Goal: Transaction & Acquisition: Purchase product/service

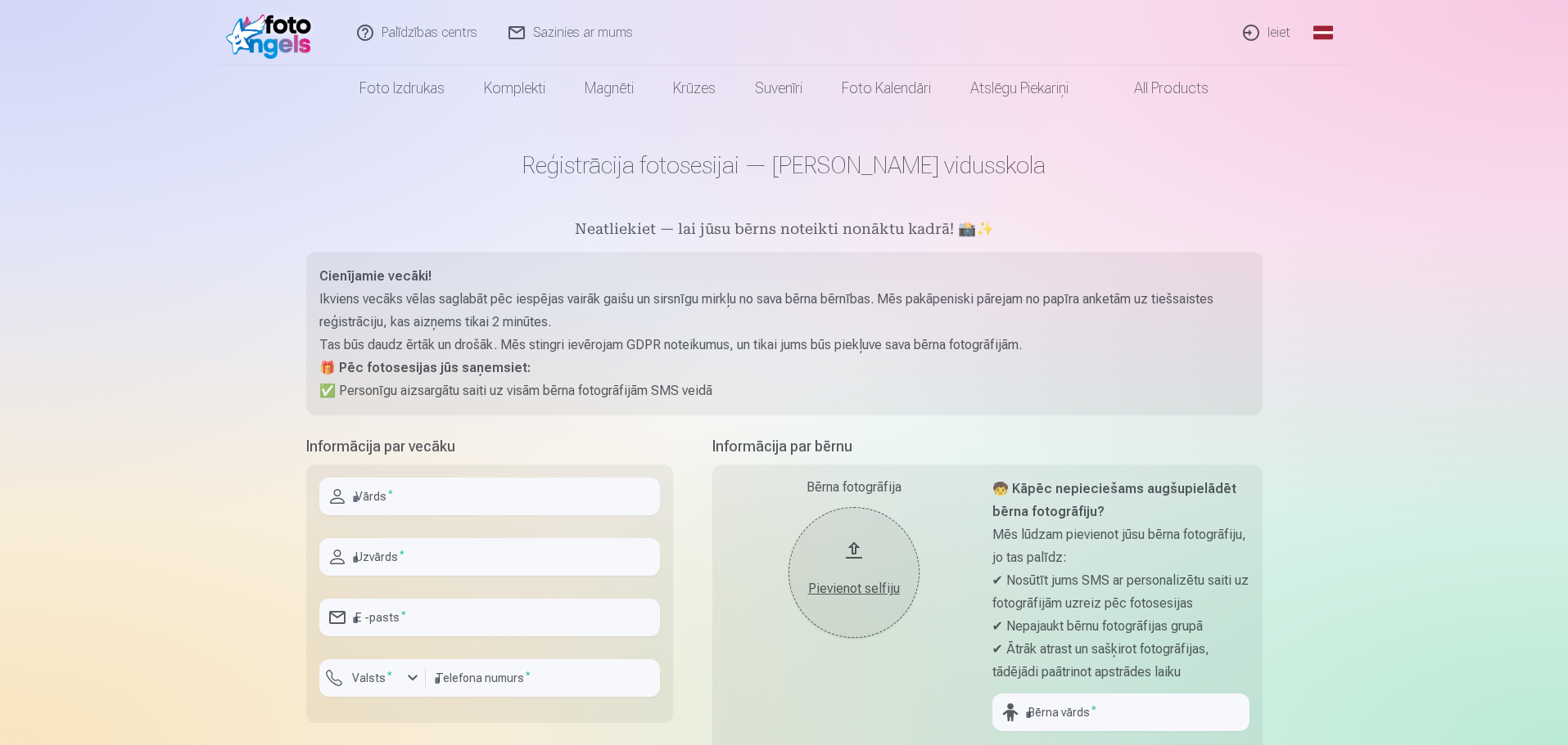
click at [1268, 41] on link "Ieiet" at bounding box center [1267, 32] width 79 height 65
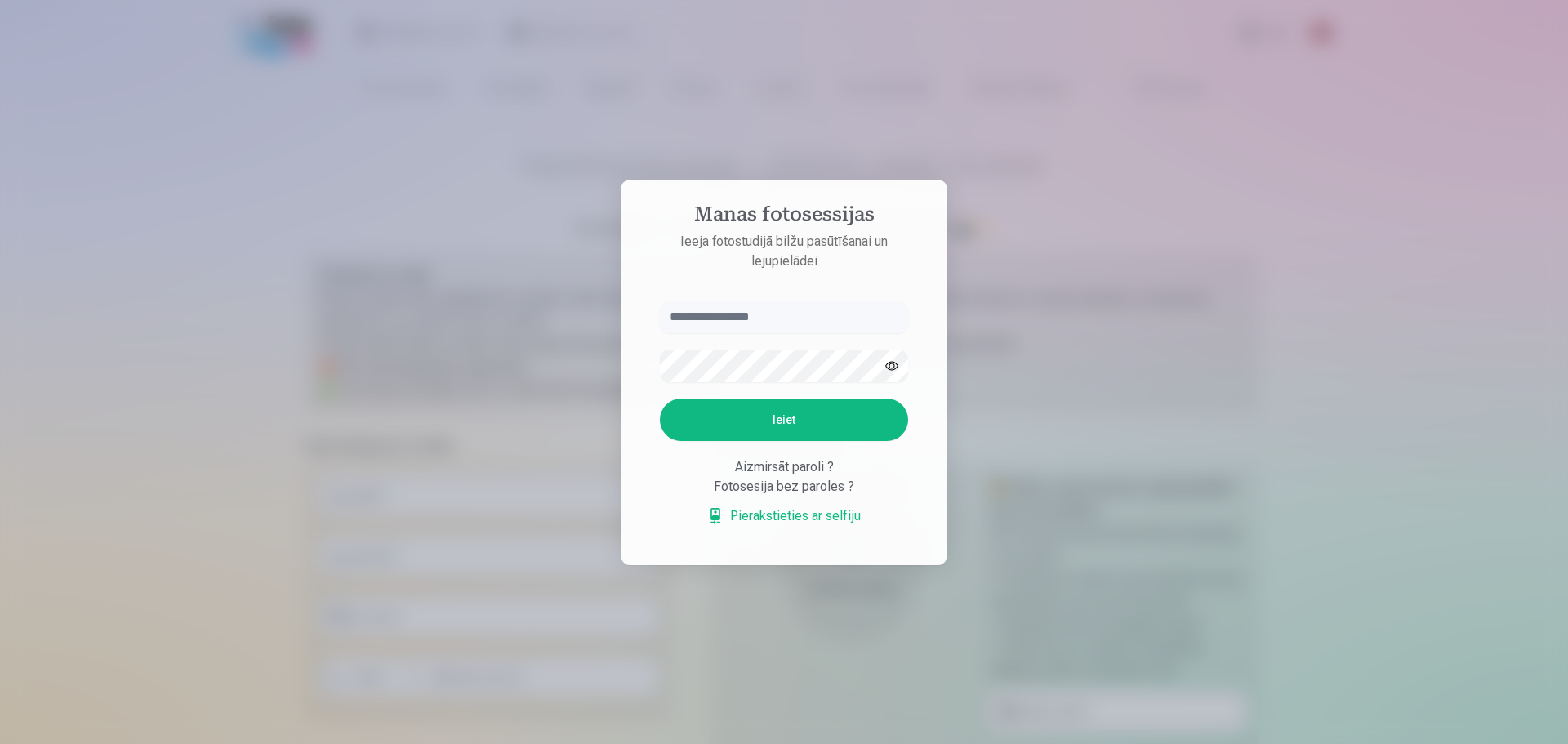
click at [778, 314] on input "text" at bounding box center [784, 317] width 248 height 33
type input "*"
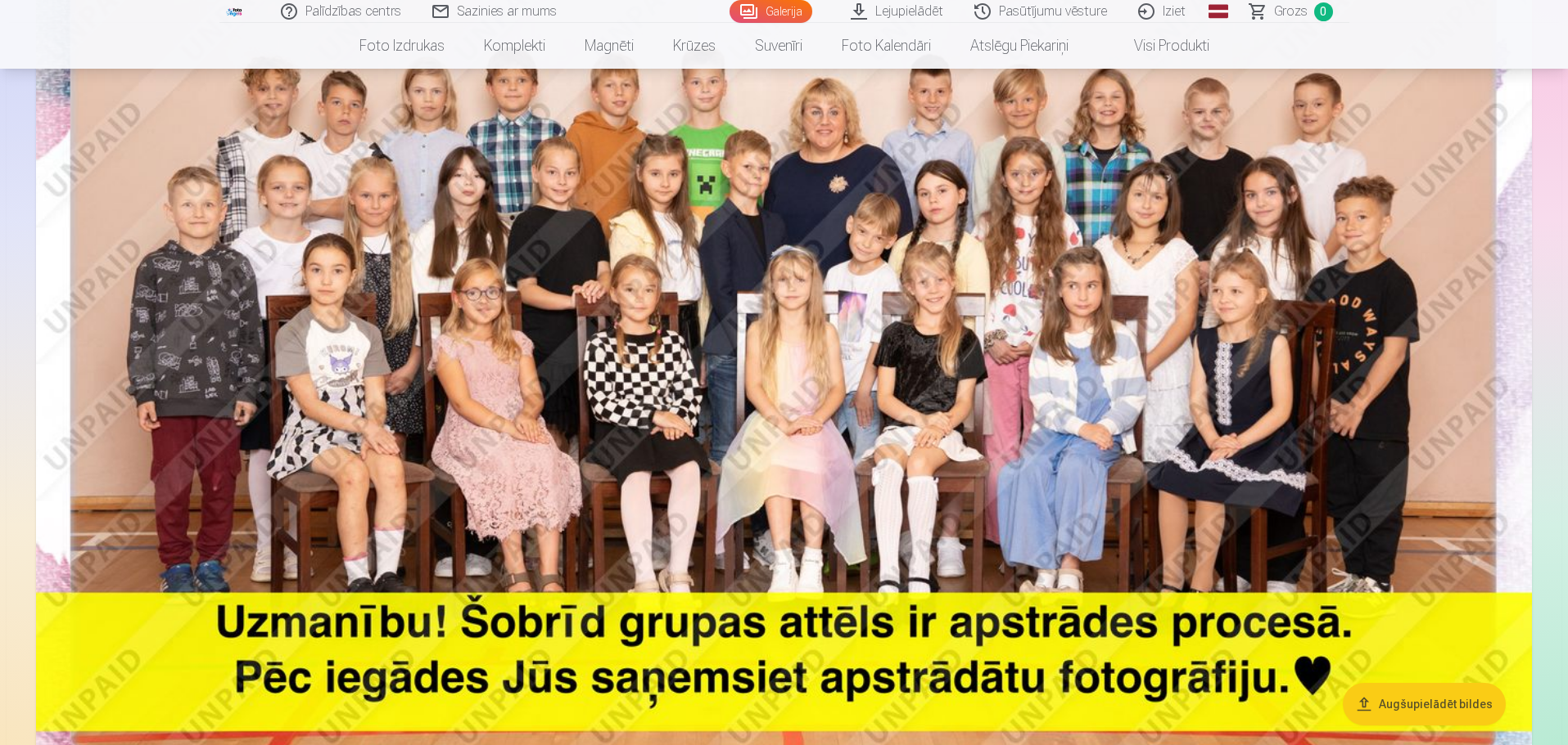
scroll to position [490, 0]
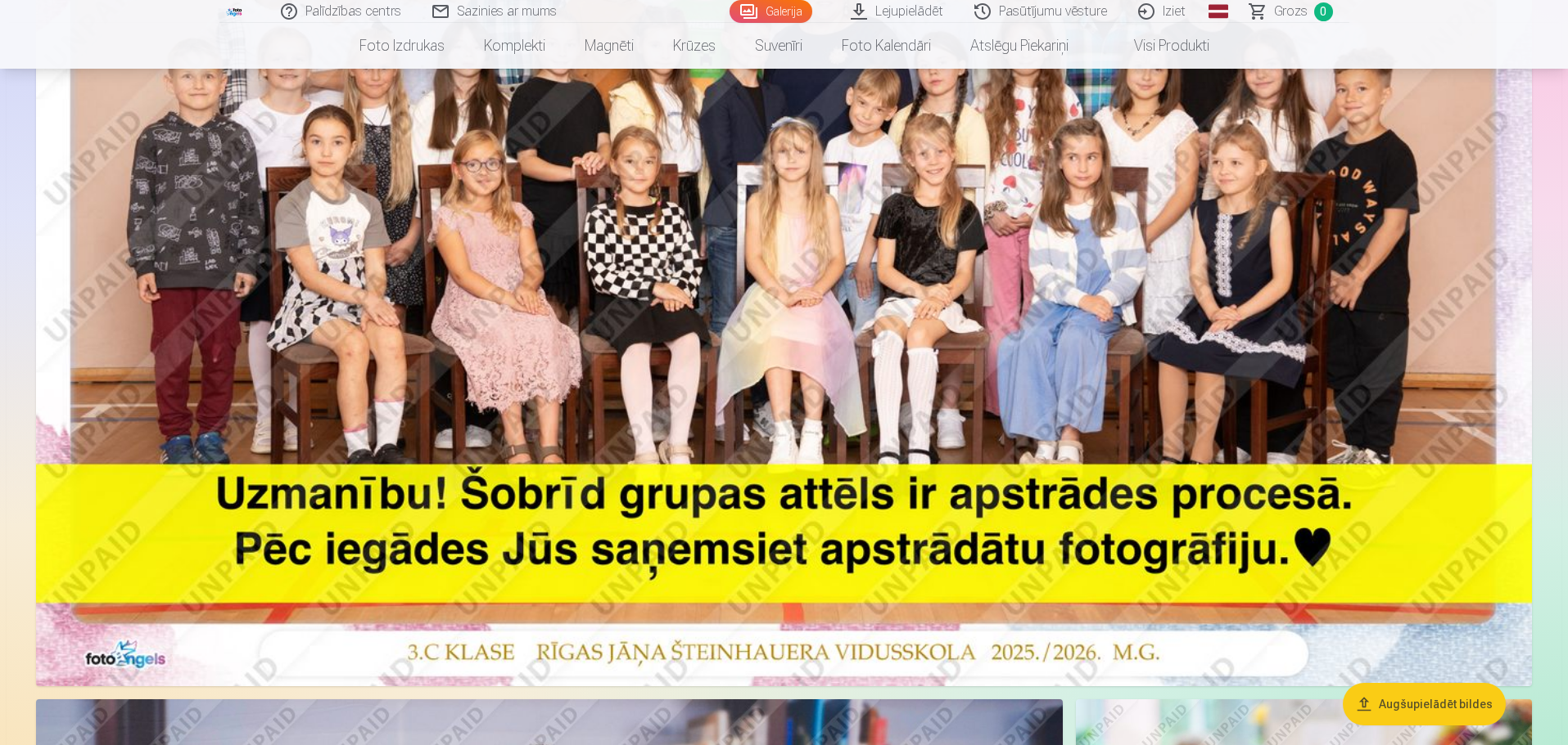
click at [1436, 691] on button "Augšupielādēt bildes" at bounding box center [1424, 704] width 163 height 42
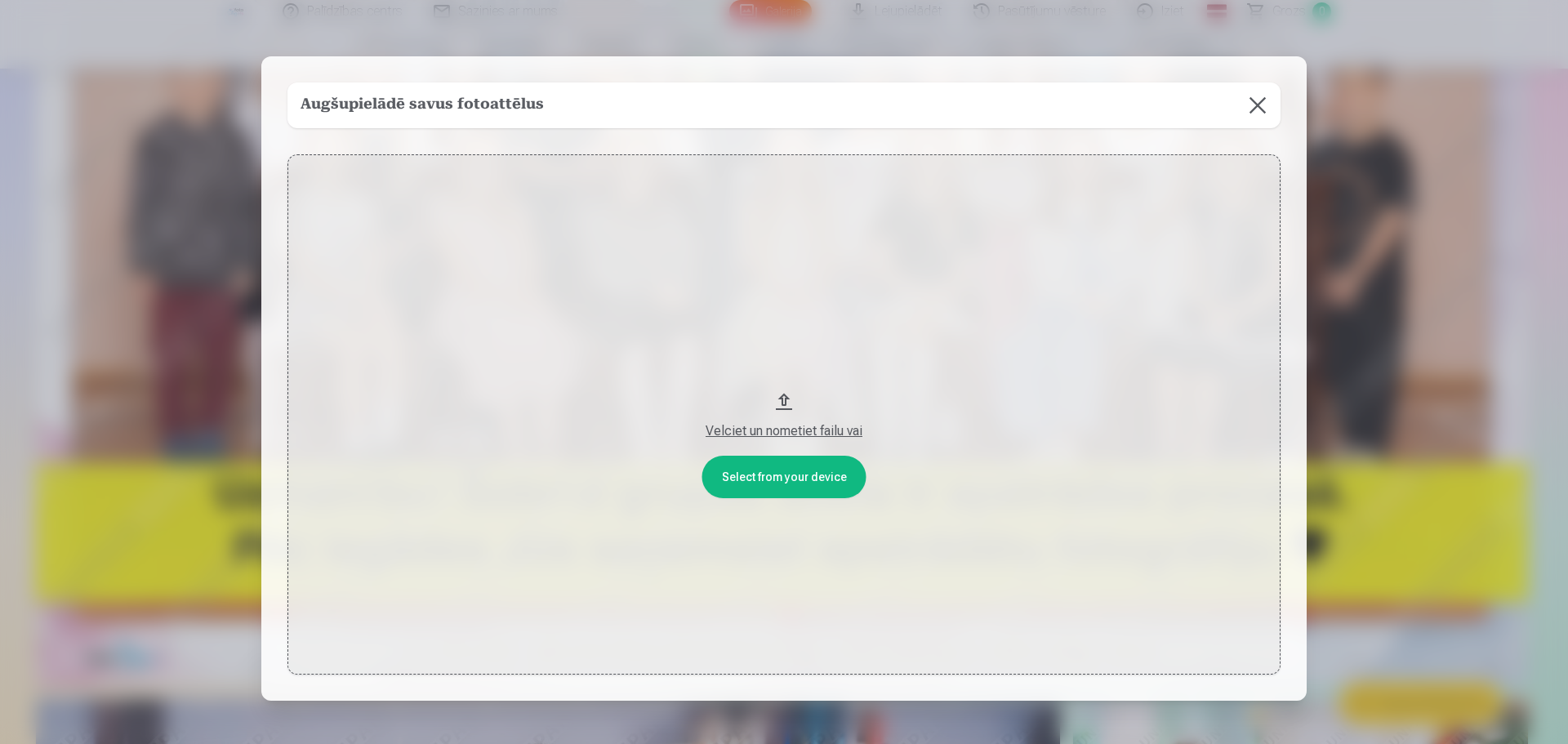
click at [1255, 111] on button at bounding box center [1258, 106] width 46 height 46
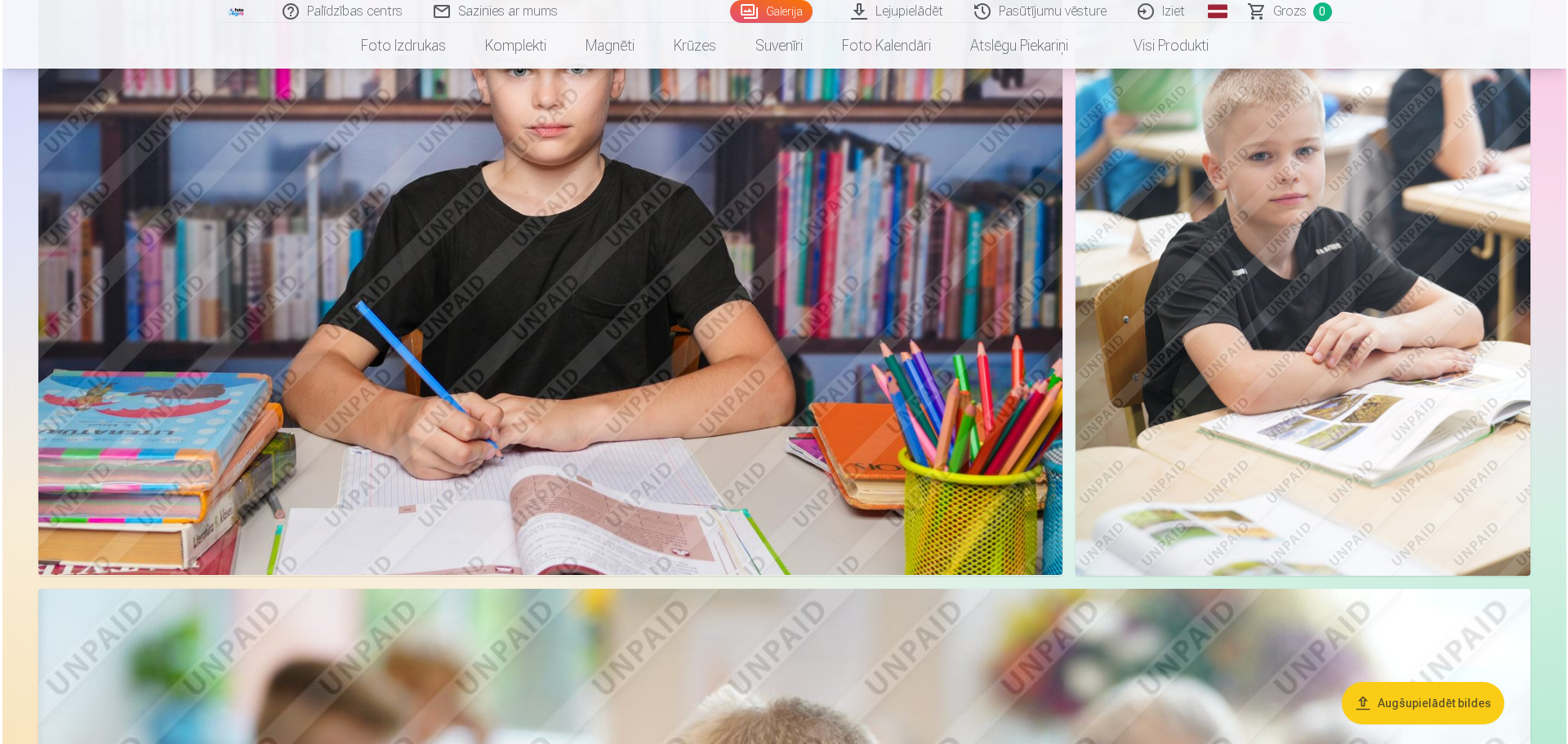
scroll to position [1307, 0]
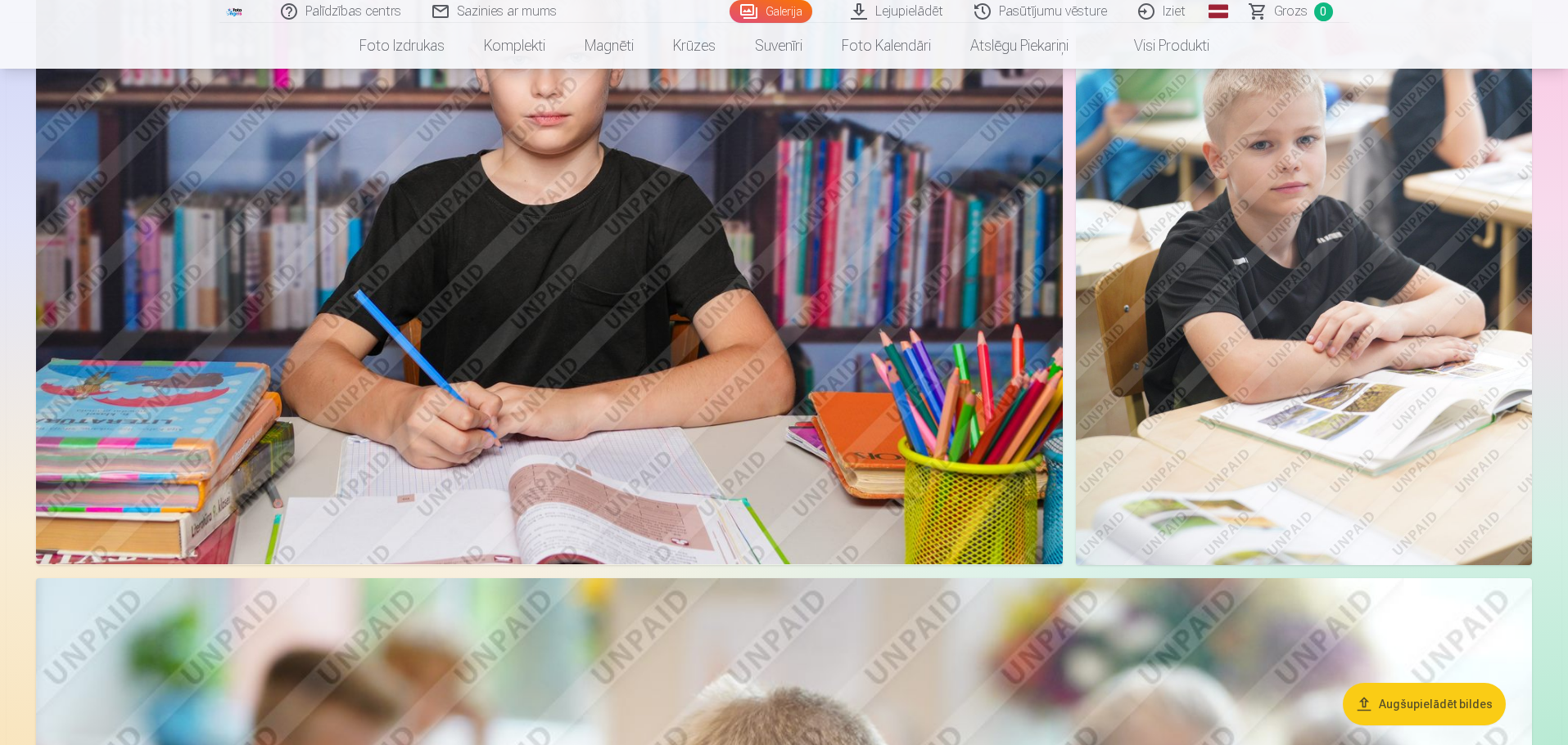
click at [432, 319] on img at bounding box center [549, 223] width 1026 height 684
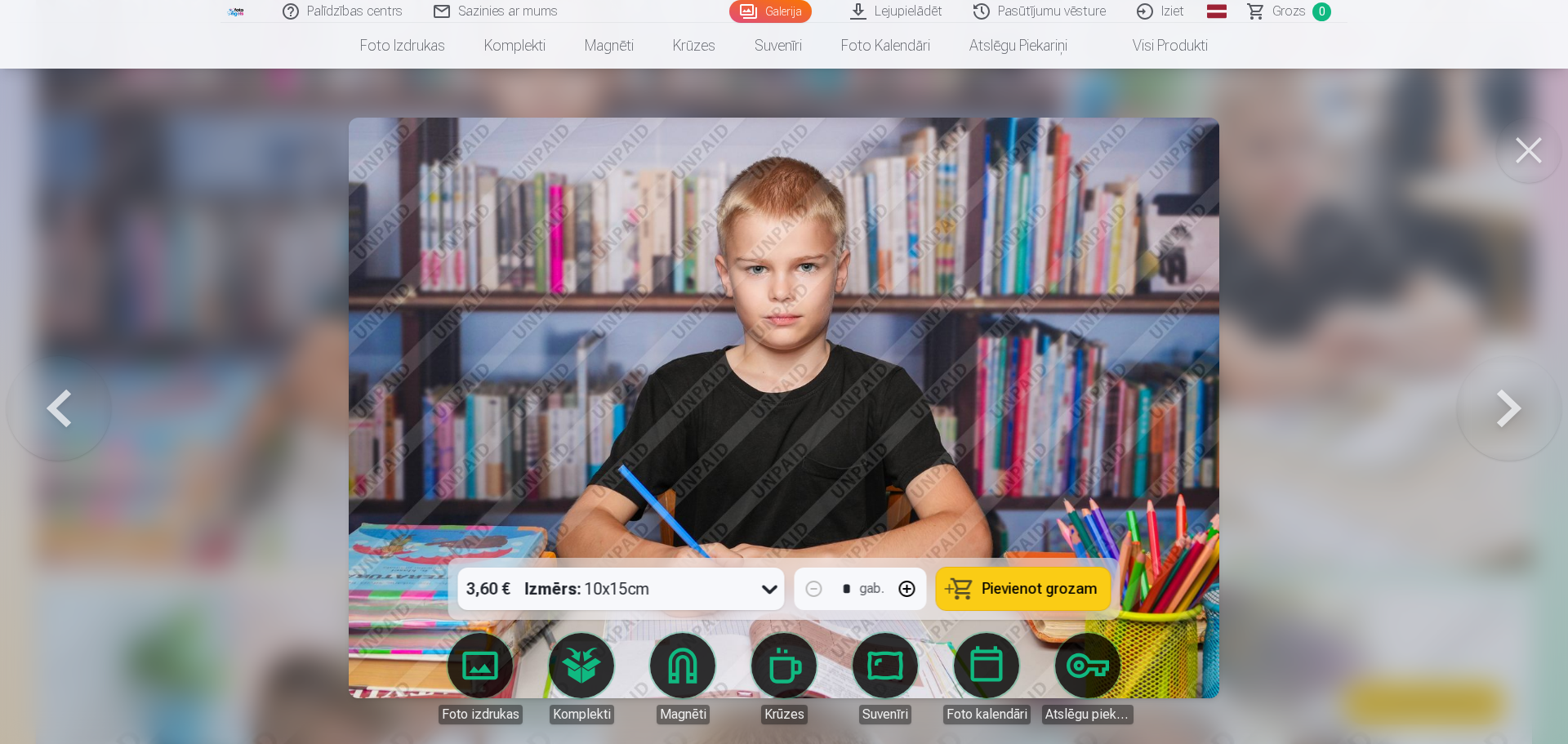
click at [1534, 151] on button at bounding box center [1528, 149] width 65 height 65
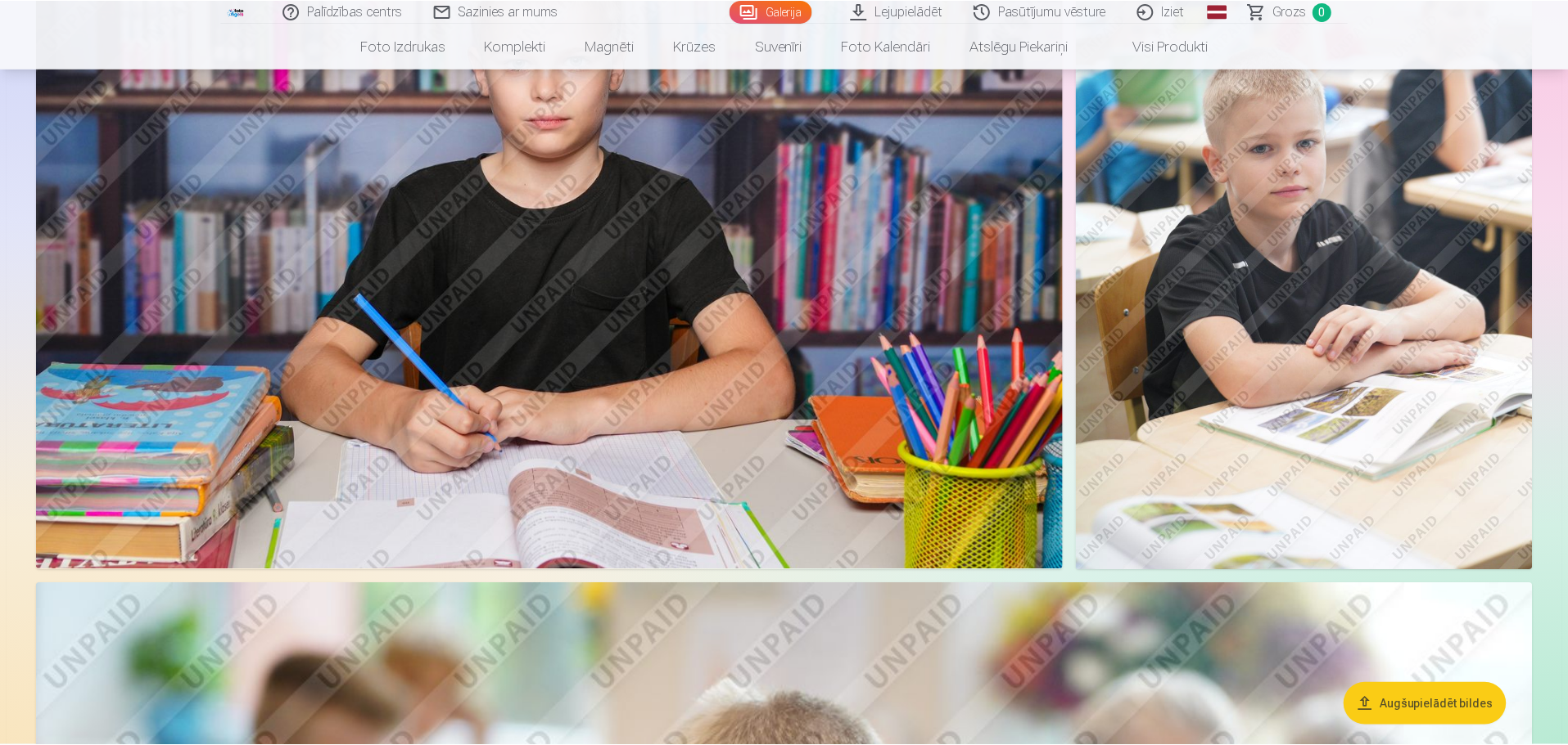
scroll to position [1306, 0]
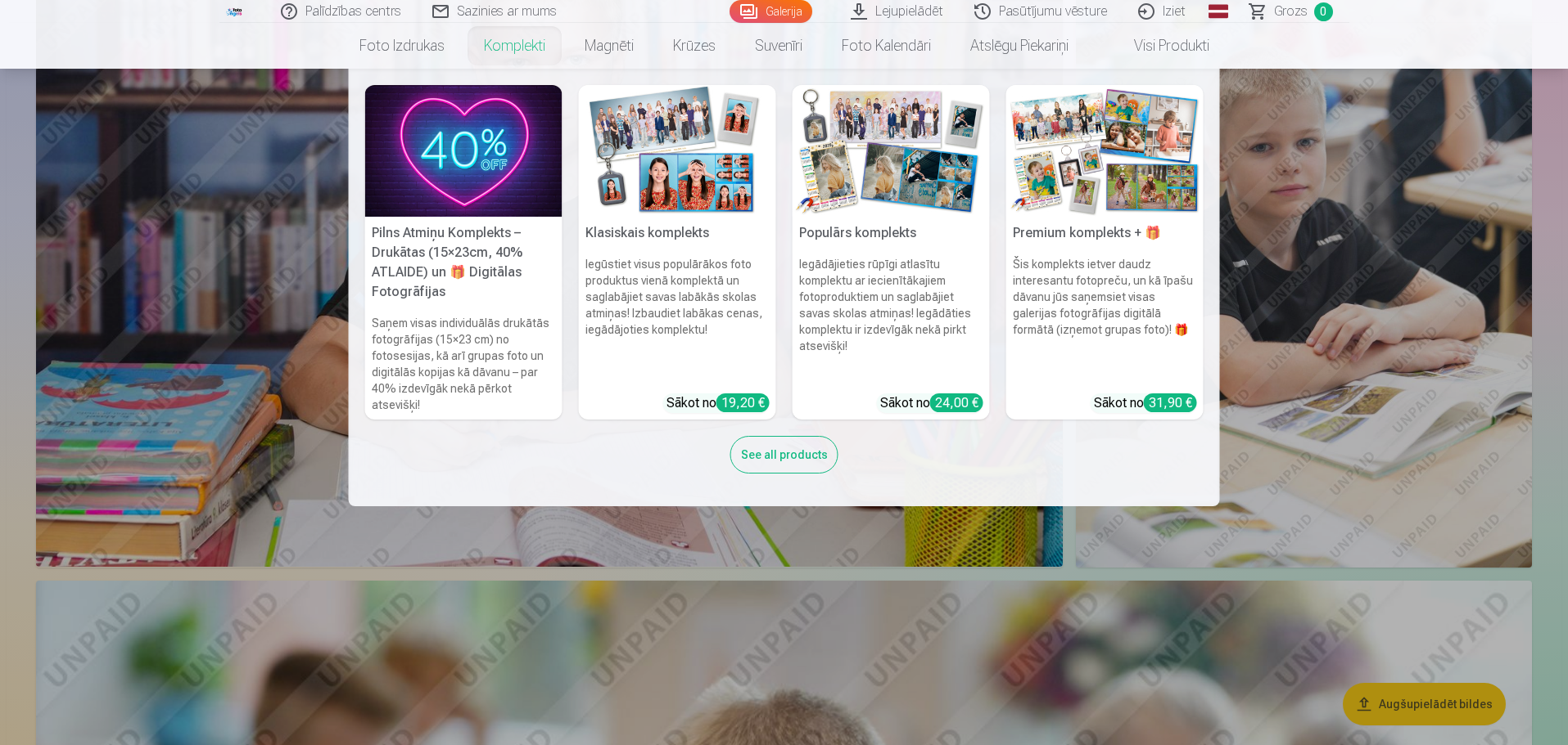
click at [510, 43] on link "Komplekti" at bounding box center [514, 46] width 101 height 46
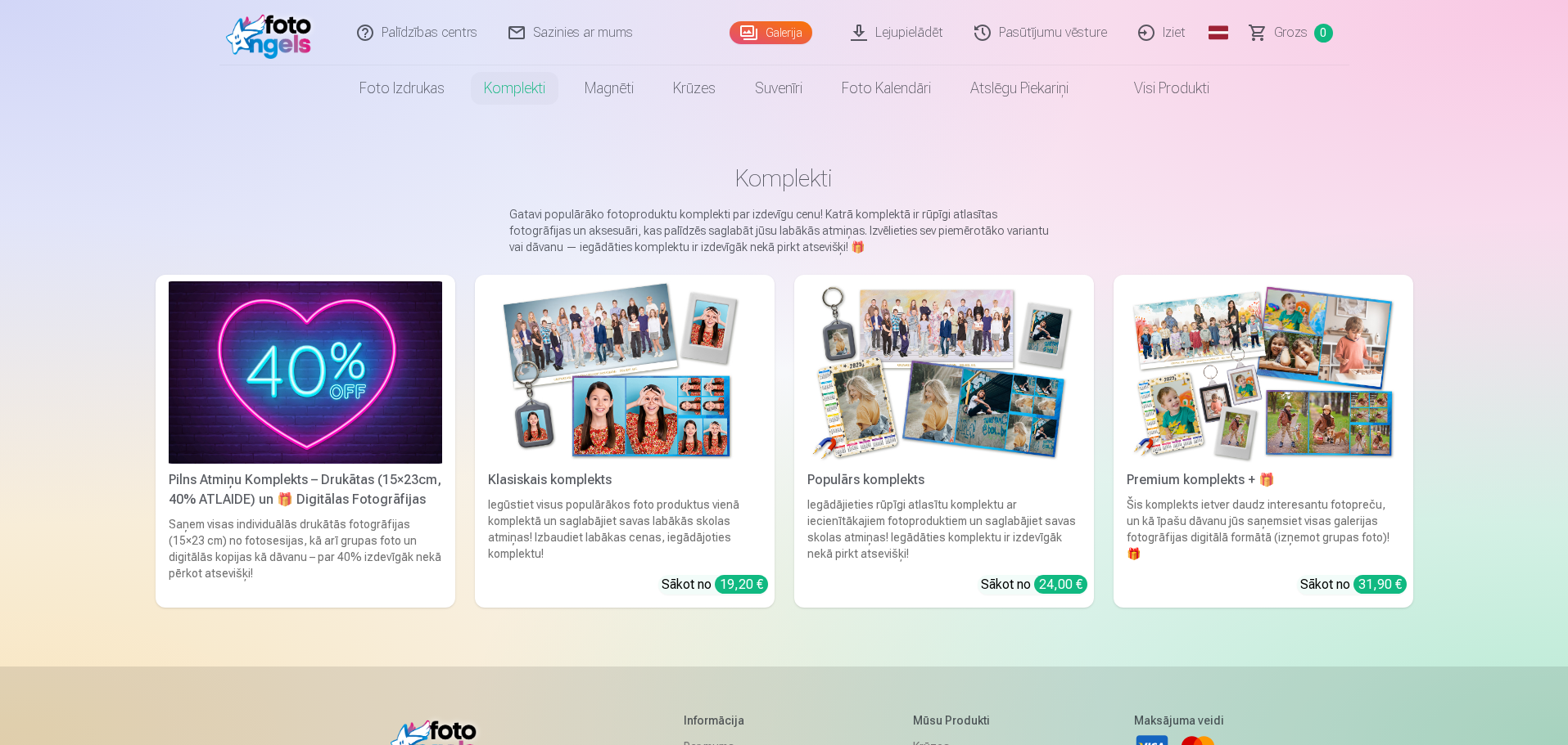
click at [345, 499] on div "Pilns Atmiņu Komplekts – Drukātas (15×23cm, 40% ATLAIDE) un 🎁 Digitālas Fotogrā…" at bounding box center [305, 490] width 287 height 39
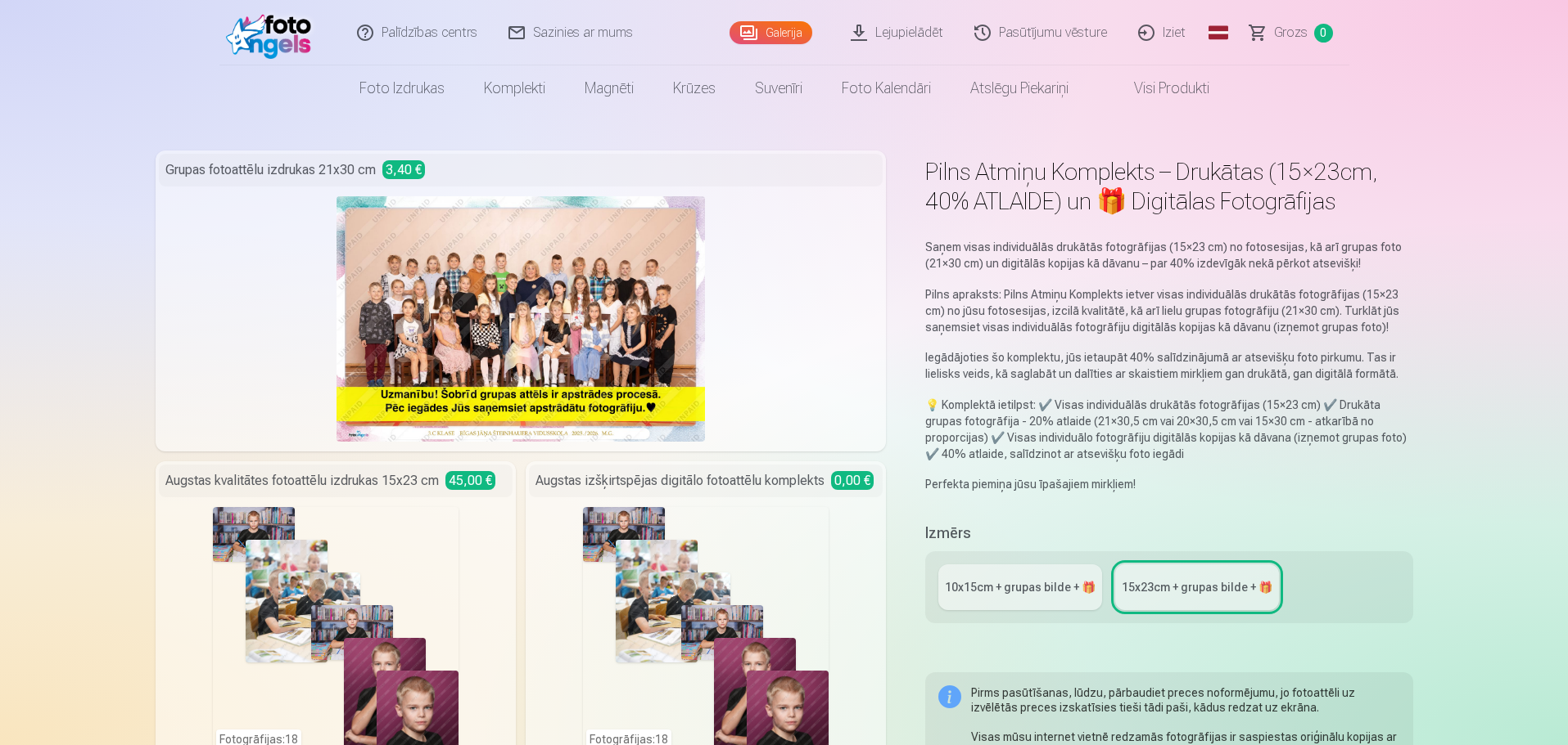
click at [1057, 589] on div "10x15сm + grupas bilde + 🎁" at bounding box center [1020, 587] width 151 height 16
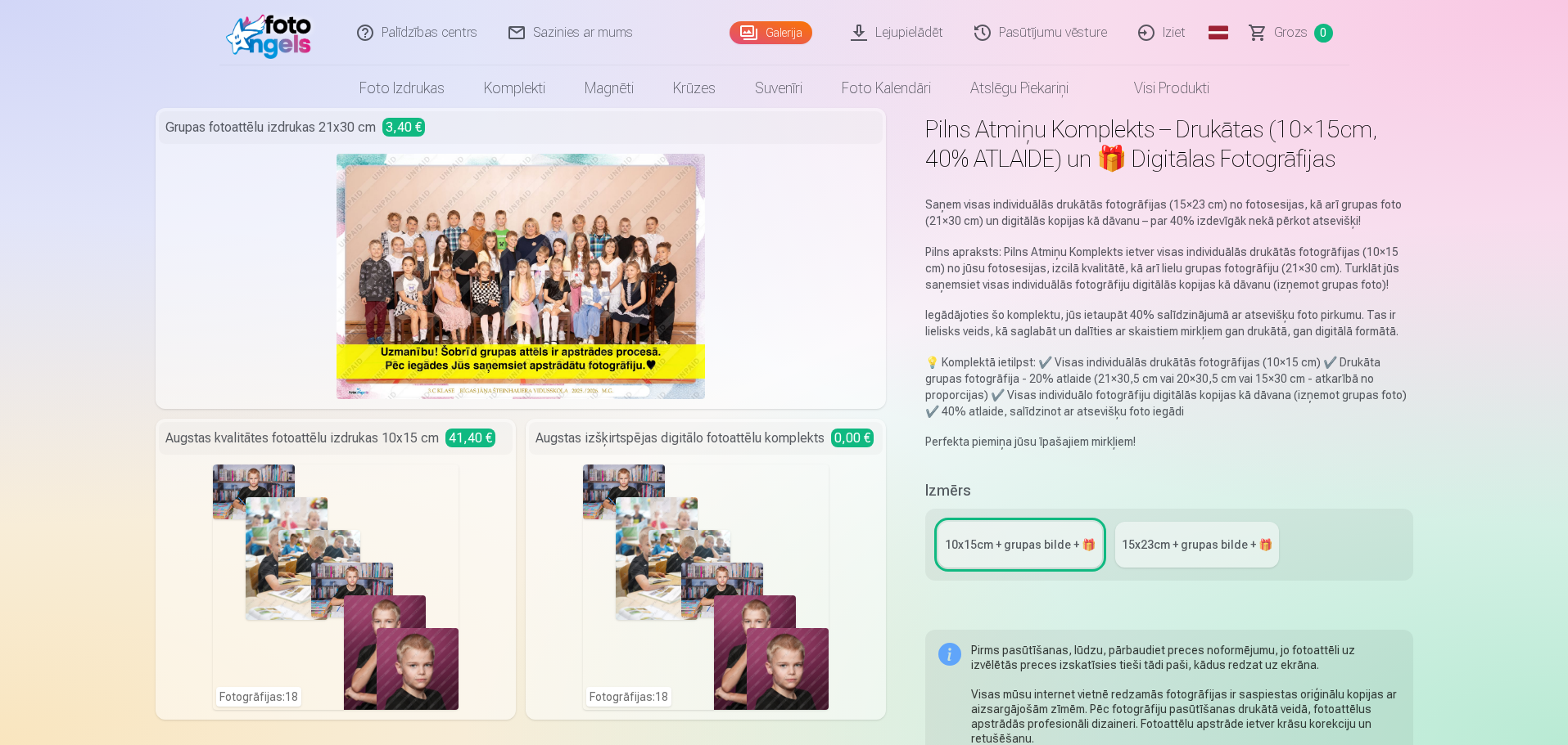
scroll to position [82, 0]
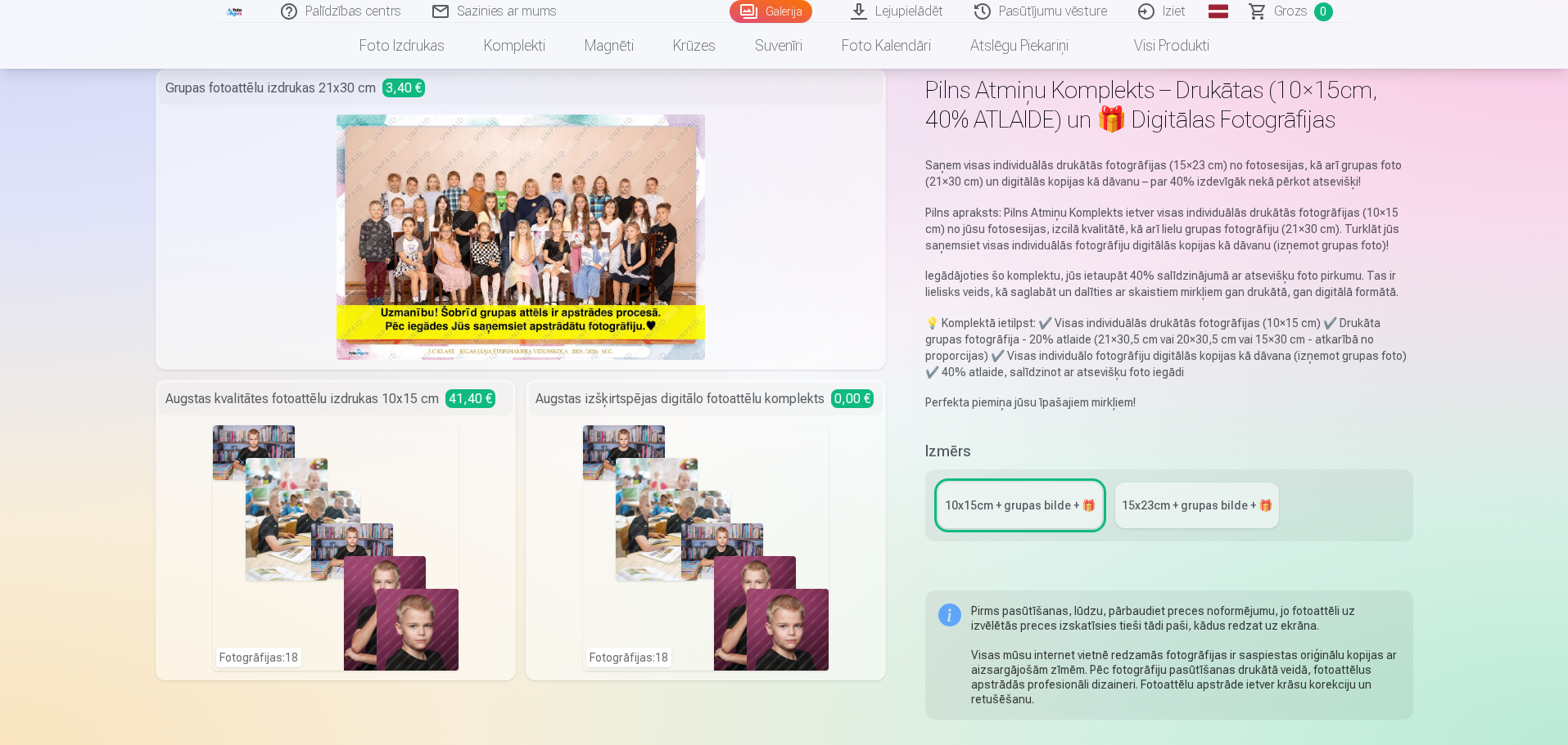
click at [729, 421] on div "Augstas izšķirtspējas digitālo fotoattēlu komplekts 0,00 € Fotogrāfijas : 18" at bounding box center [706, 530] width 360 height 301
click at [725, 405] on div "Augstas izšķirtspējas digitālo fotoattēlu komplekts 0,00 €" at bounding box center [706, 399] width 354 height 33
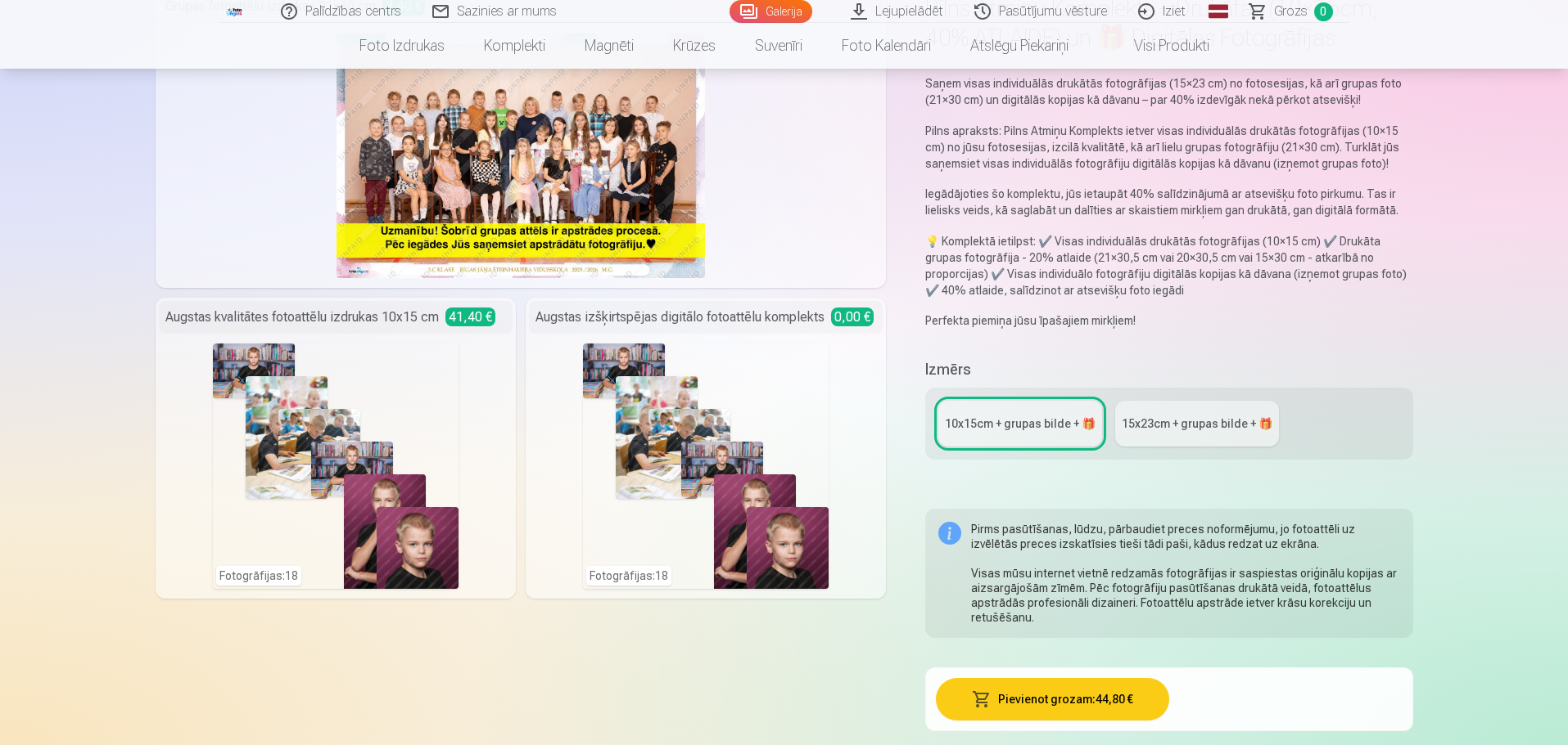
scroll to position [0, 0]
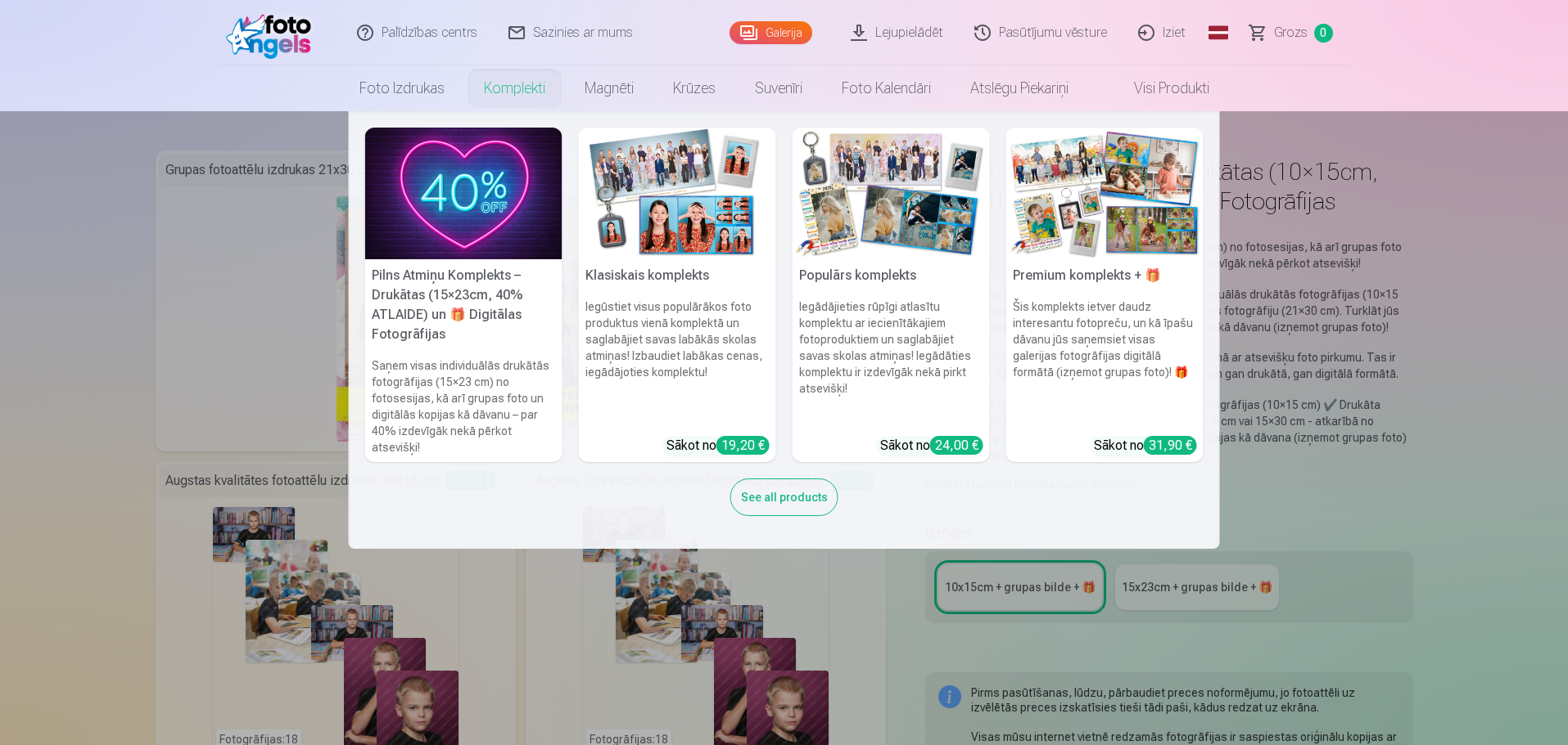
click at [521, 98] on link "Komplekti" at bounding box center [514, 88] width 101 height 46
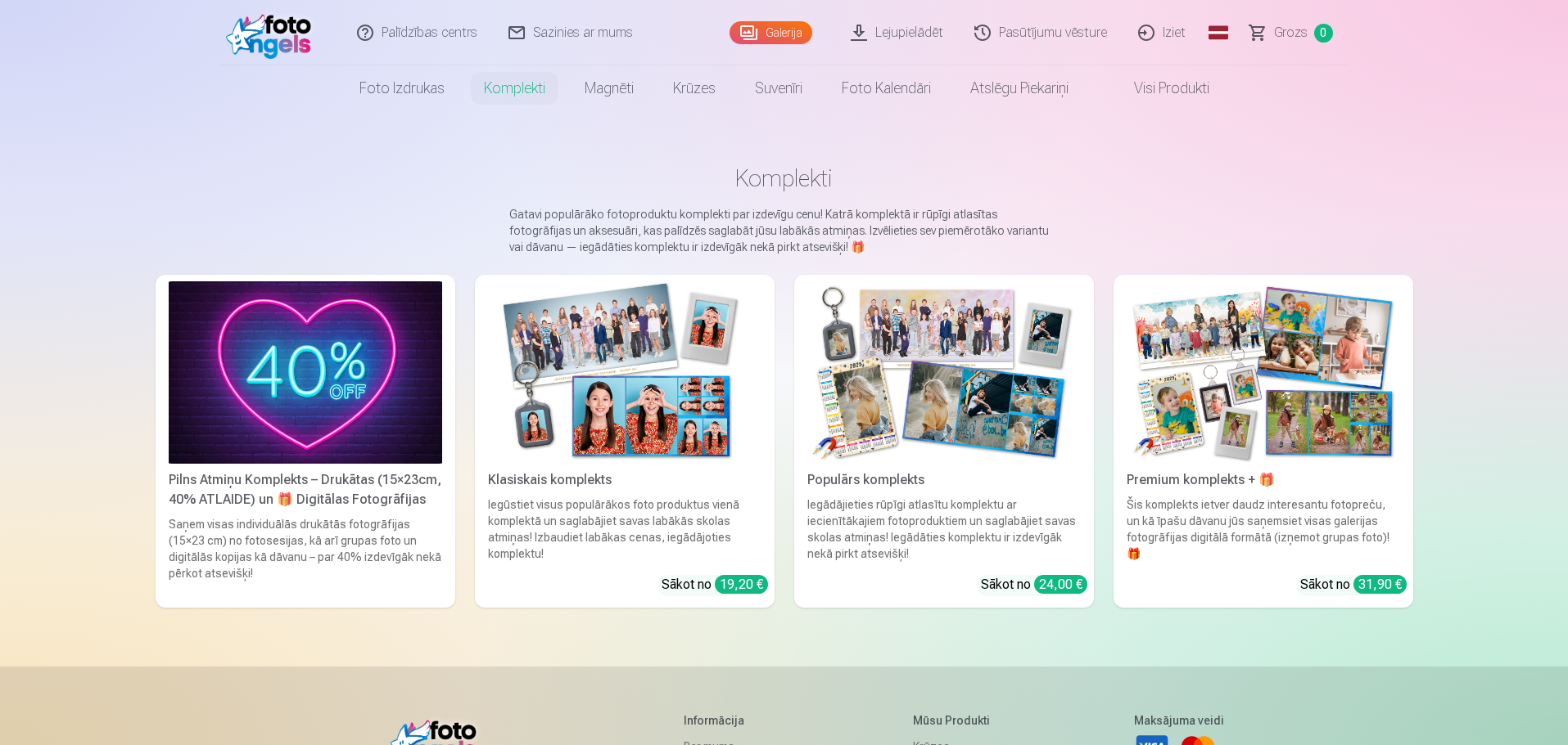
click at [82, 211] on div "Palīdzības centrs Sazinies ar mums Galerija Lejupielādēt Pasūtījumu vēsture Izi…" at bounding box center [784, 558] width 1568 height 1116
click at [635, 484] on div "Klasiskais komplekts" at bounding box center [624, 479] width 287 height 19
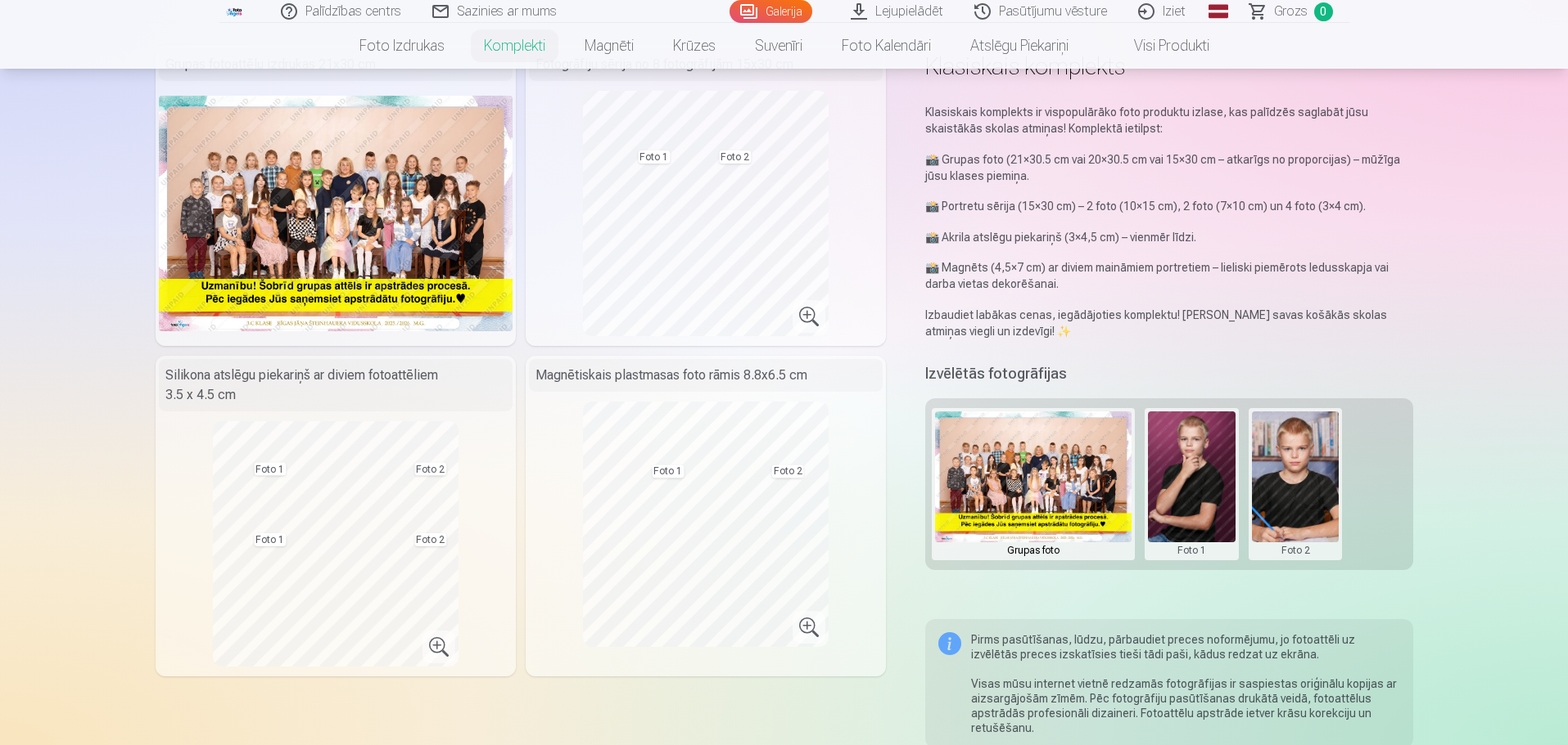
scroll to position [245, 0]
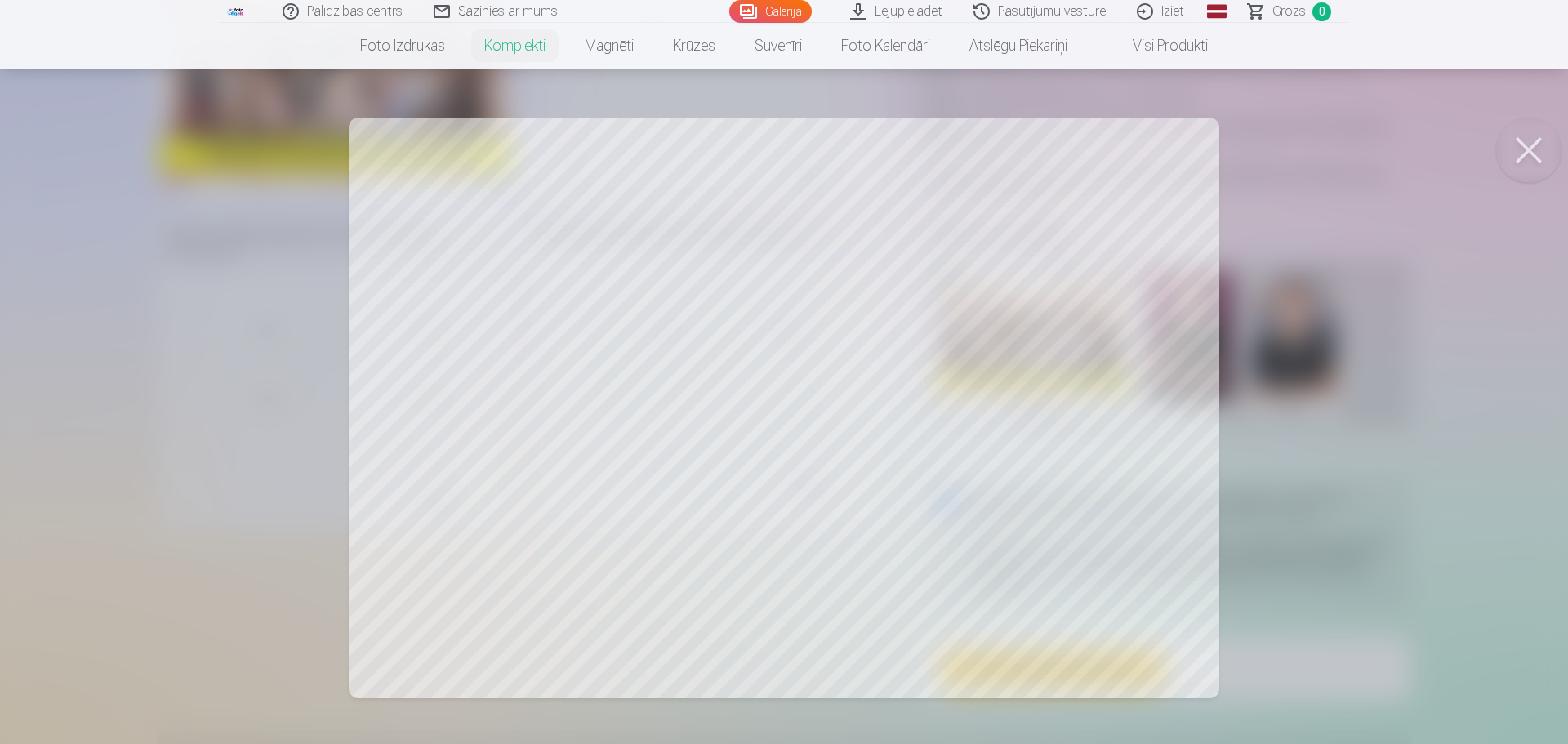
click at [1522, 155] on button at bounding box center [1528, 149] width 65 height 65
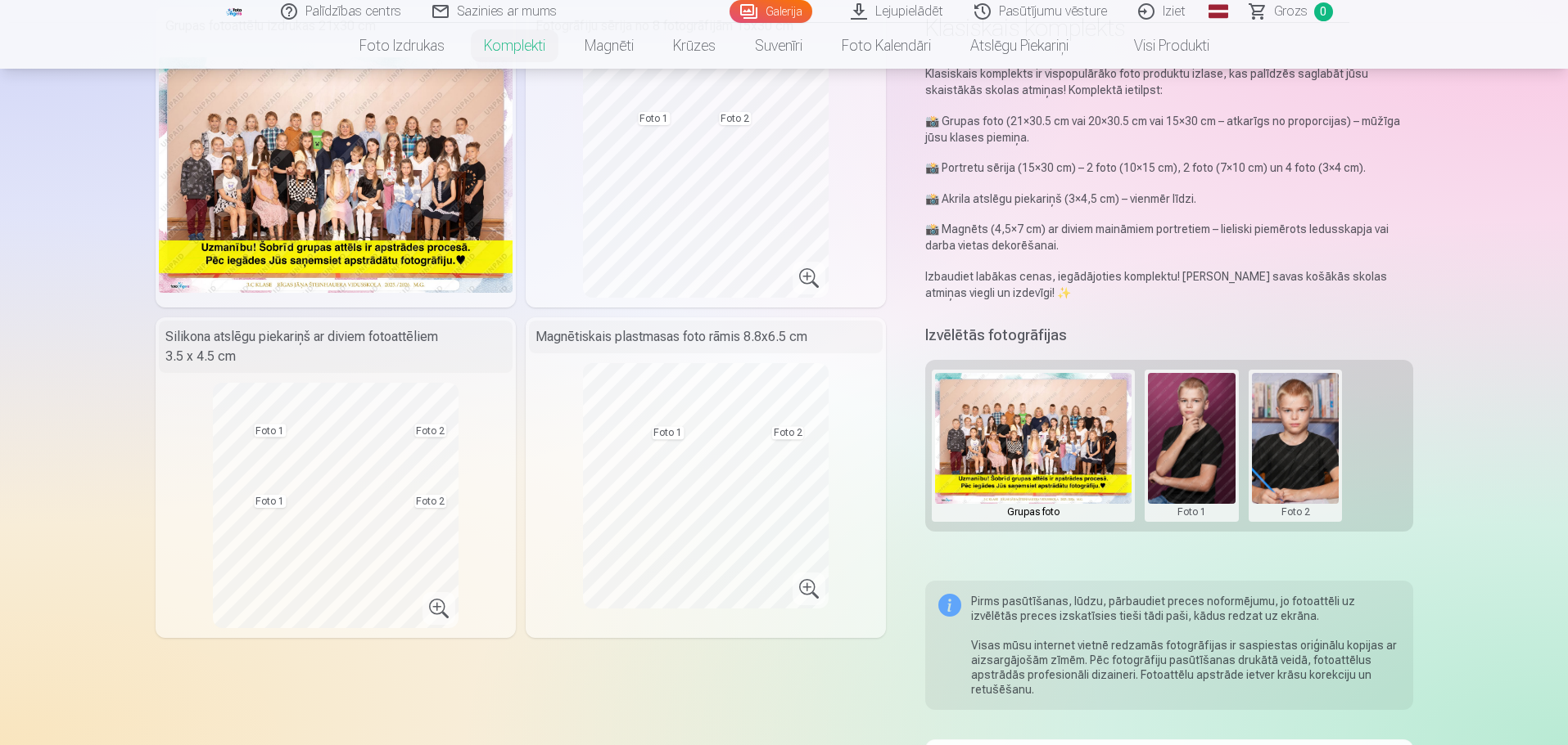
scroll to position [0, 0]
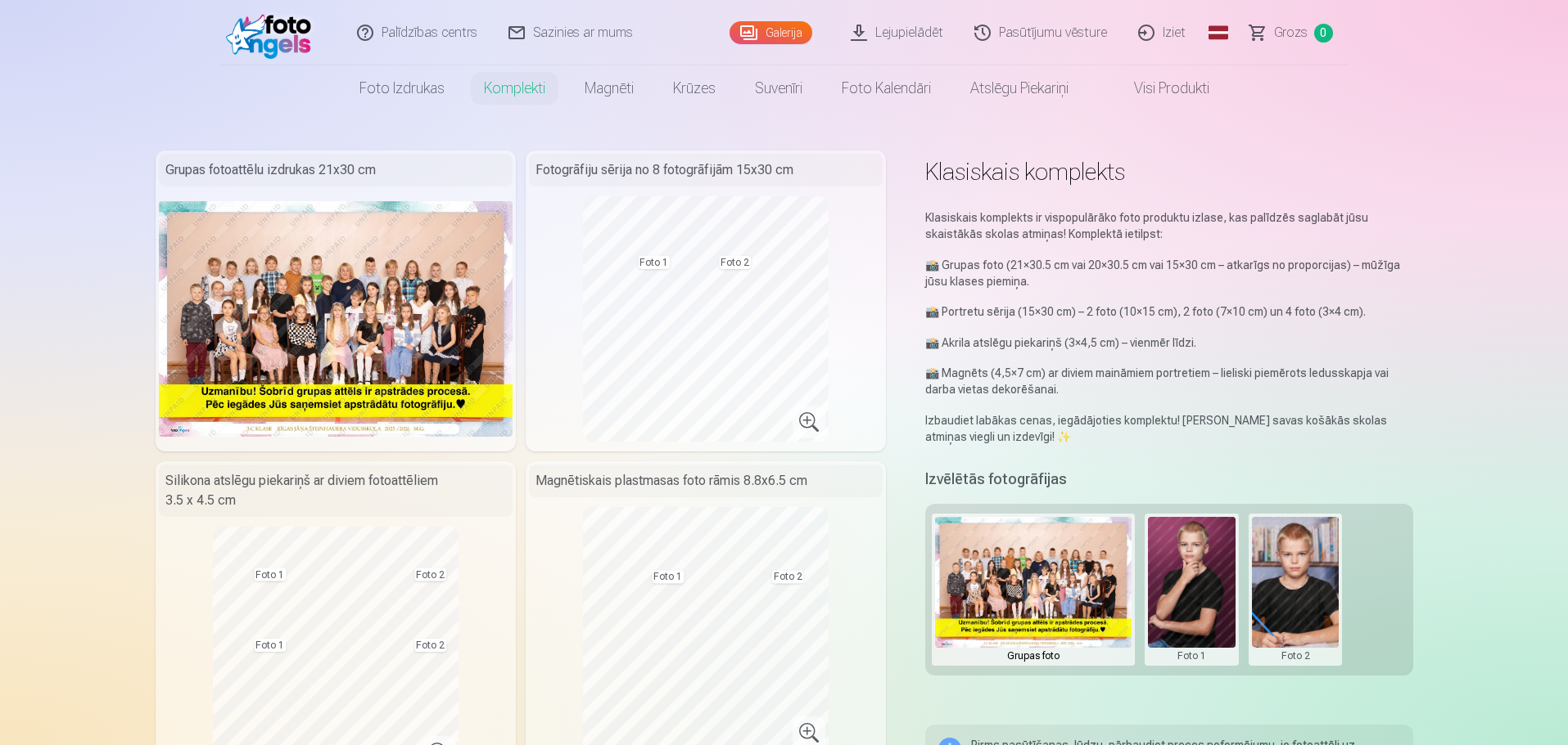
click at [923, 35] on link "Lejupielādēt" at bounding box center [898, 32] width 124 height 65
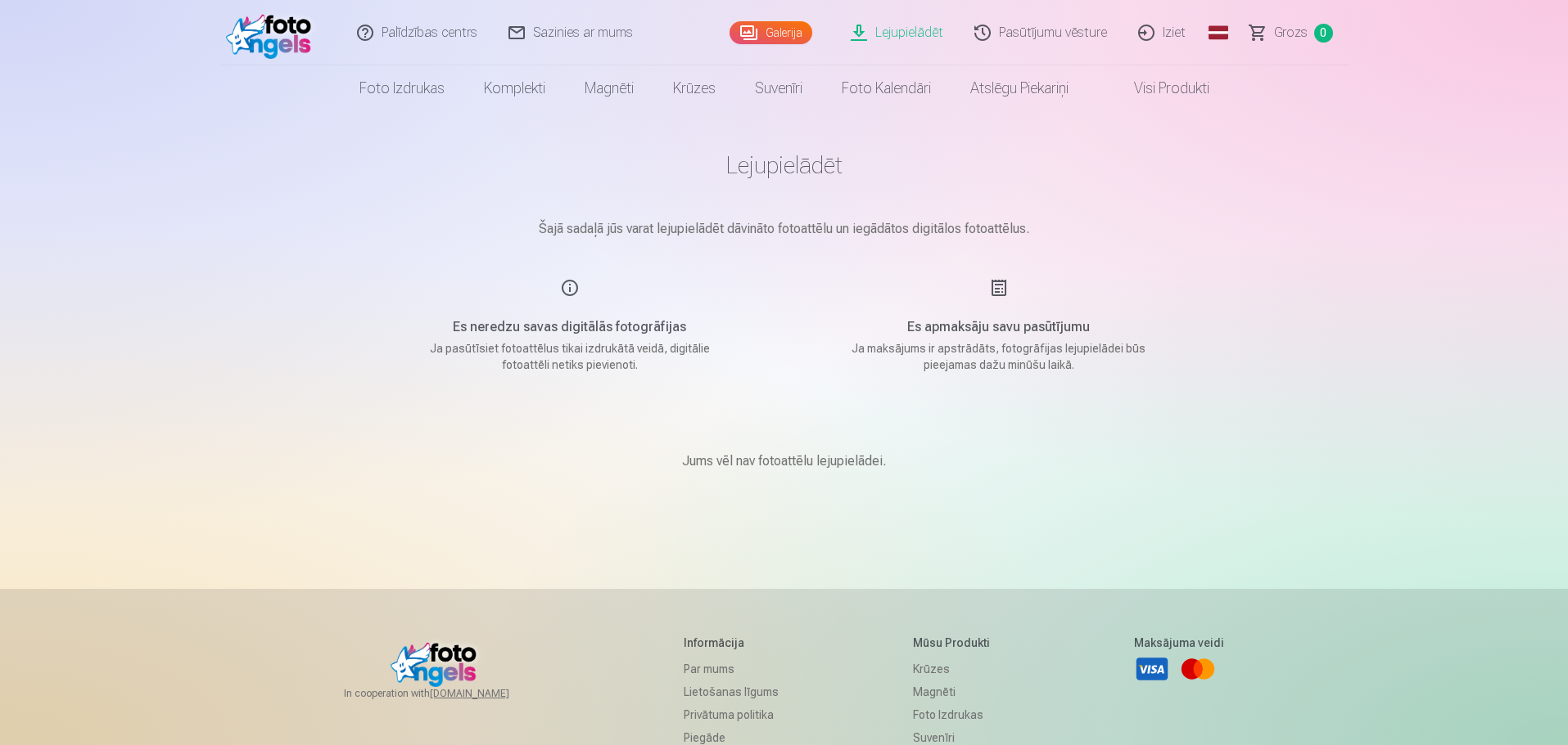
click at [767, 36] on link "Galerija" at bounding box center [771, 32] width 83 height 23
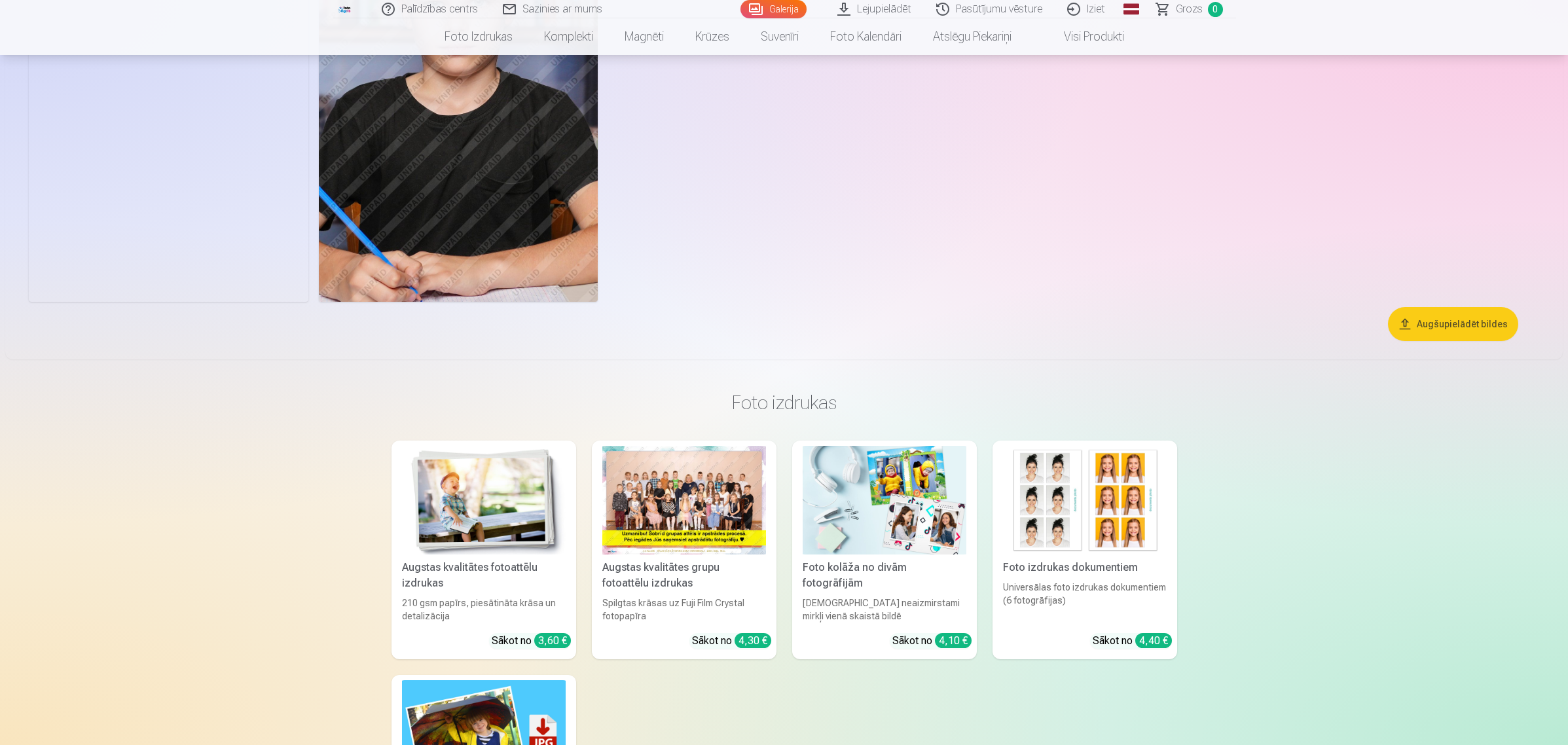
scroll to position [2799, 0]
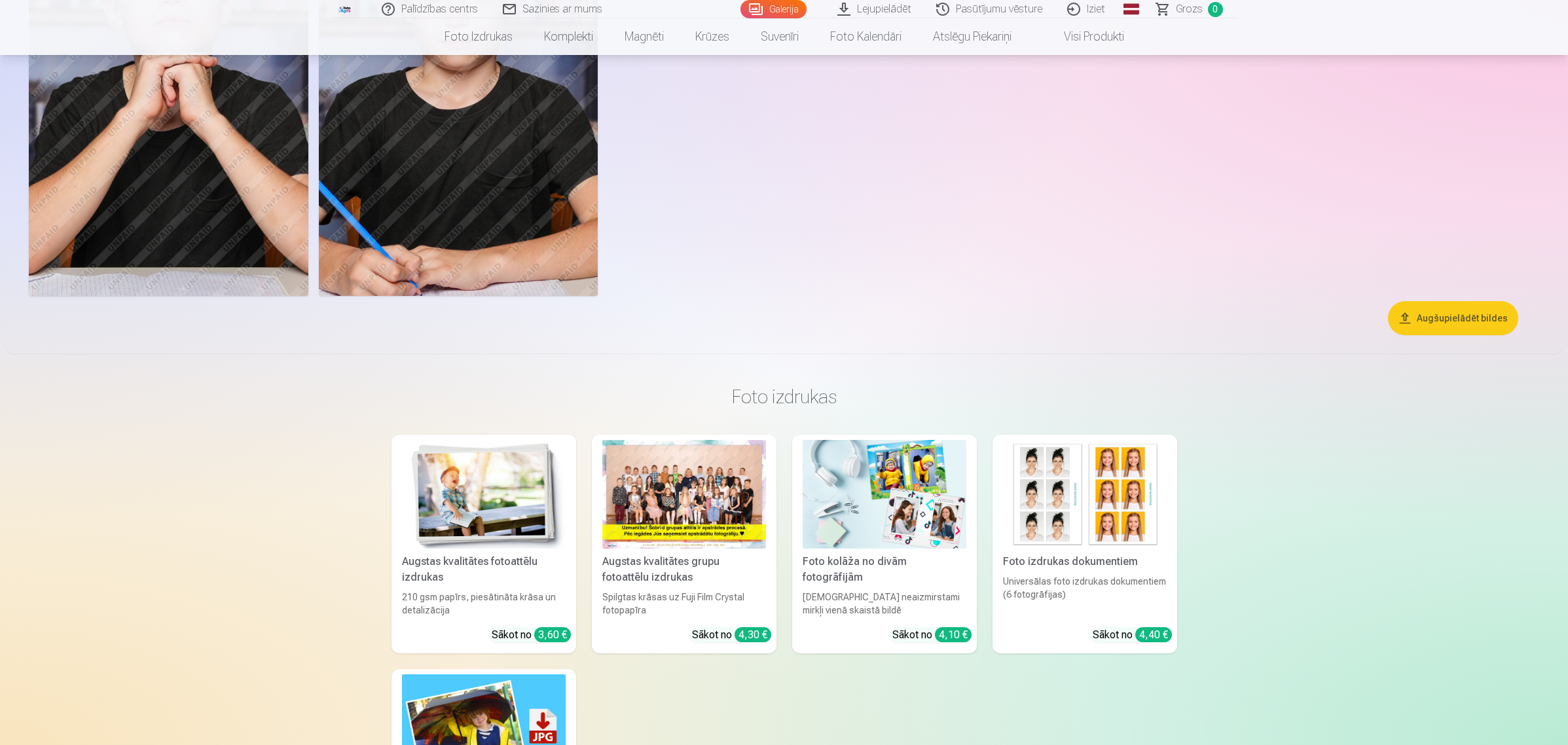
click at [1253, 316] on button "Augšupielādēt bildes" at bounding box center [1453, 318] width 131 height 34
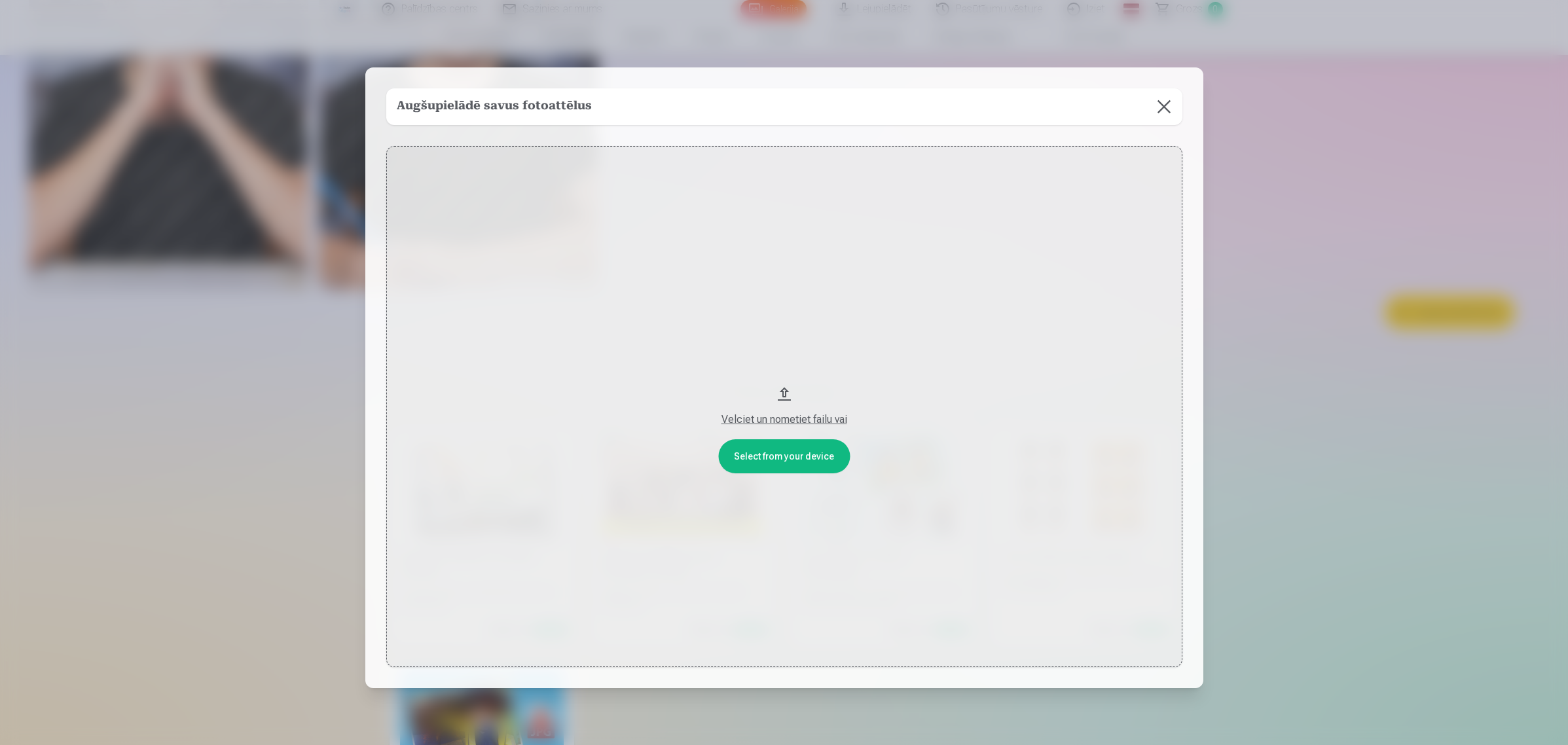
scroll to position [2803, 0]
click at [1165, 112] on button at bounding box center [1165, 107] width 37 height 37
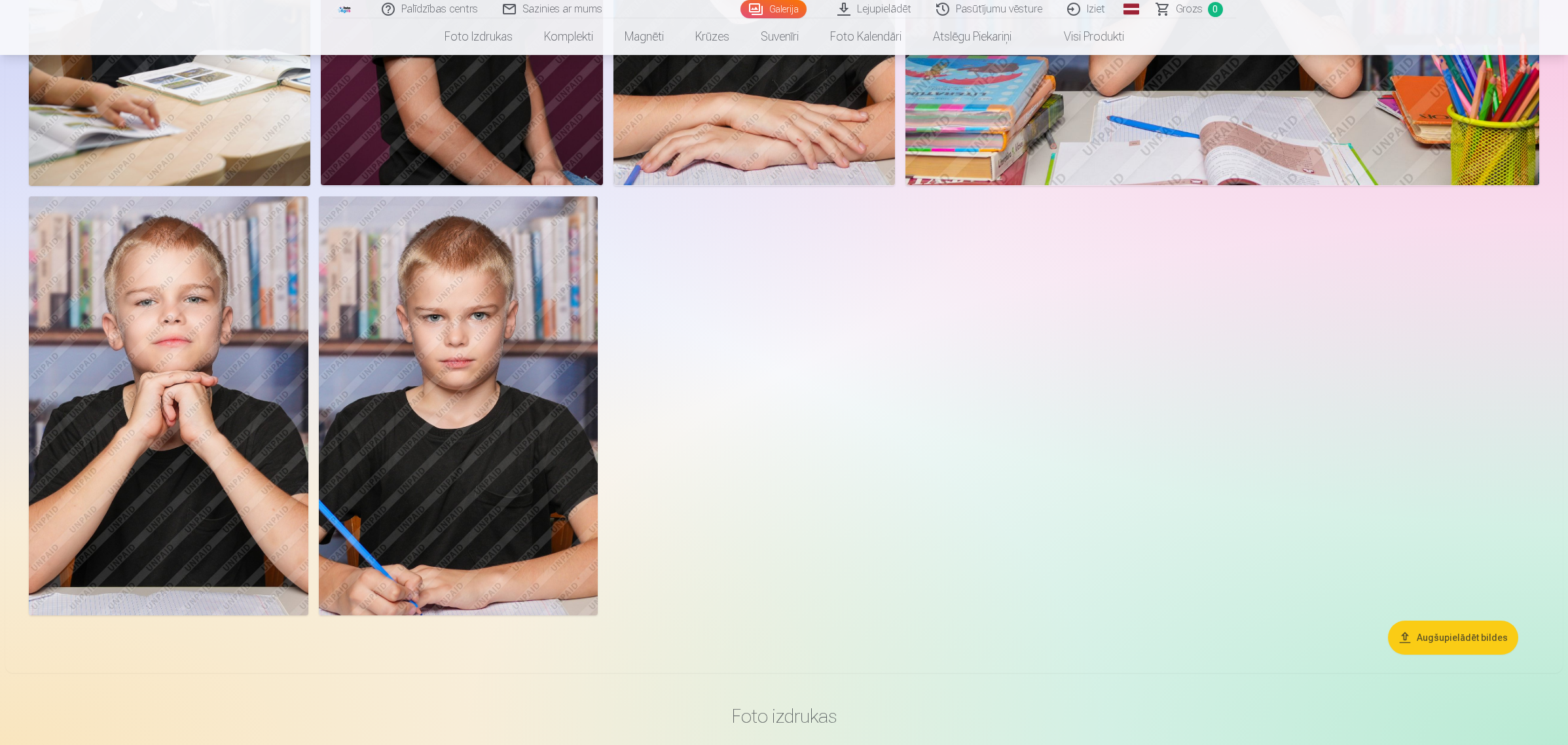
scroll to position [2477, 0]
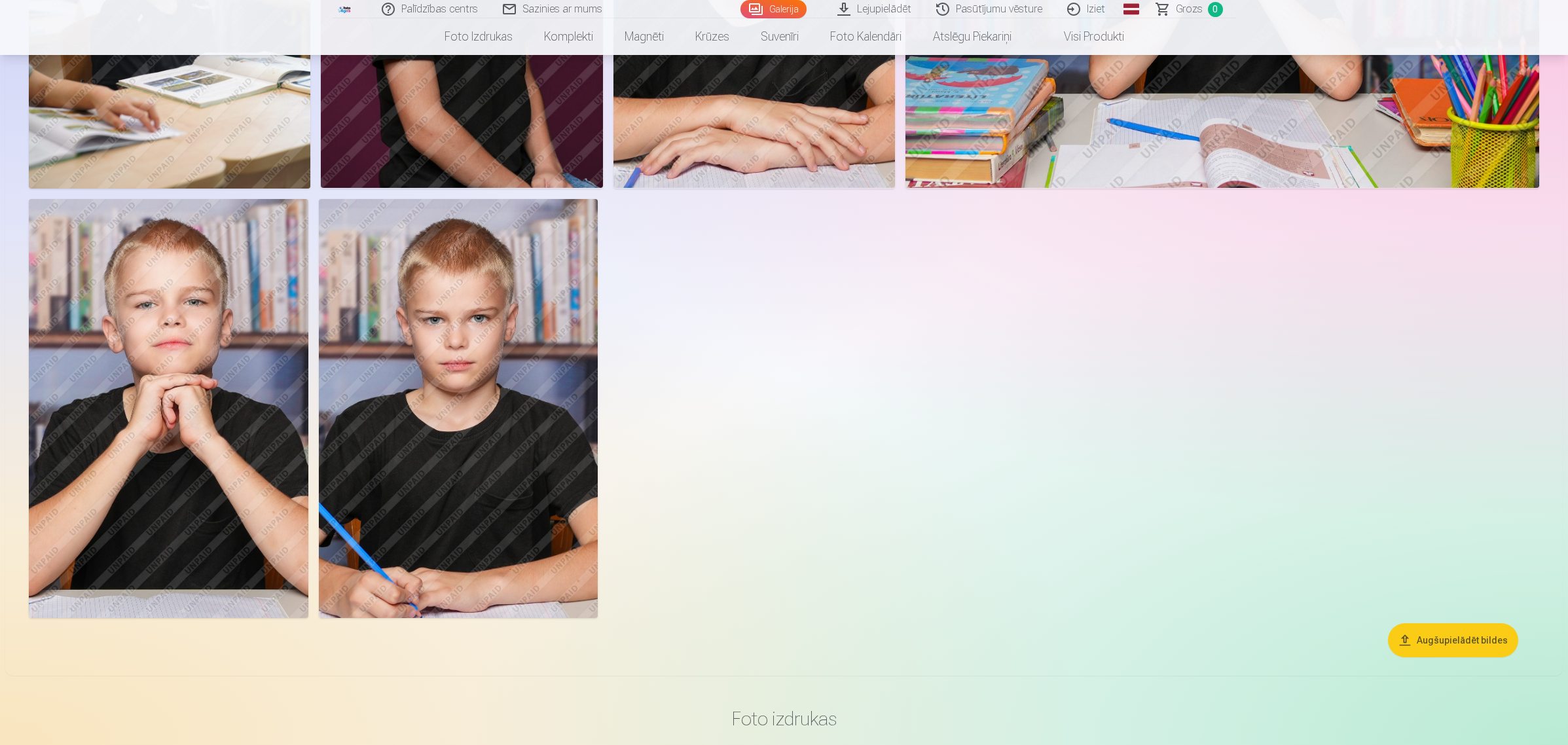
click at [1253, 595] on button "Augšupielādēt bildes" at bounding box center [1453, 640] width 131 height 34
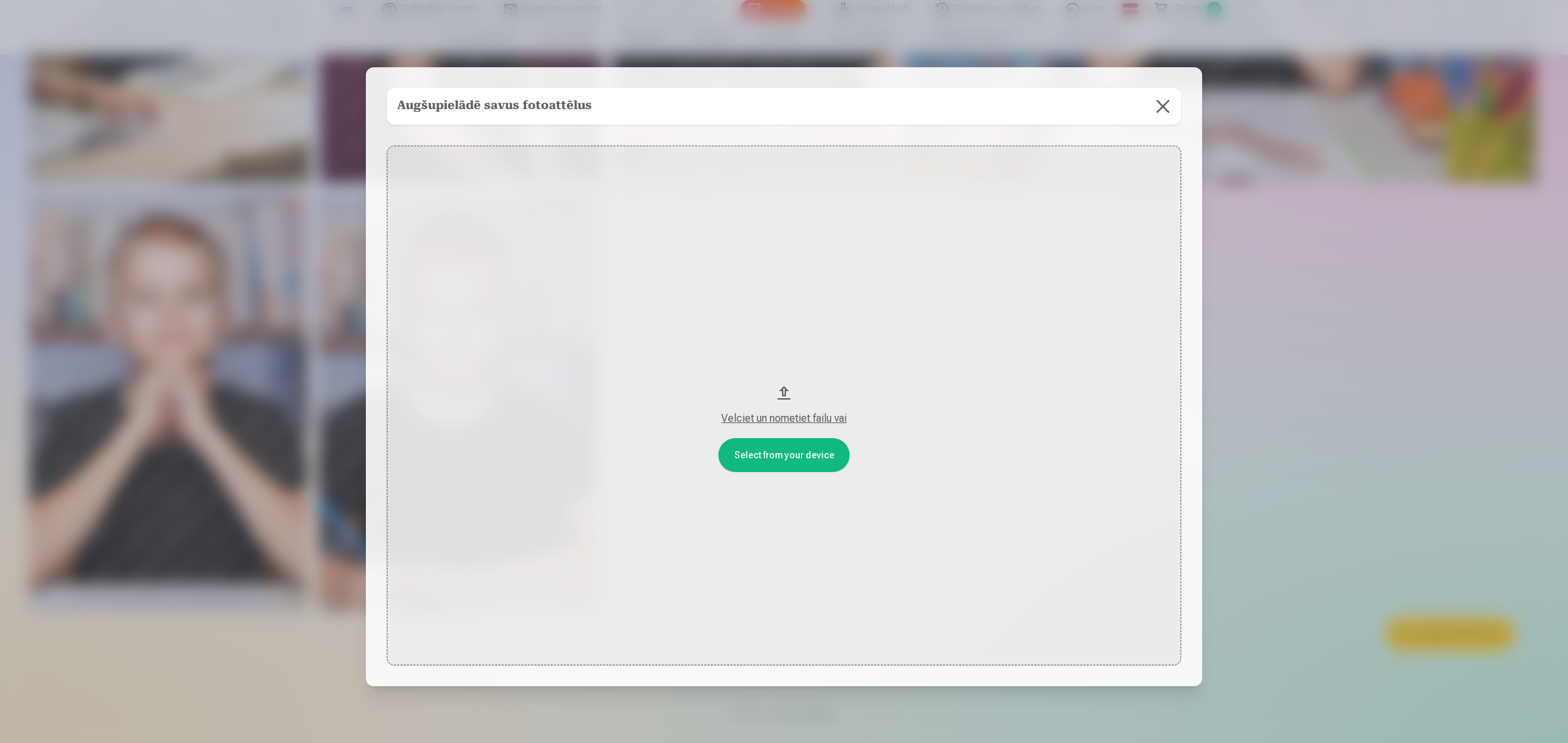
click at [784, 416] on div "Velciet un nometiet failu vai" at bounding box center [784, 418] width 768 height 16
click at [1155, 112] on button at bounding box center [1163, 107] width 36 height 36
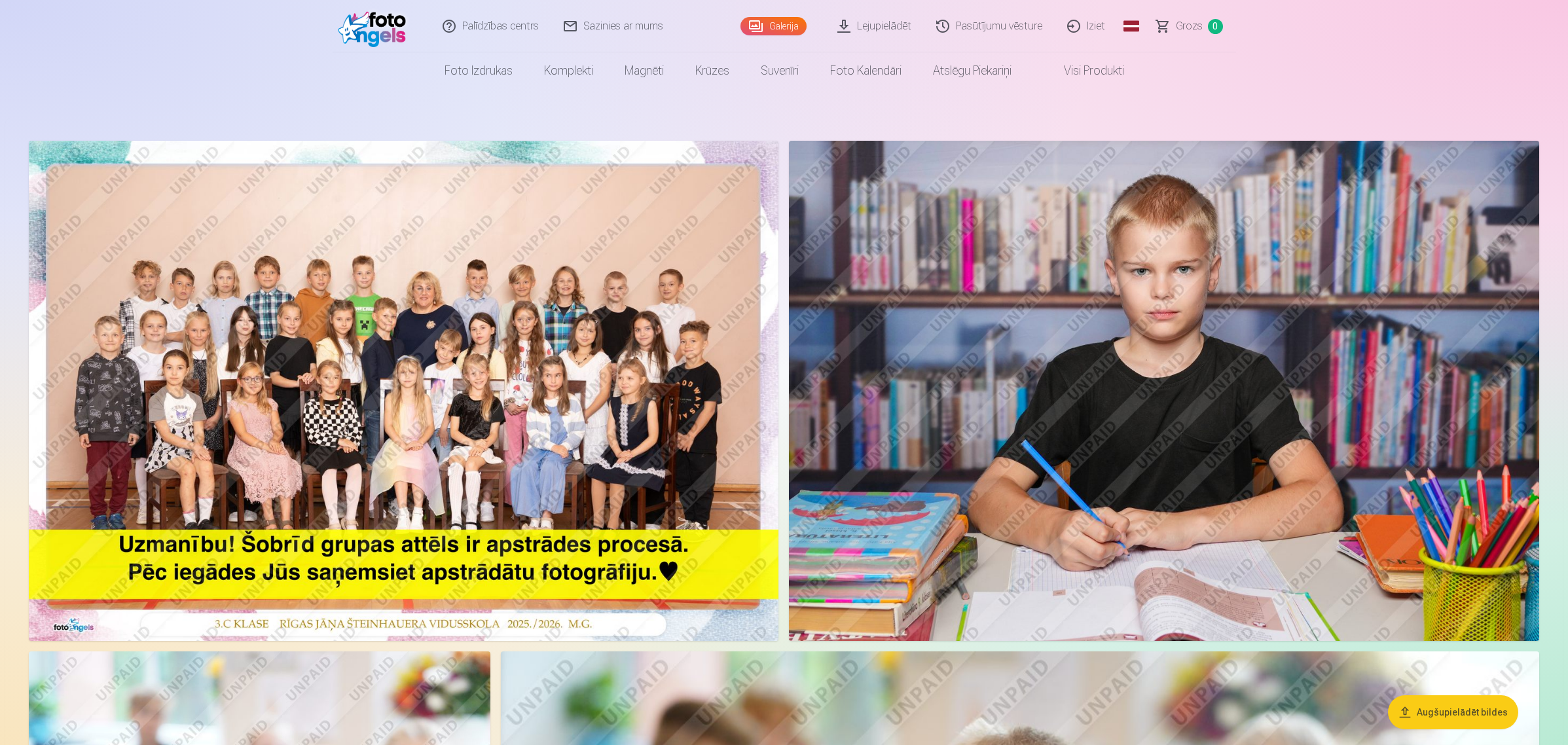
scroll to position [0, 0]
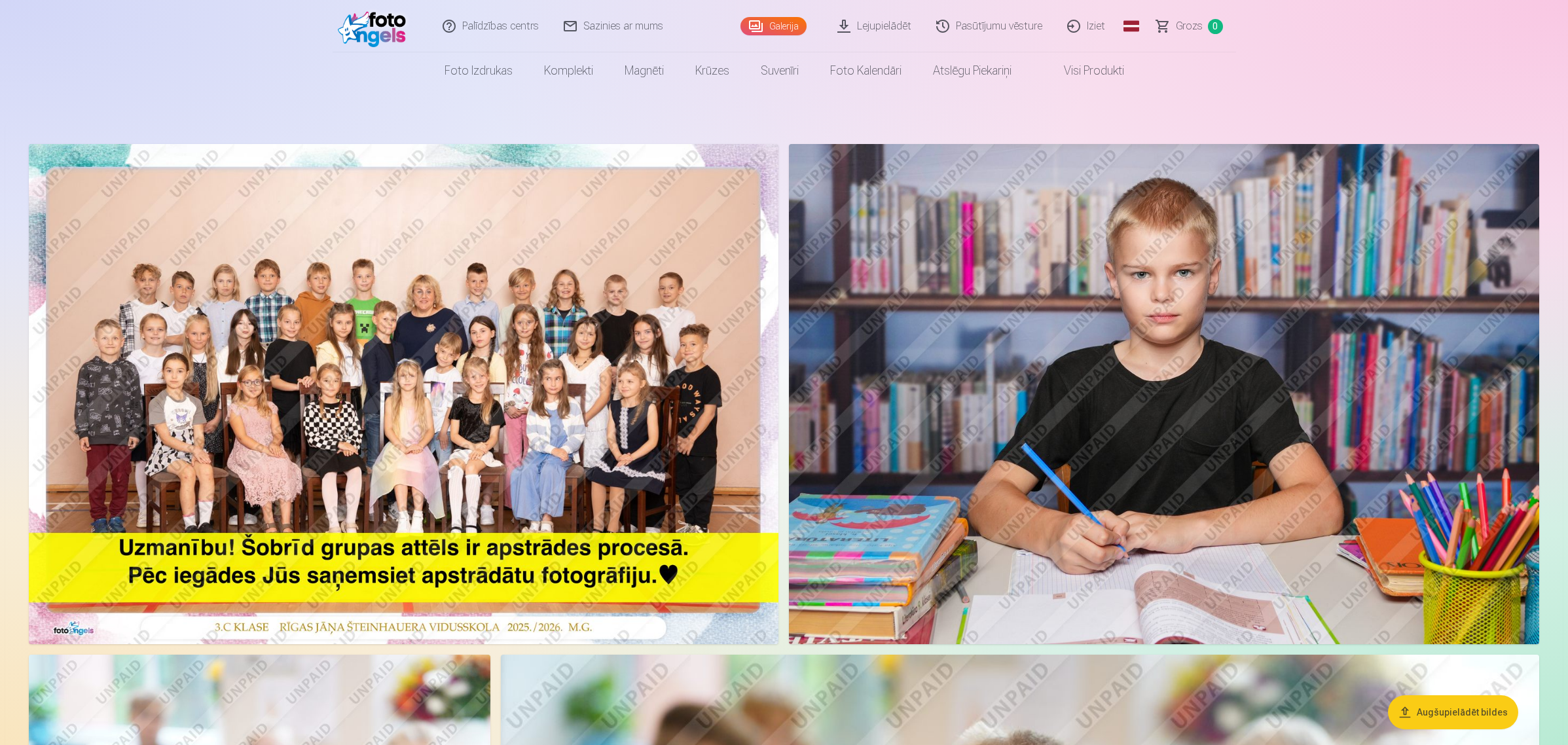
click at [667, 344] on img at bounding box center [404, 394] width 750 height 500
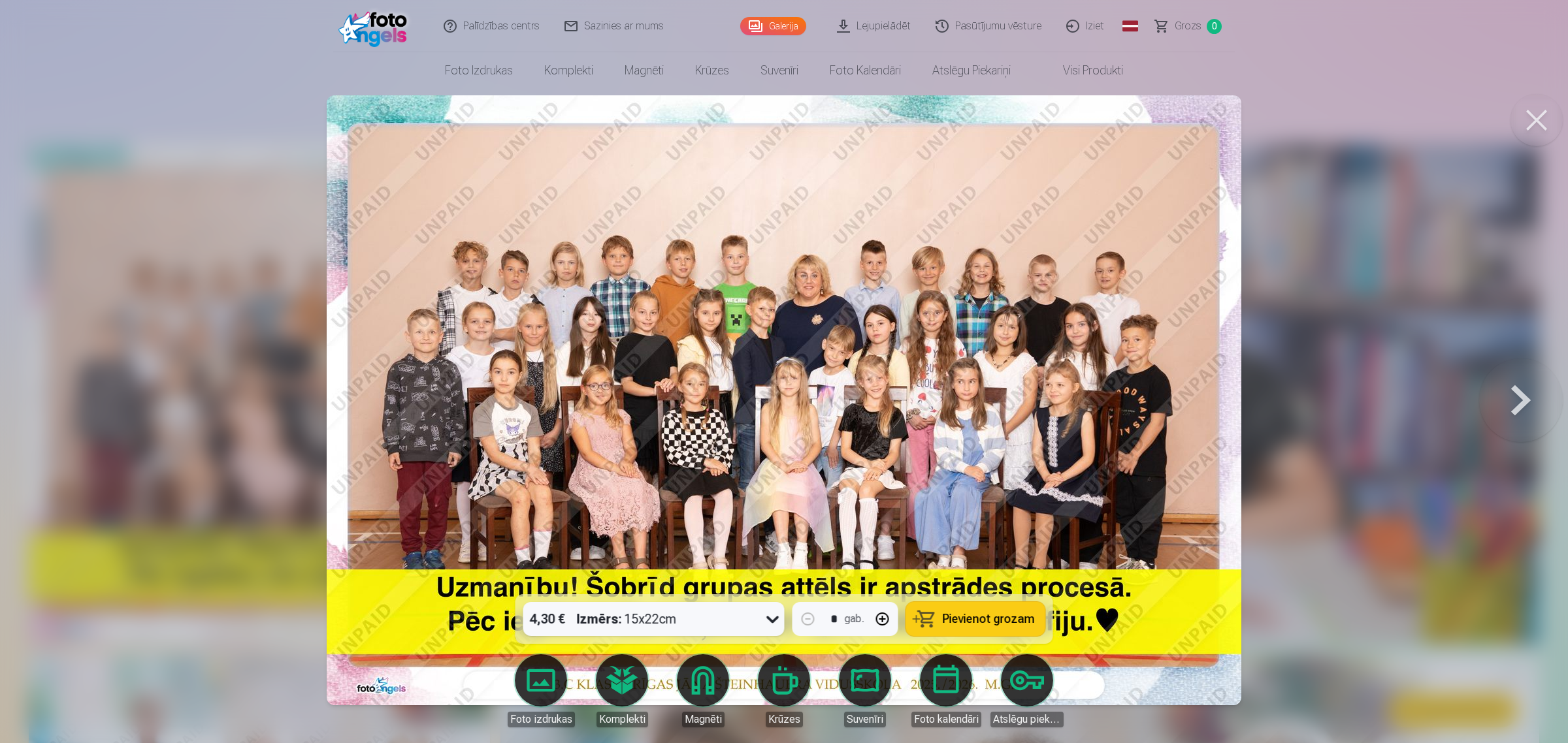
click at [960, 594] on button "Pievienot grozam" at bounding box center [976, 619] width 139 height 34
click at [1251, 276] on div at bounding box center [784, 371] width 1568 height 743
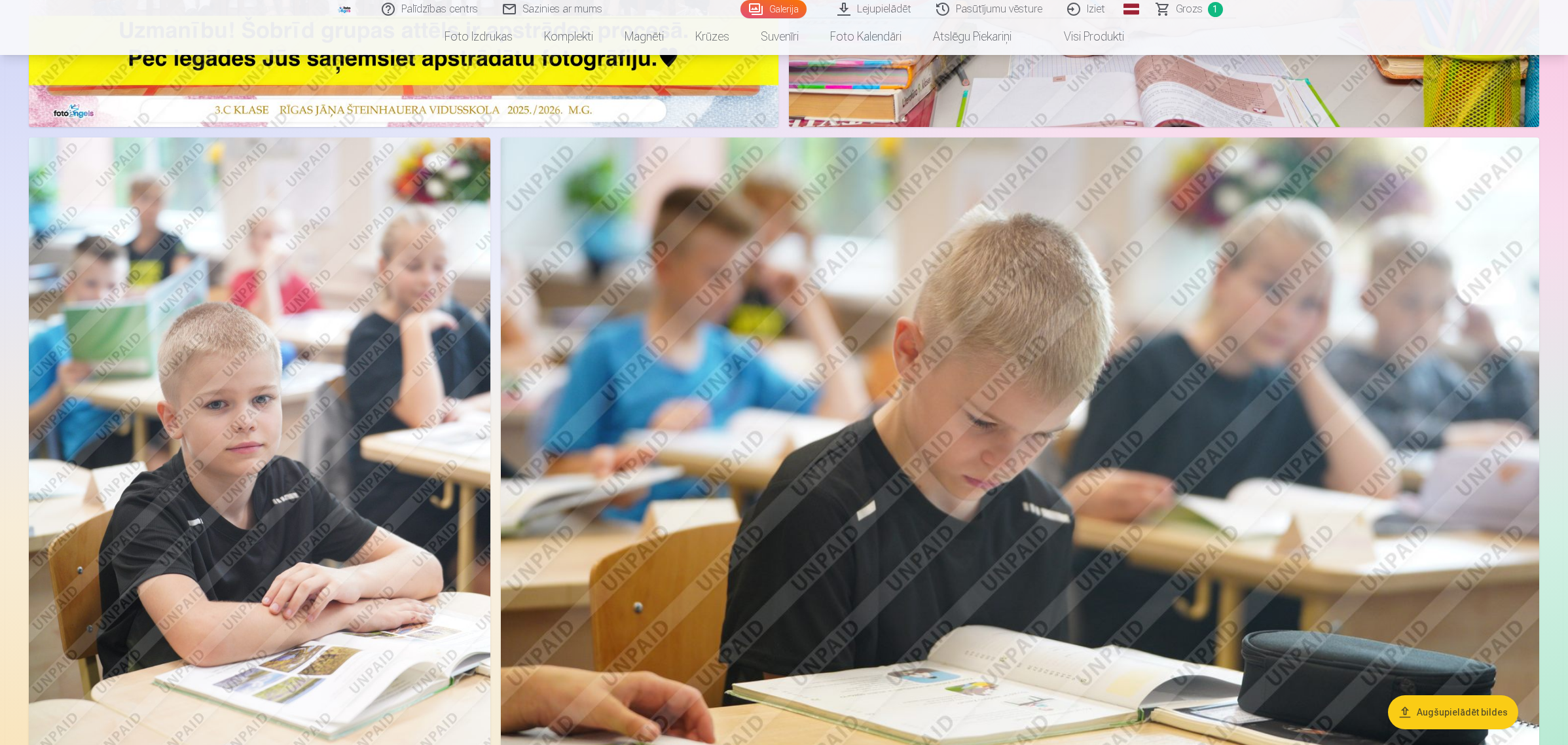
scroll to position [572, 0]
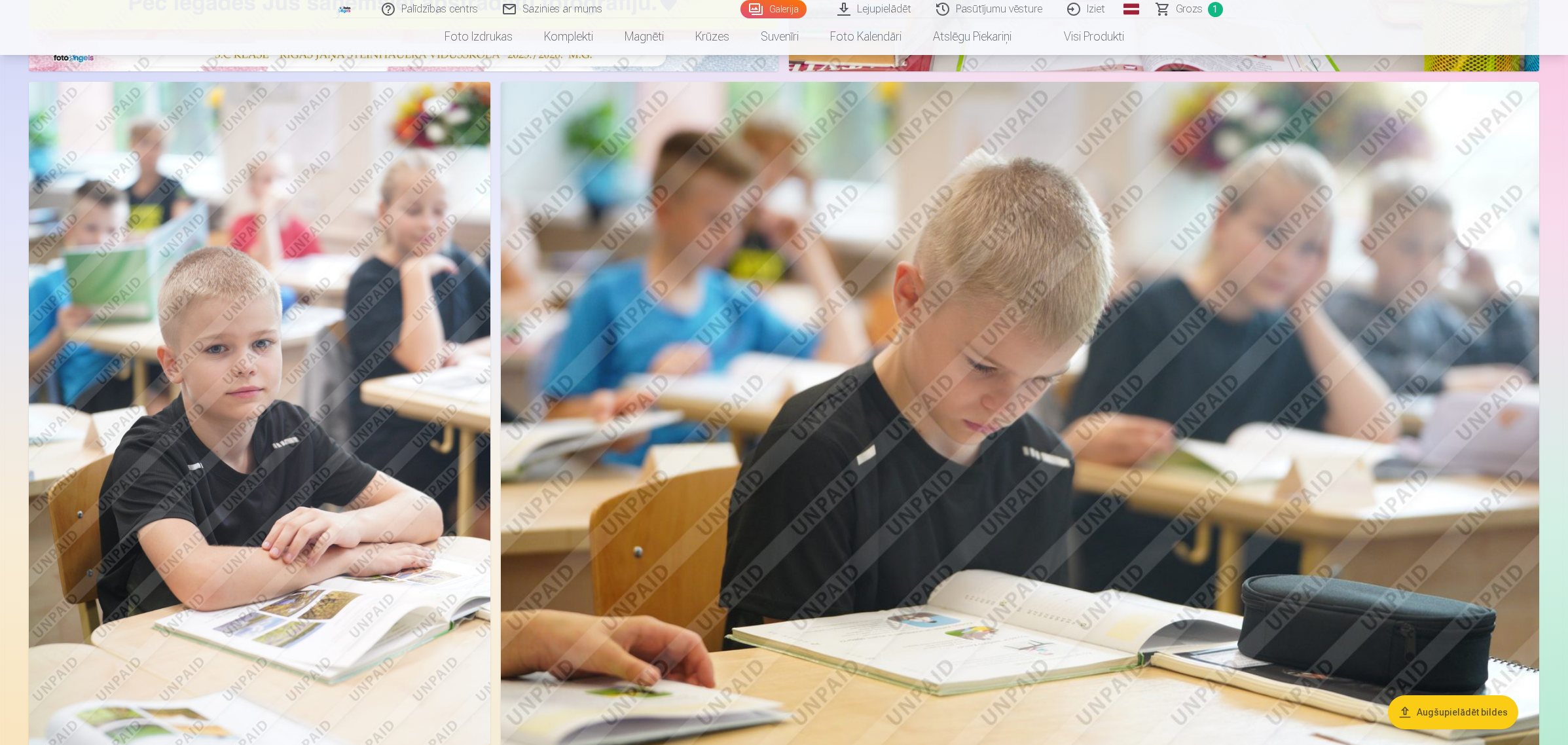
click at [179, 301] on img at bounding box center [260, 428] width 462 height 692
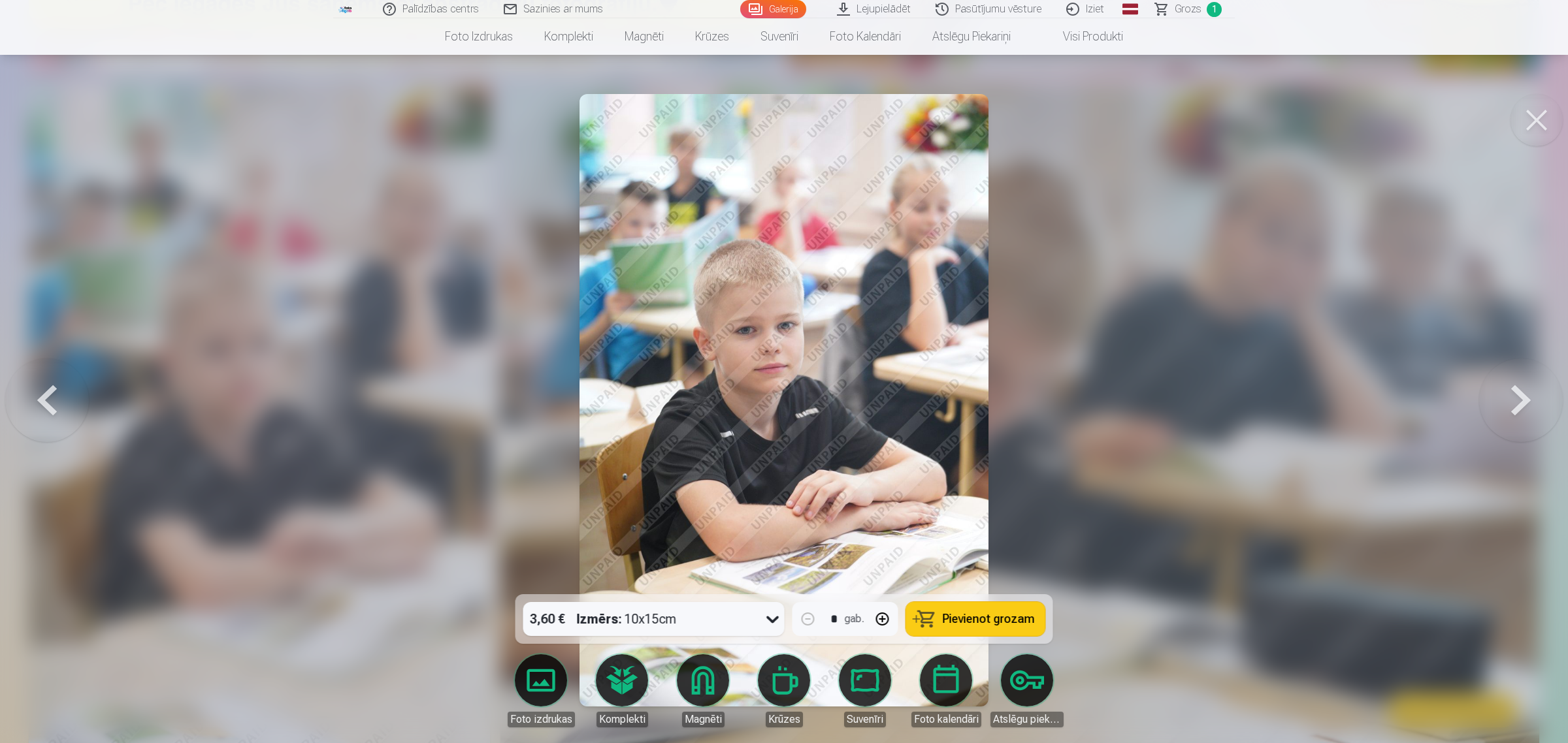
click at [768, 594] on icon at bounding box center [773, 620] width 12 height 7
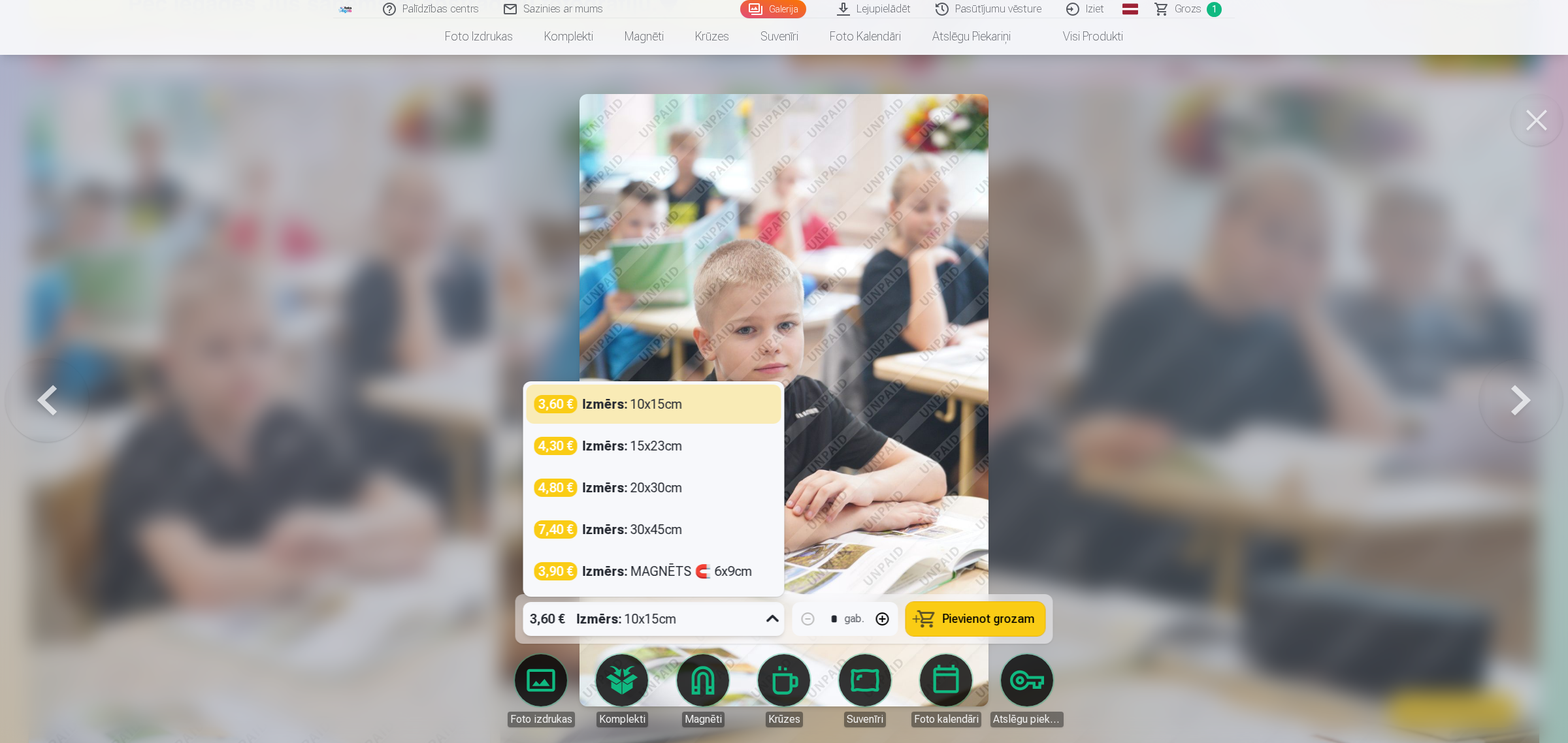
click at [967, 594] on button "Pievienot grozam" at bounding box center [976, 619] width 139 height 34
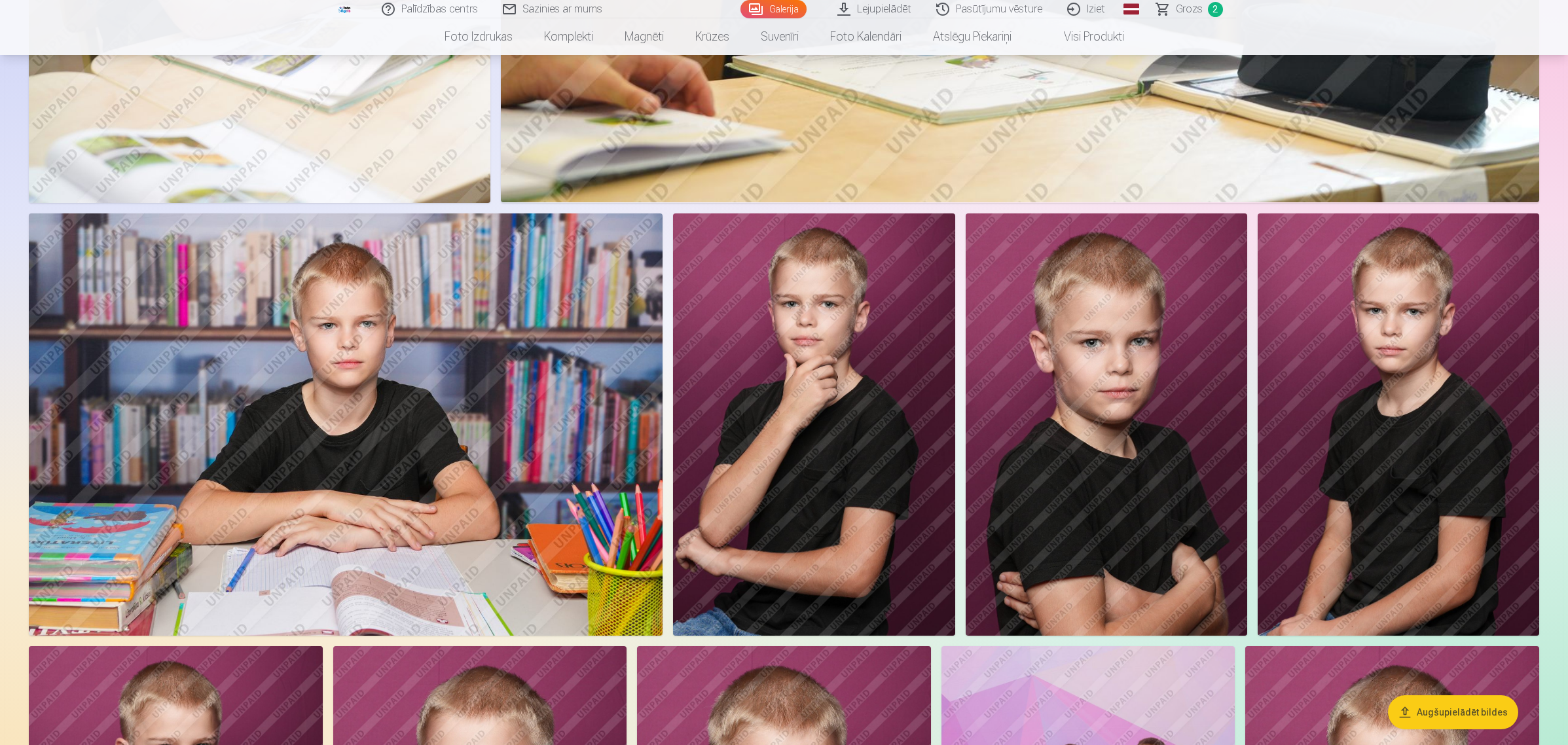
scroll to position [1146, 0]
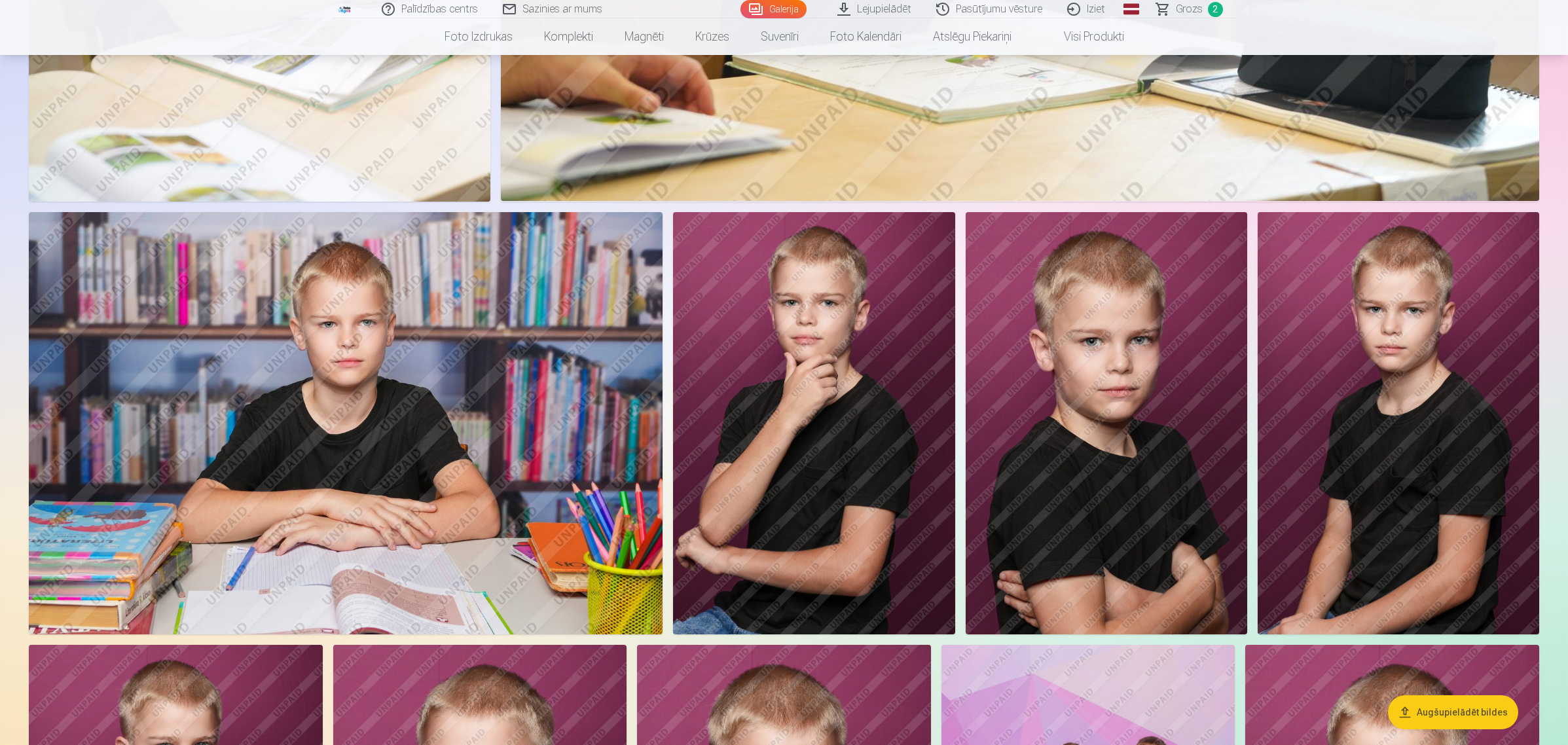
click at [324, 342] on img at bounding box center [346, 423] width 633 height 422
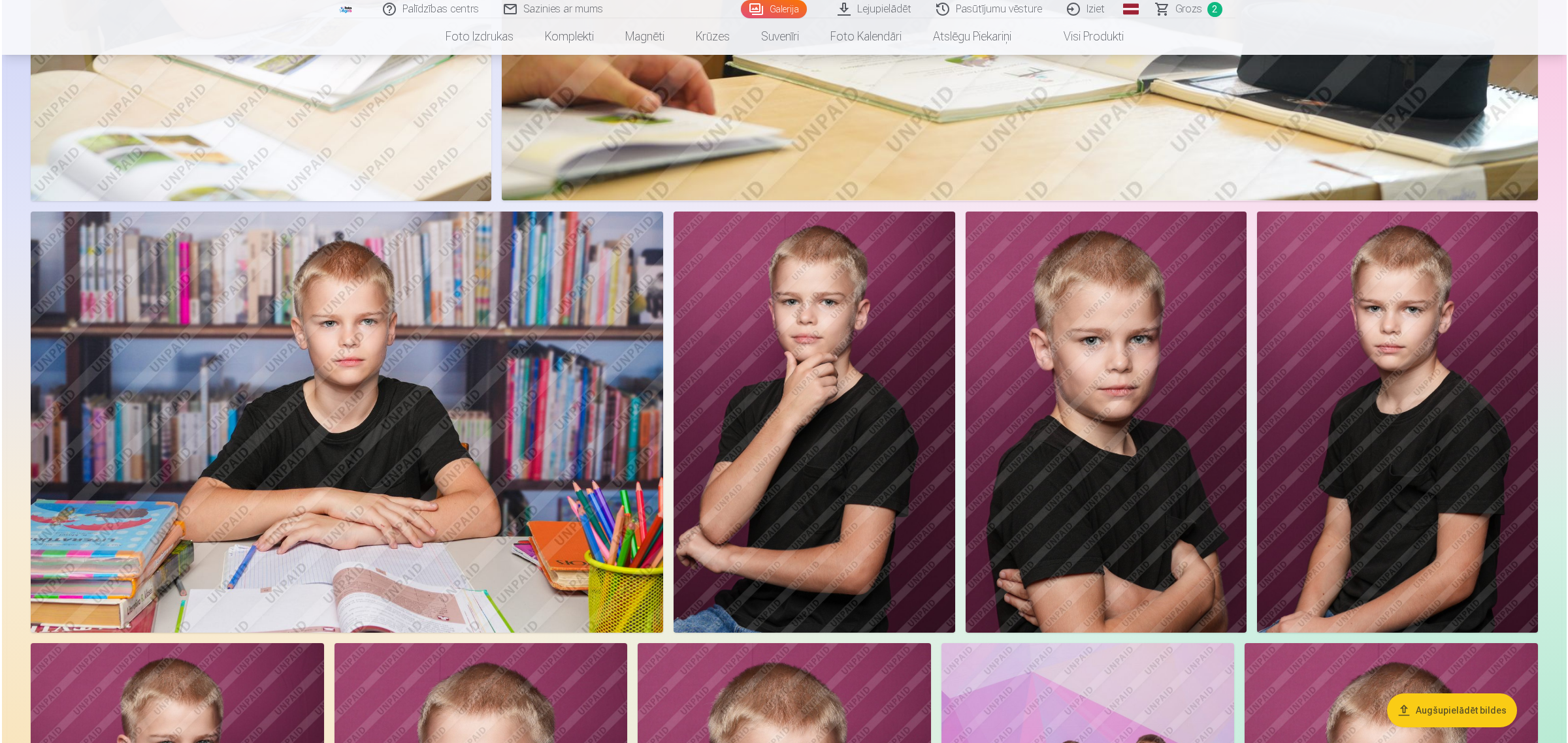
scroll to position [1143, 0]
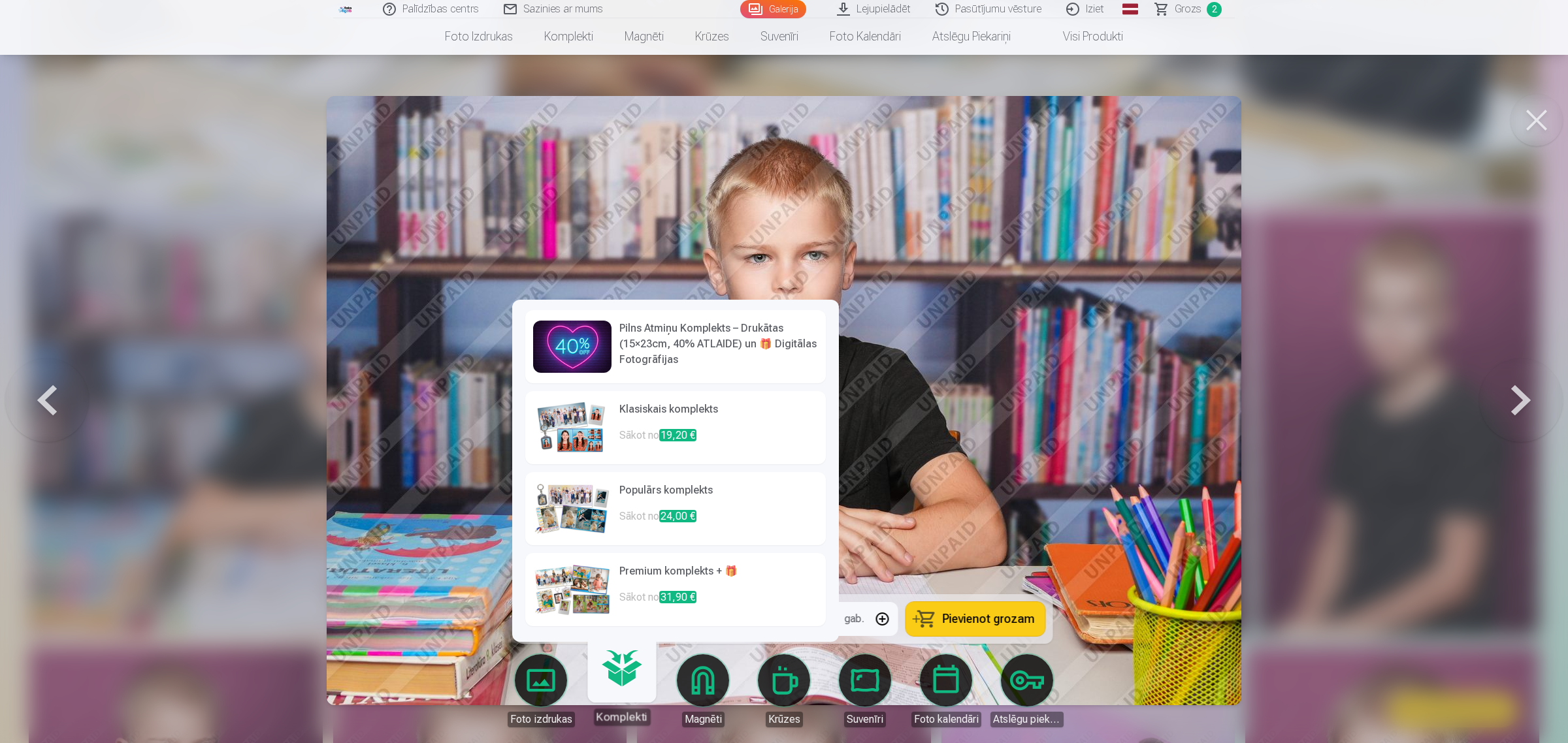
click at [631, 594] on link "Komplekti" at bounding box center [621, 685] width 80 height 80
click at [658, 573] on h6 "Premium komplekts + 🎁" at bounding box center [718, 576] width 199 height 26
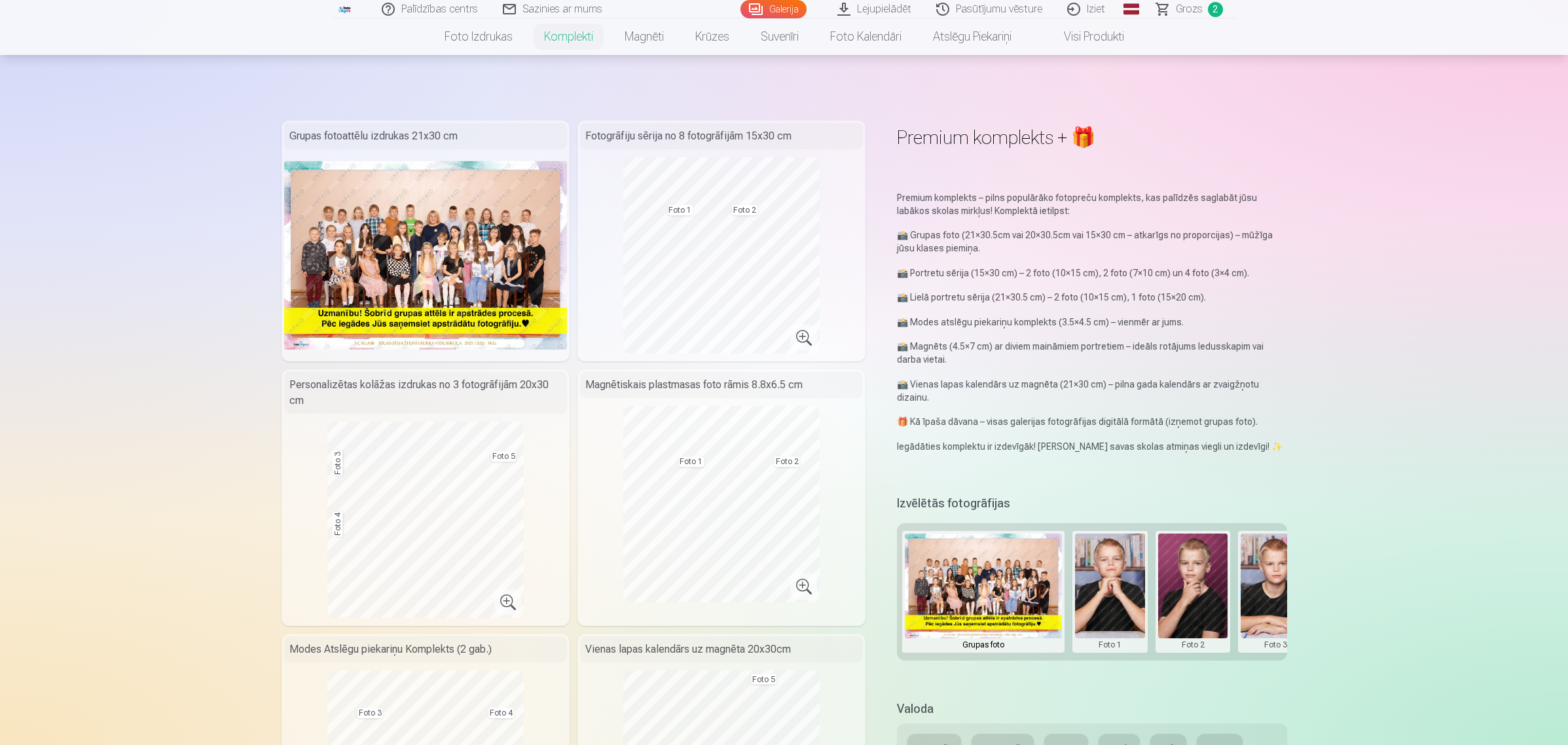
scroll to position [164, 0]
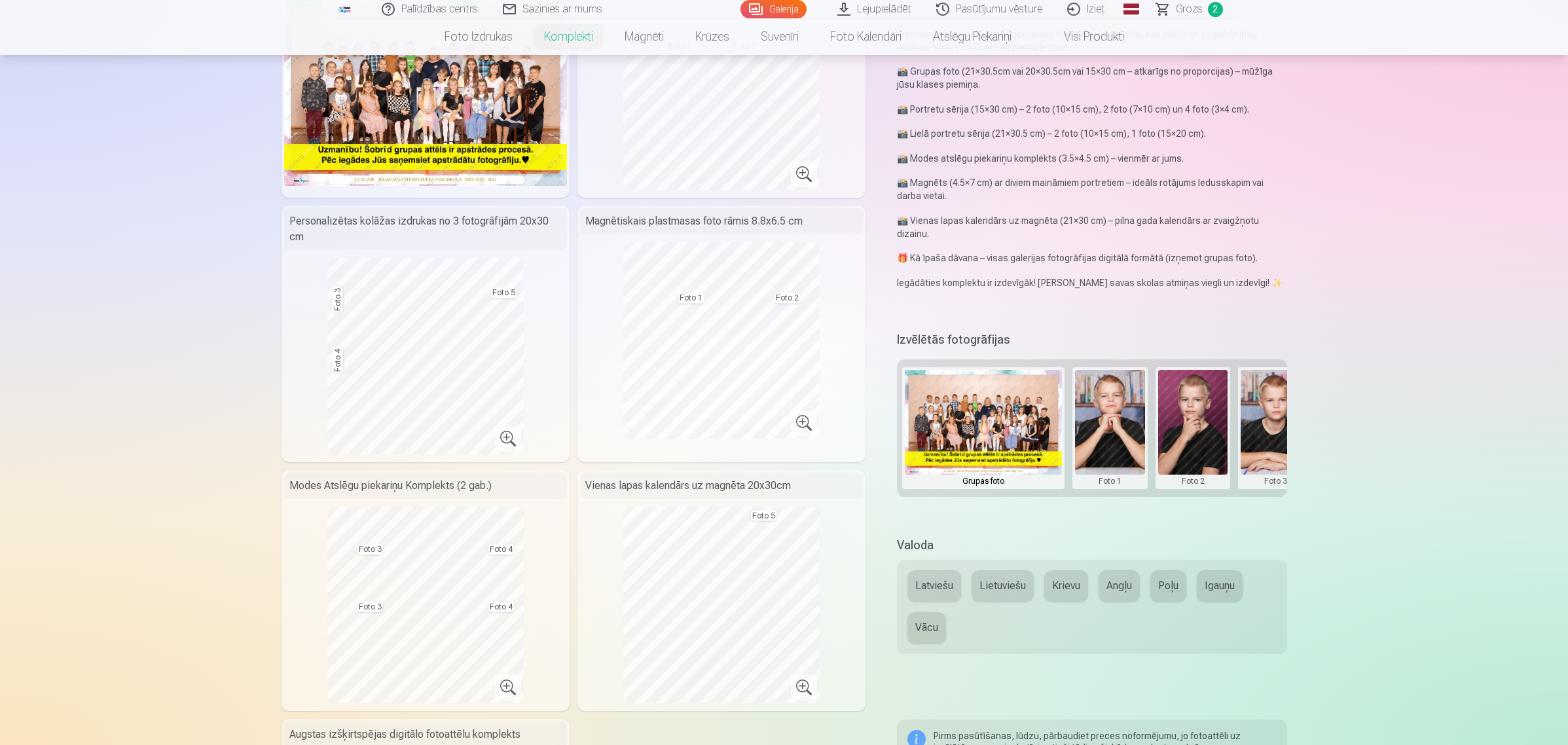
click at [949, 587] on button "Latviešu" at bounding box center [934, 586] width 53 height 31
drag, startPoint x: 1143, startPoint y: 494, endPoint x: 1219, endPoint y: 494, distance: 76.0
click at [1219, 494] on div "Grupas foto Foto 1 Foto 2 Foto 3 Foto 4 Foto 5" at bounding box center [1092, 428] width 390 height 137
click at [1142, 499] on div "Izvēlētās fotogrāfijas Grupas foto Foto 1 Foto 2 Foto 3 Foto 4 Foto 5" at bounding box center [1092, 424] width 390 height 192
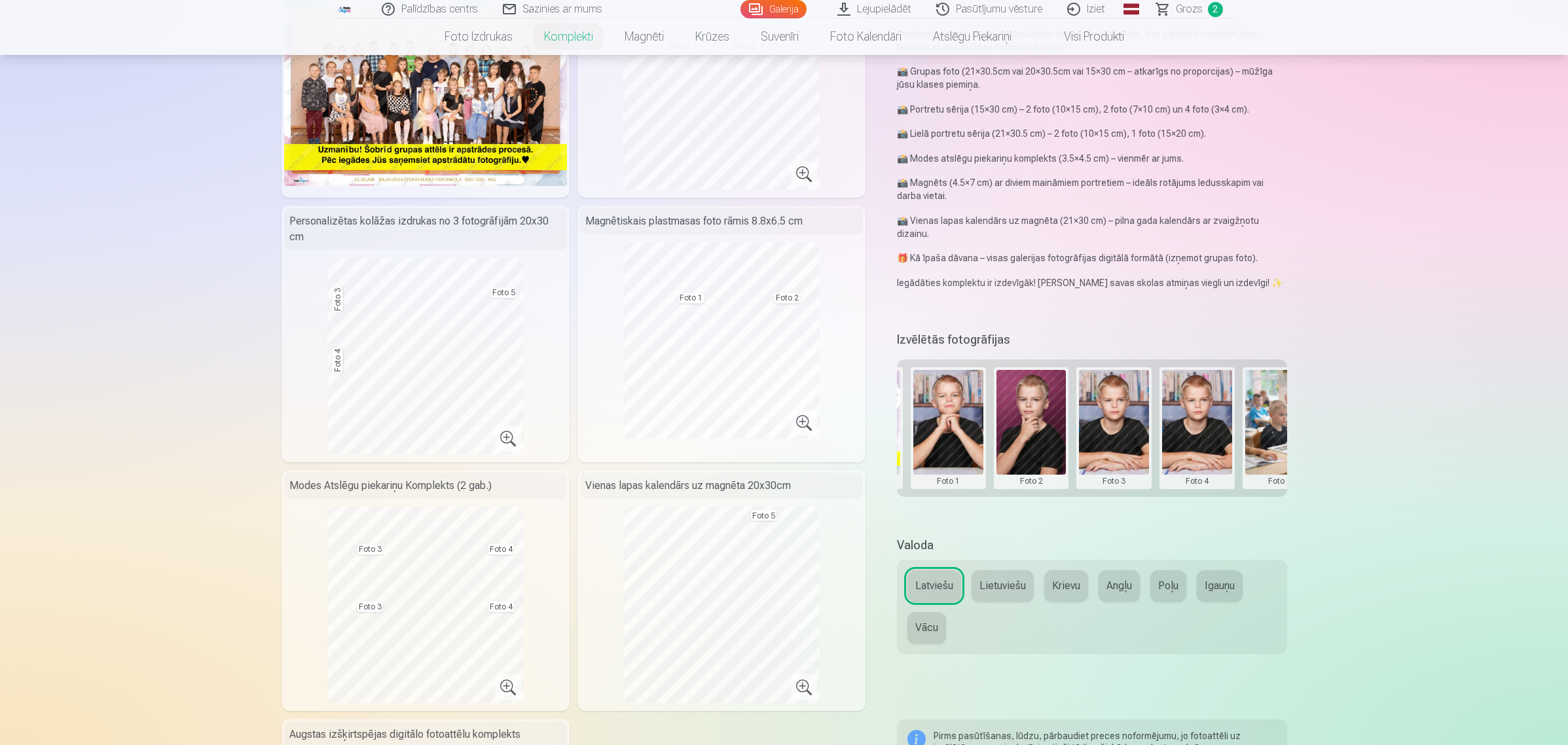
scroll to position [0, 197]
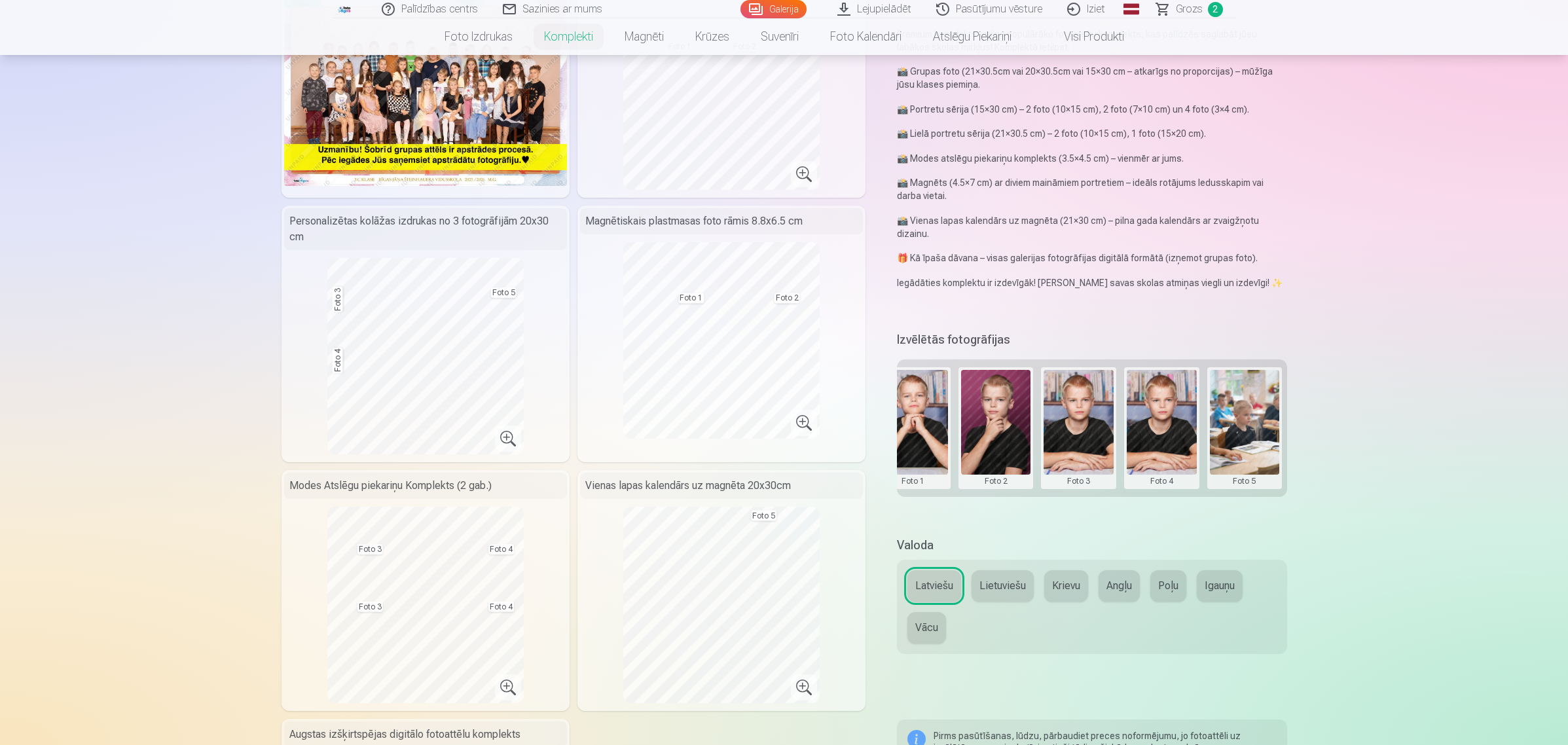
click at [1175, 462] on button at bounding box center [1162, 428] width 70 height 116
click at [1164, 426] on button "Nomainiet foto" at bounding box center [1161, 427] width 107 height 37
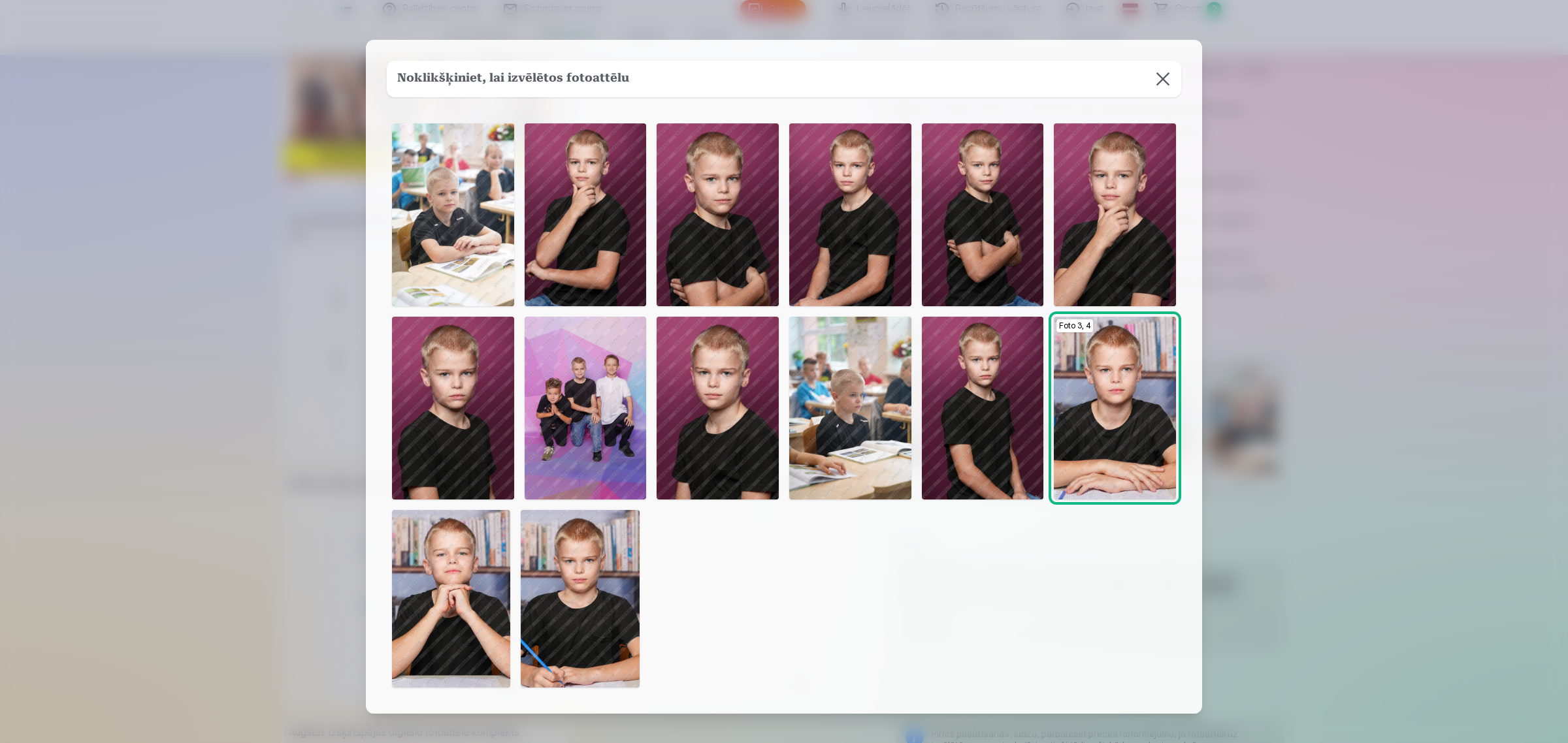
click at [448, 594] on img at bounding box center [450, 599] width 118 height 177
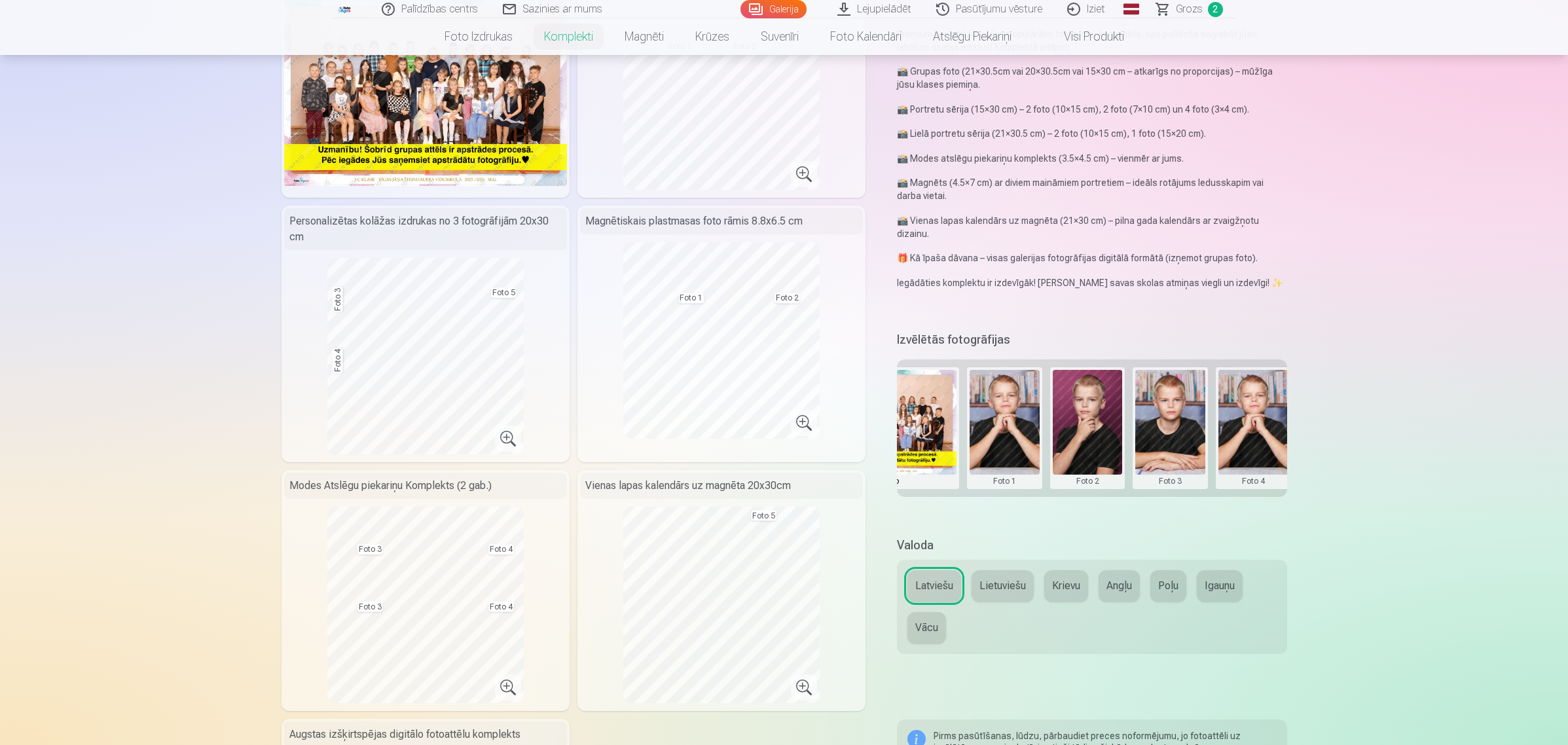
scroll to position [0, 110]
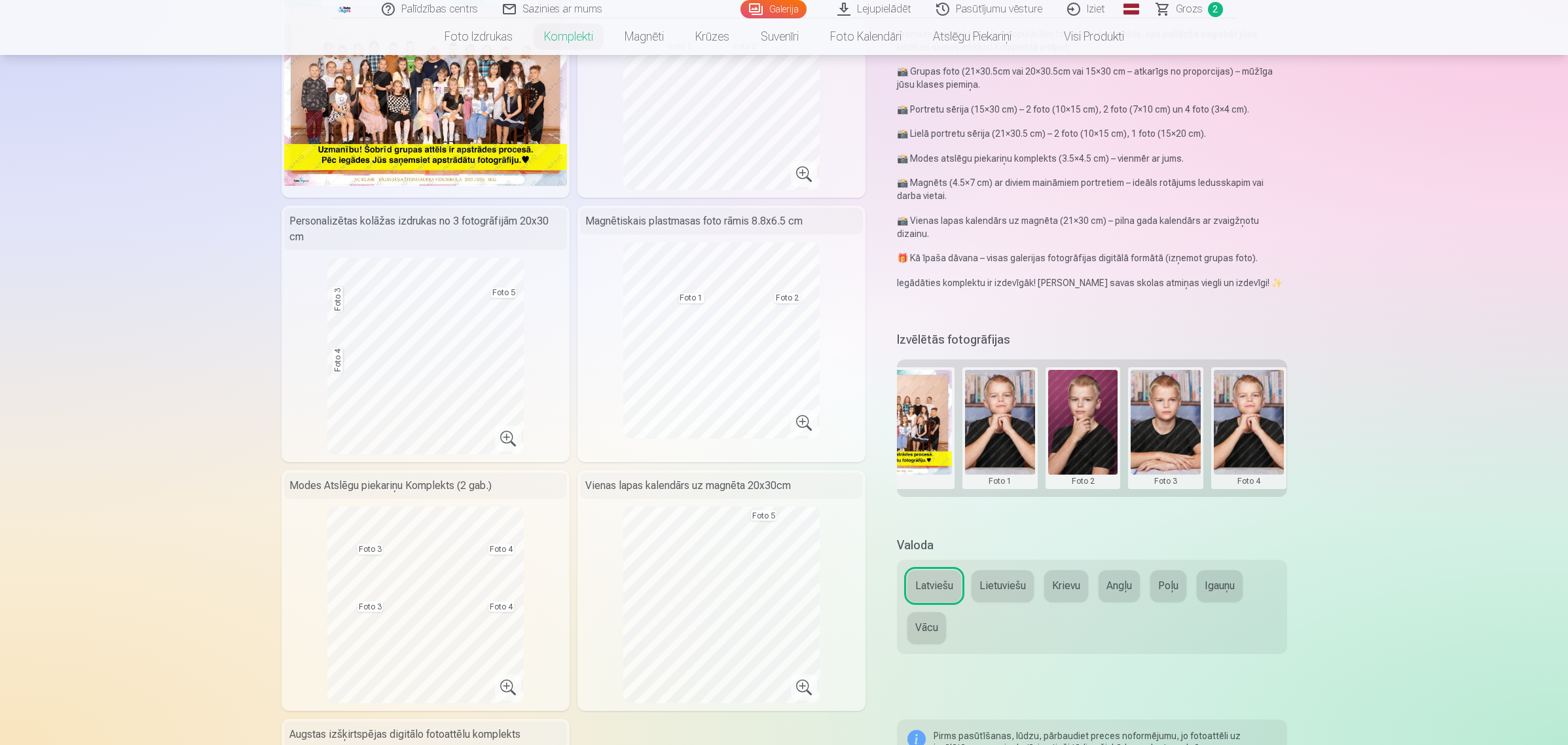
click at [1244, 424] on button at bounding box center [1249, 428] width 70 height 116
click at [1235, 429] on button "Nomainiet foto" at bounding box center [1248, 427] width 107 height 37
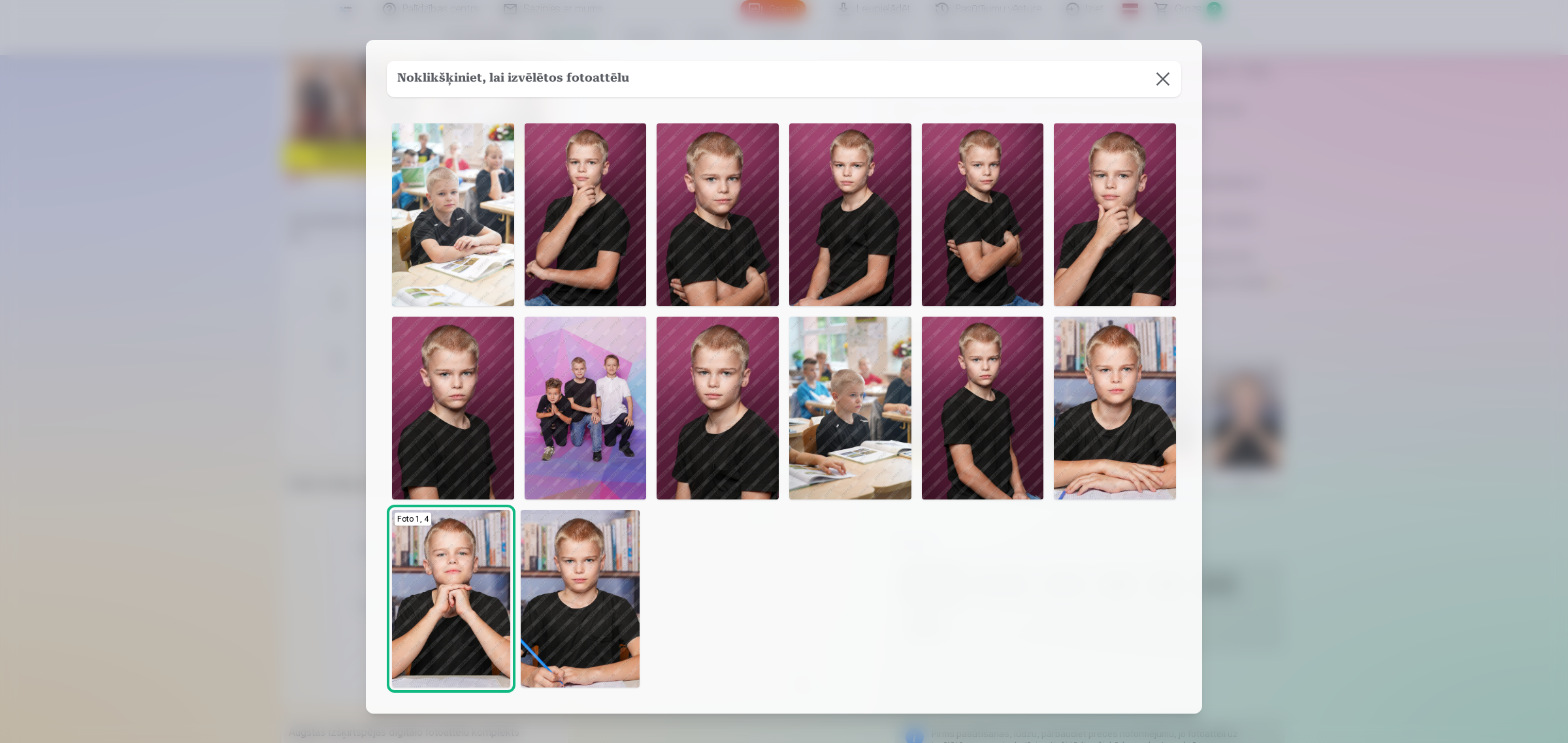
click at [1118, 364] on img at bounding box center [1114, 408] width 122 height 183
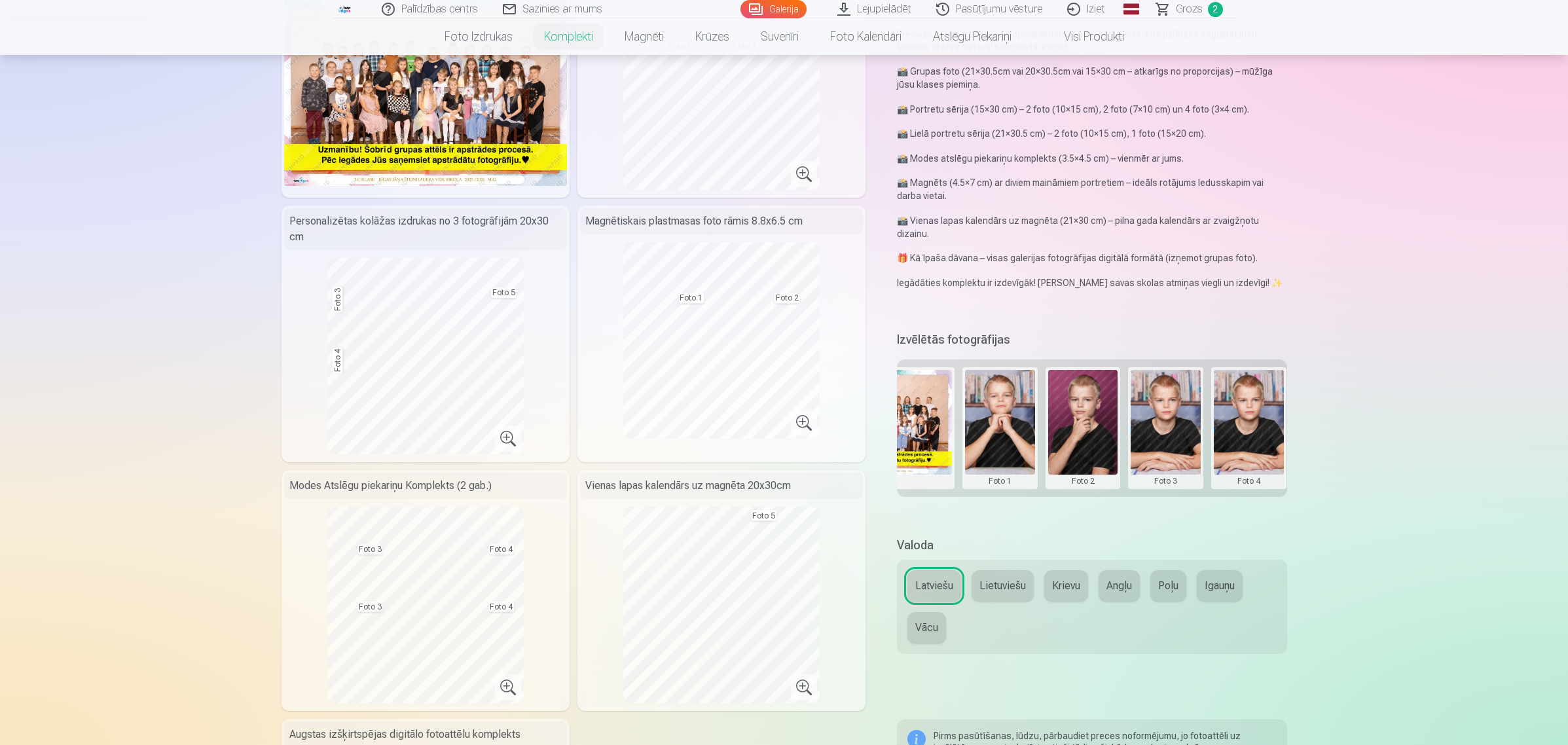
click at [1154, 427] on button at bounding box center [1166, 428] width 70 height 116
click at [1154, 427] on button "Nomainiet foto" at bounding box center [1165, 427] width 107 height 37
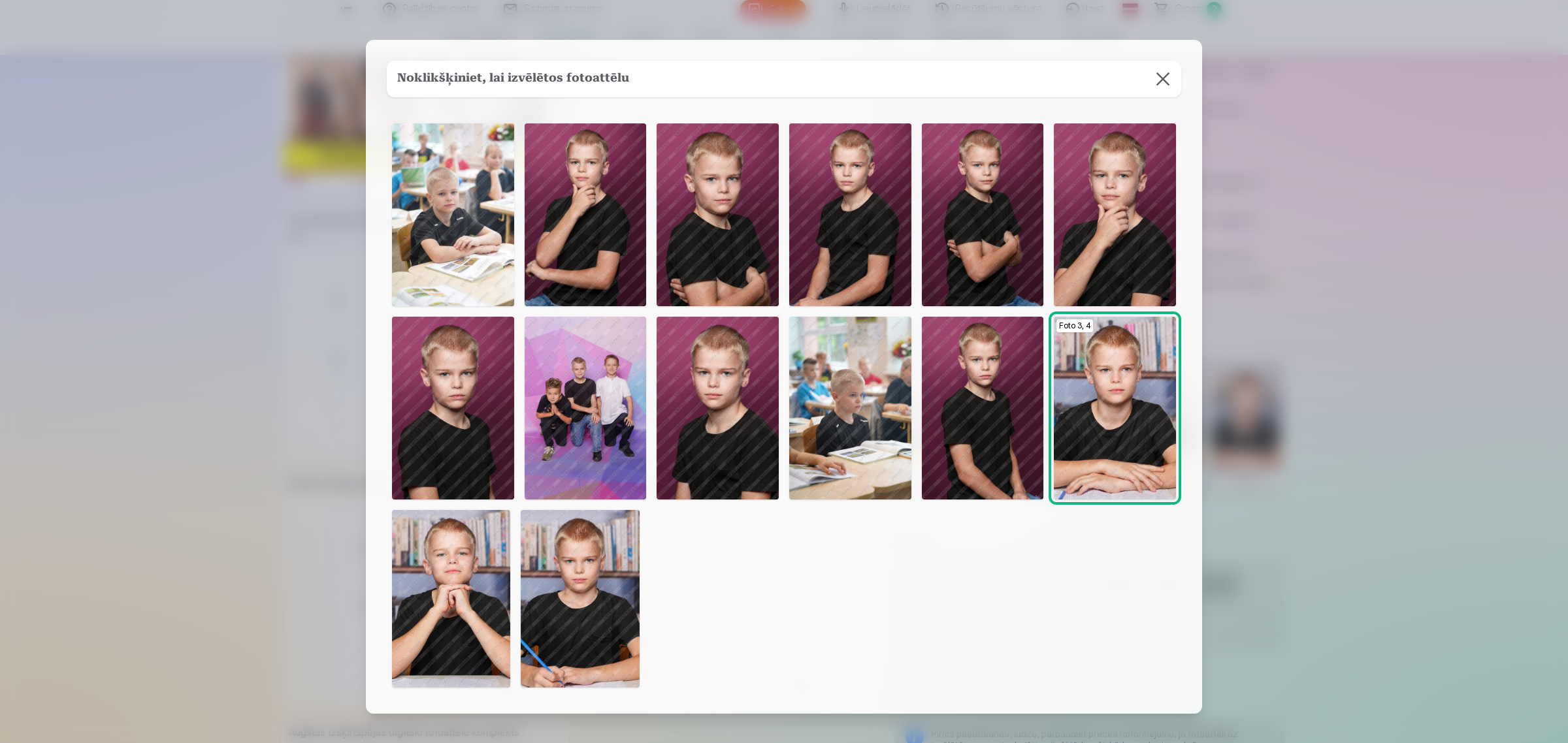
click at [452, 348] on img at bounding box center [452, 408] width 122 height 183
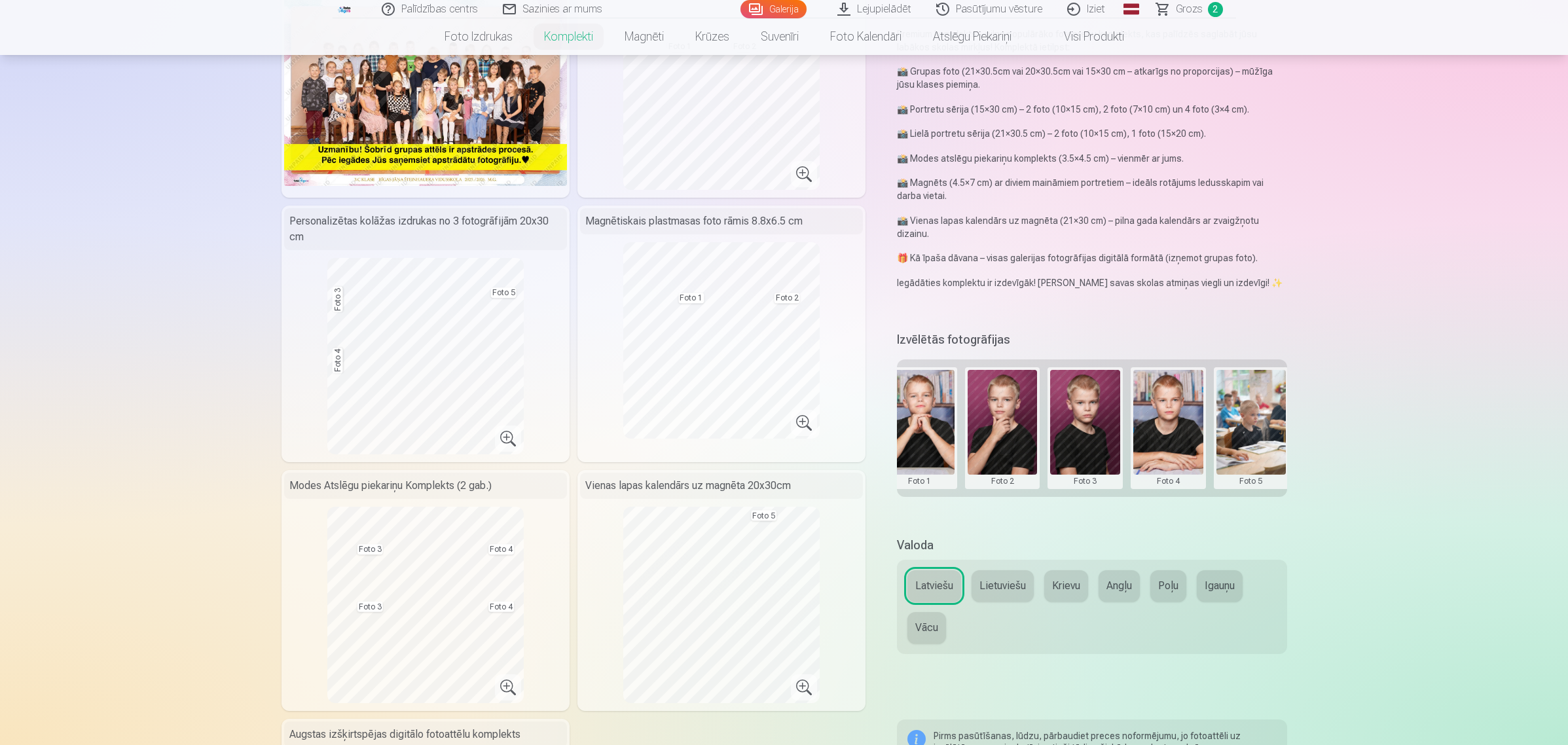
scroll to position [0, 197]
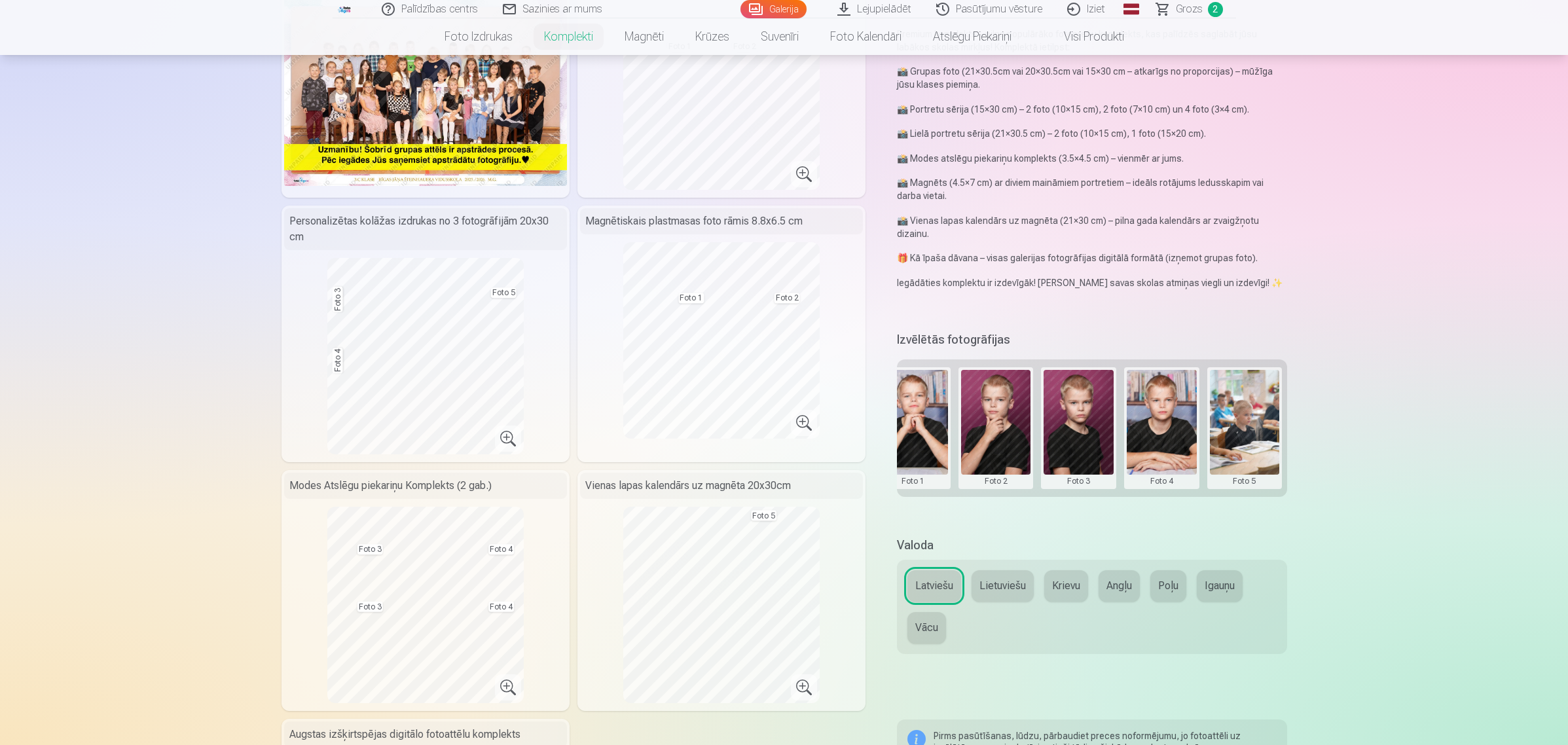
click at [1253, 443] on button at bounding box center [1245, 428] width 70 height 116
click at [1249, 431] on button "Nomainiet foto" at bounding box center [1245, 427] width 107 height 37
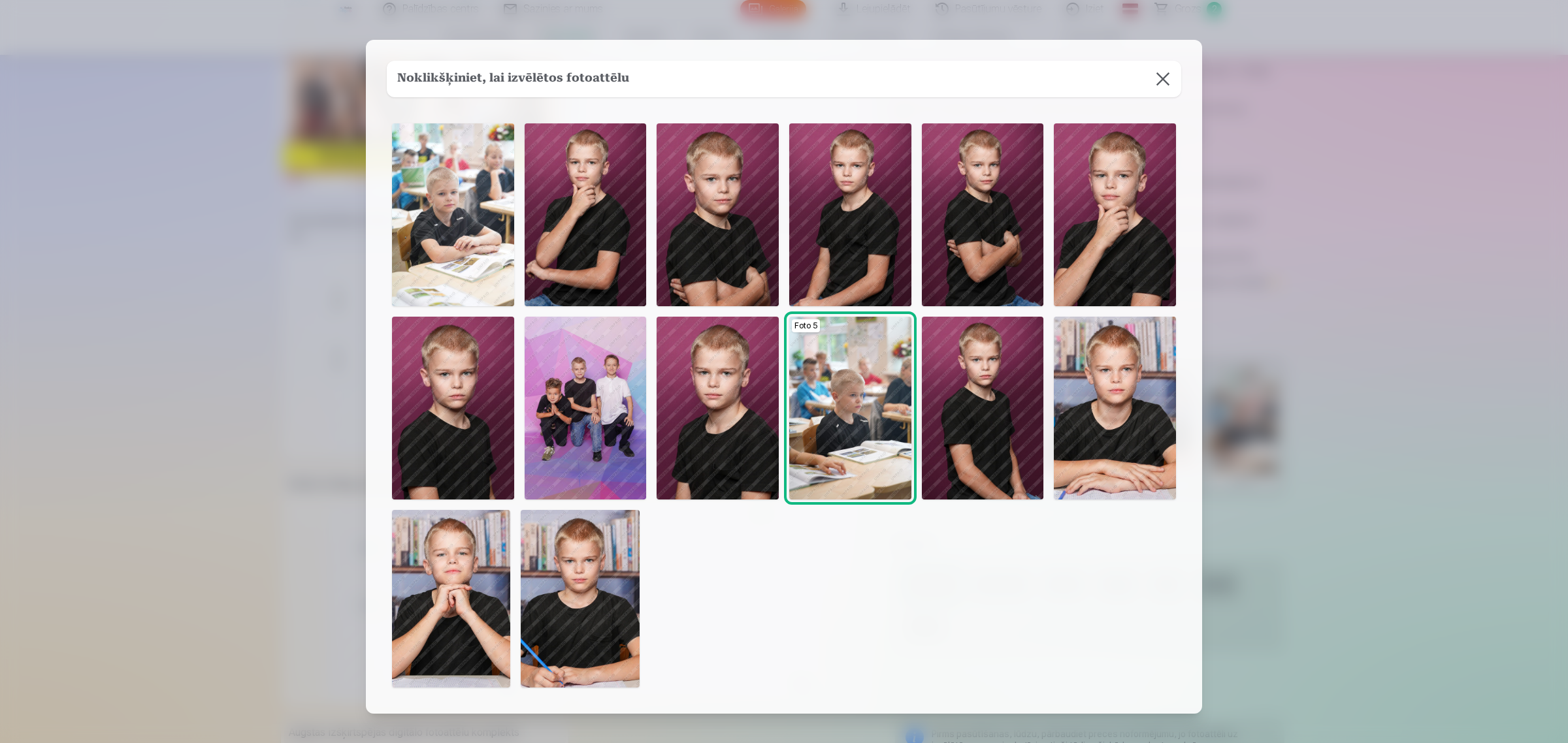
click at [462, 207] on img at bounding box center [452, 215] width 122 height 183
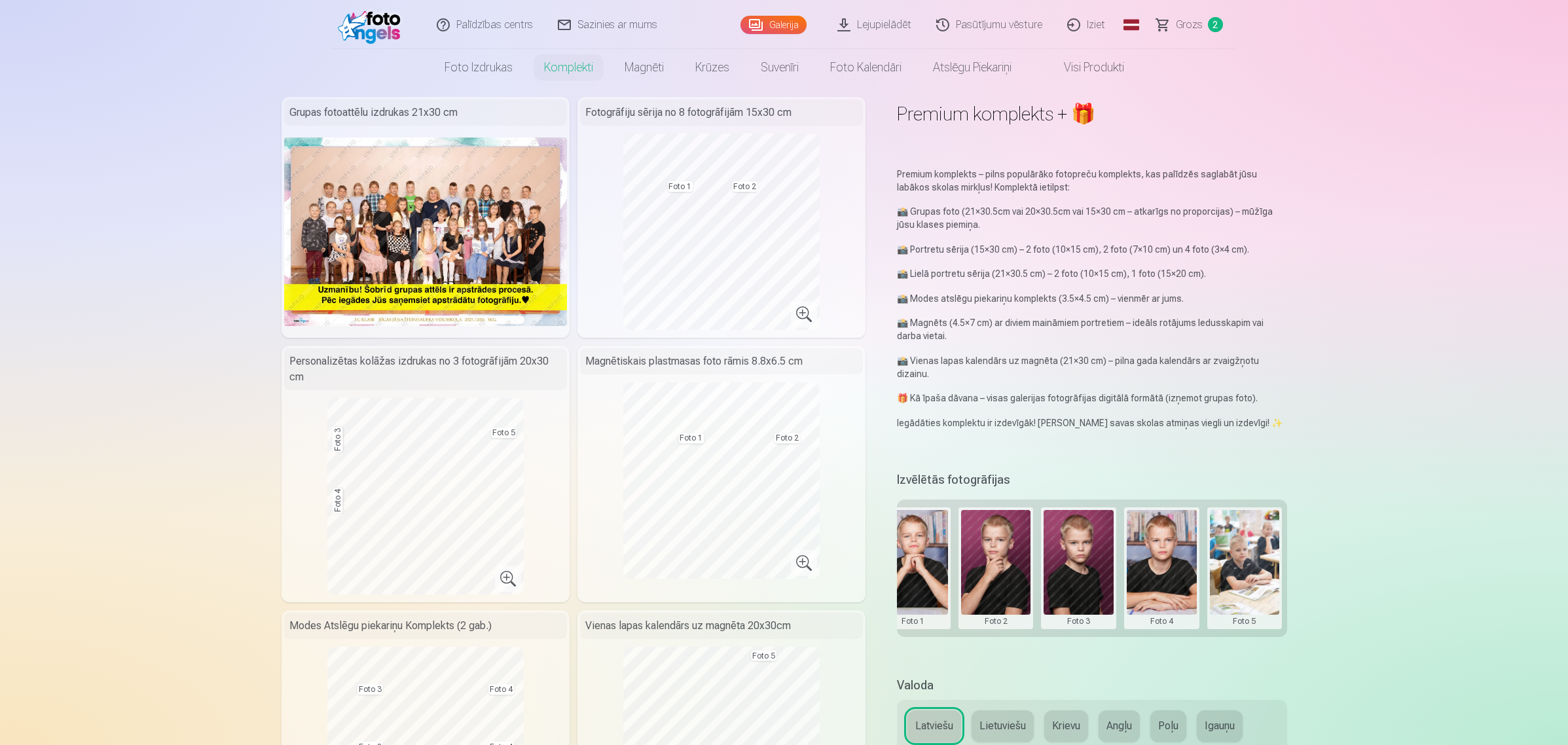
scroll to position [0, 0]
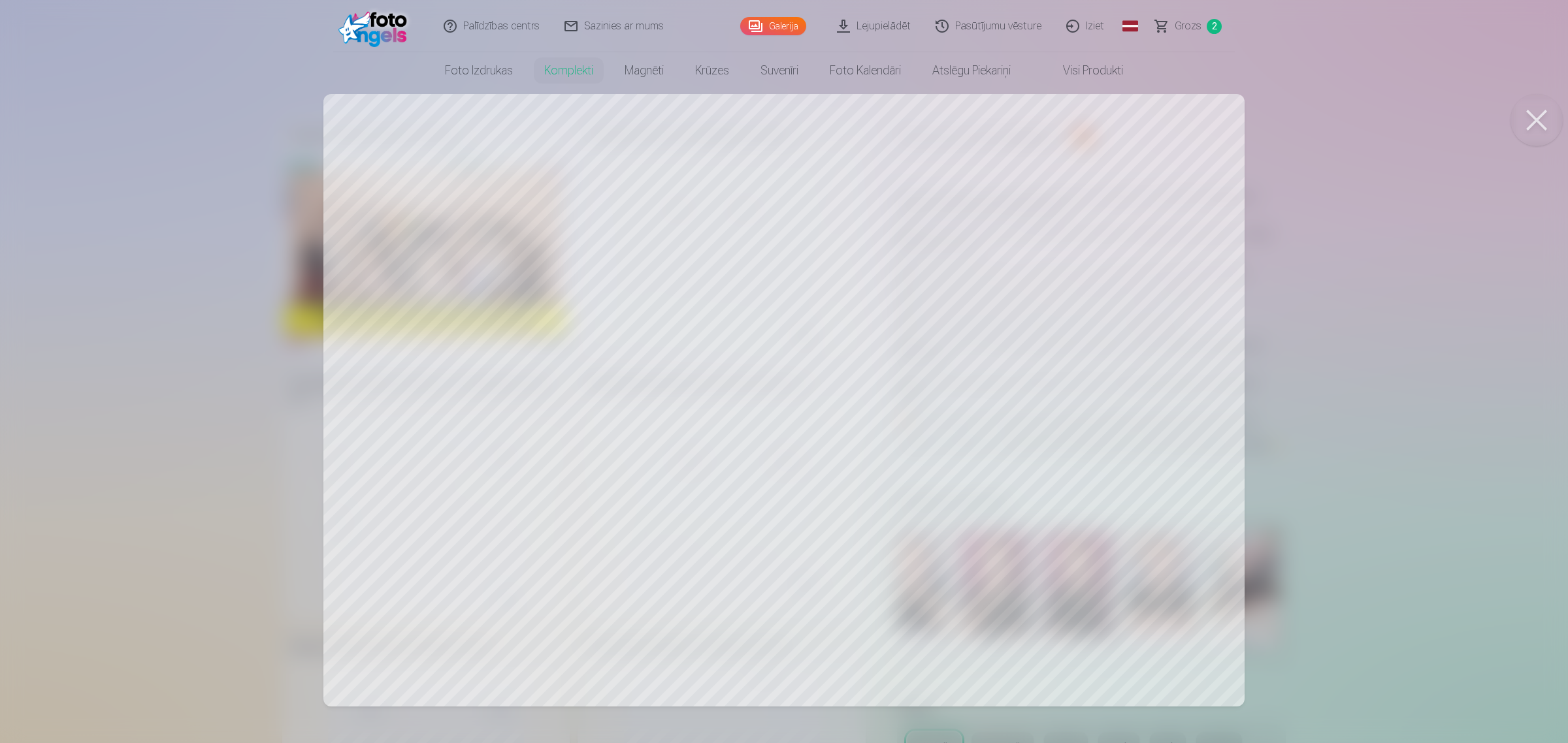
click at [1251, 119] on button at bounding box center [1536, 119] width 52 height 52
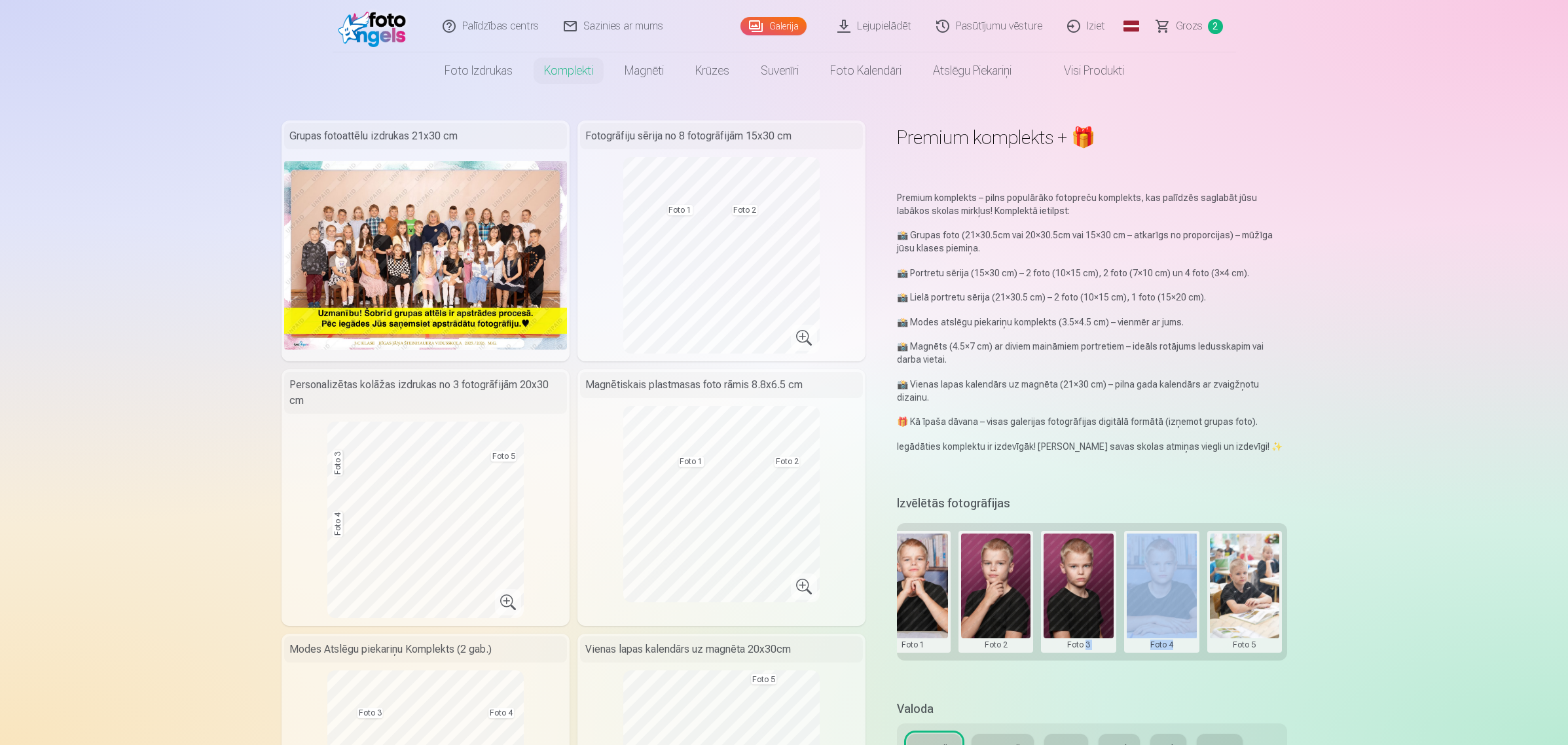
drag, startPoint x: 1190, startPoint y: 658, endPoint x: 1085, endPoint y: 663, distance: 105.1
click at [1085, 595] on div "Izvēlētās fotogrāfijas Grupas foto Foto 1 Foto 2 Foto 3 Foto 4 Foto 5" at bounding box center [1092, 588] width 390 height 192
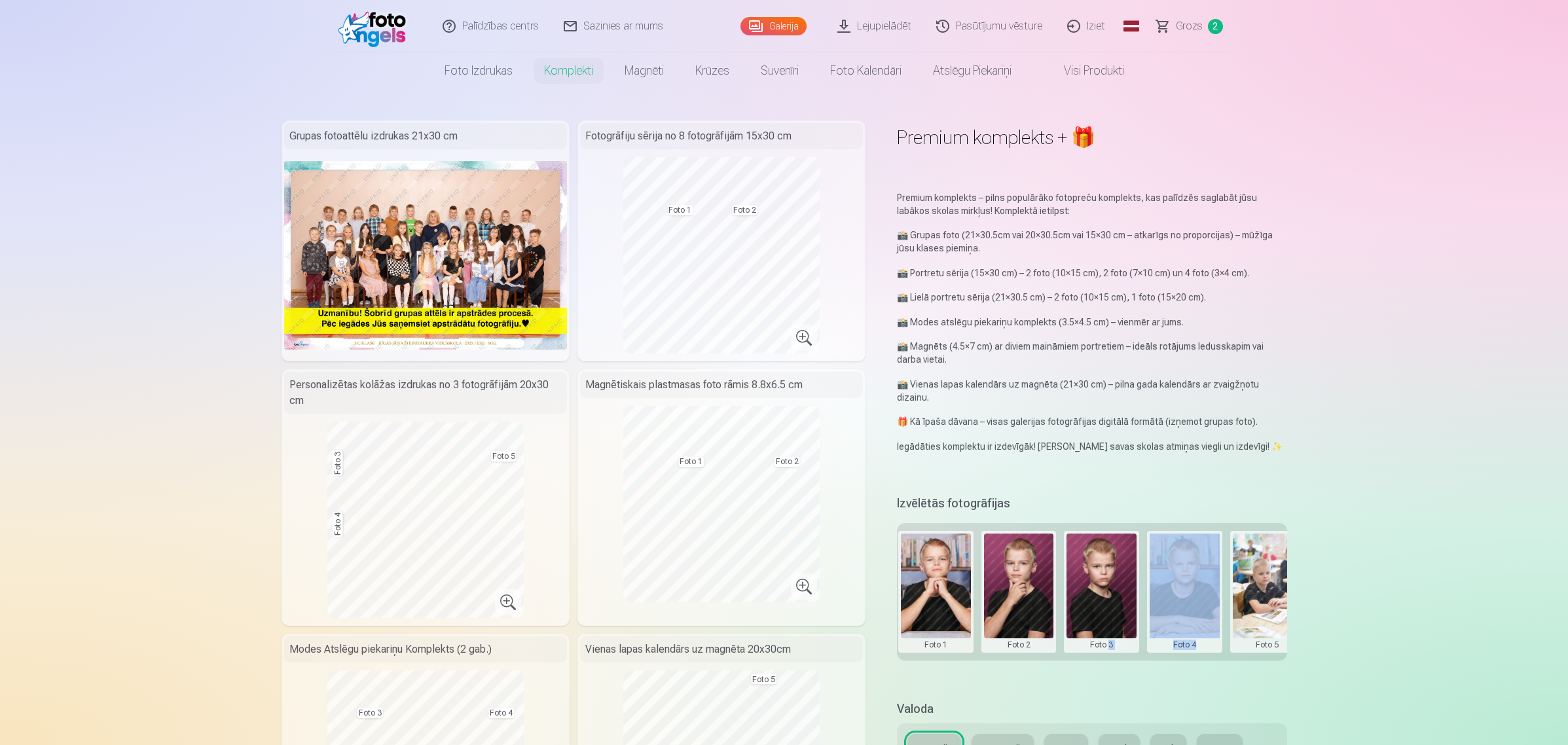
scroll to position [0, 197]
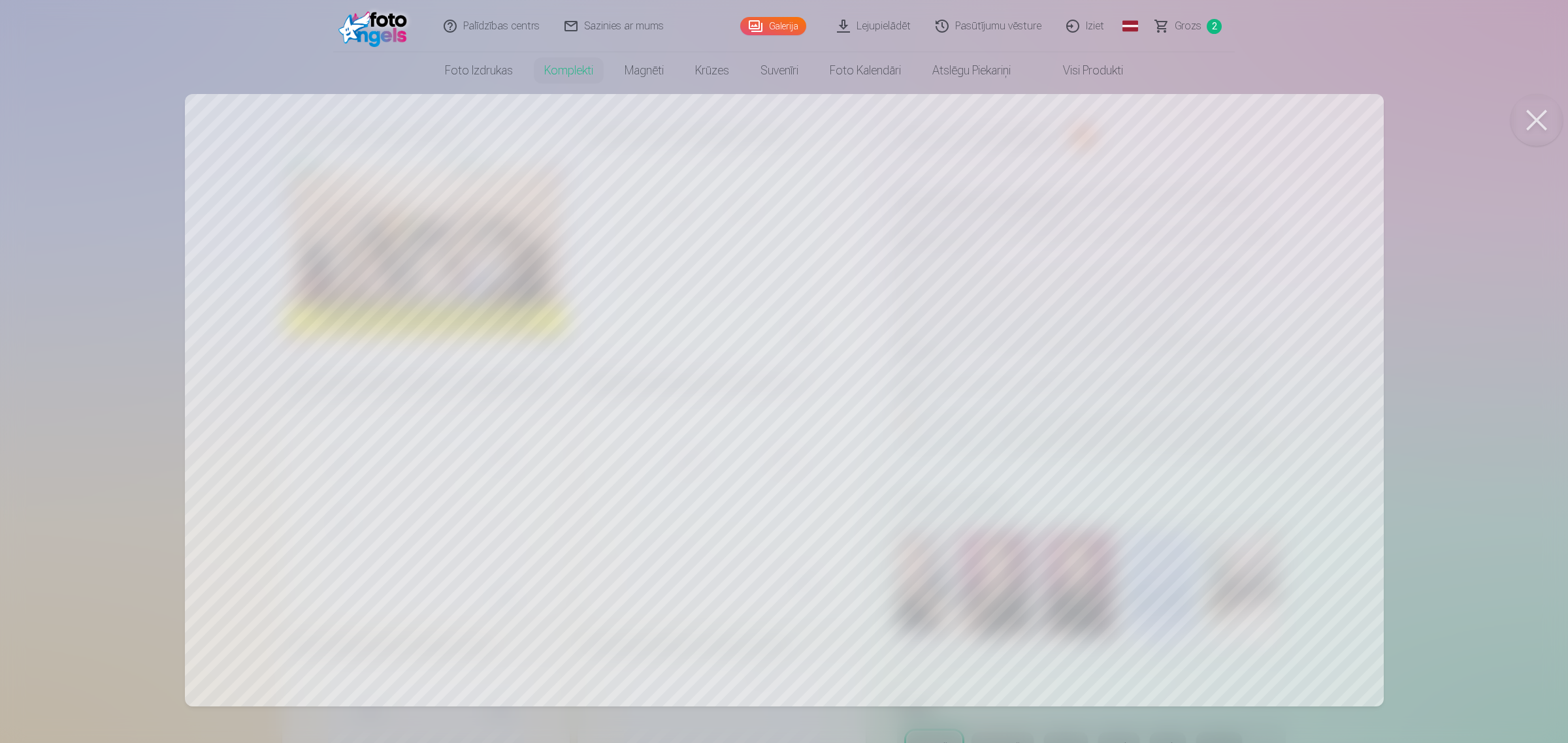
click at [1251, 124] on button at bounding box center [1536, 119] width 52 height 52
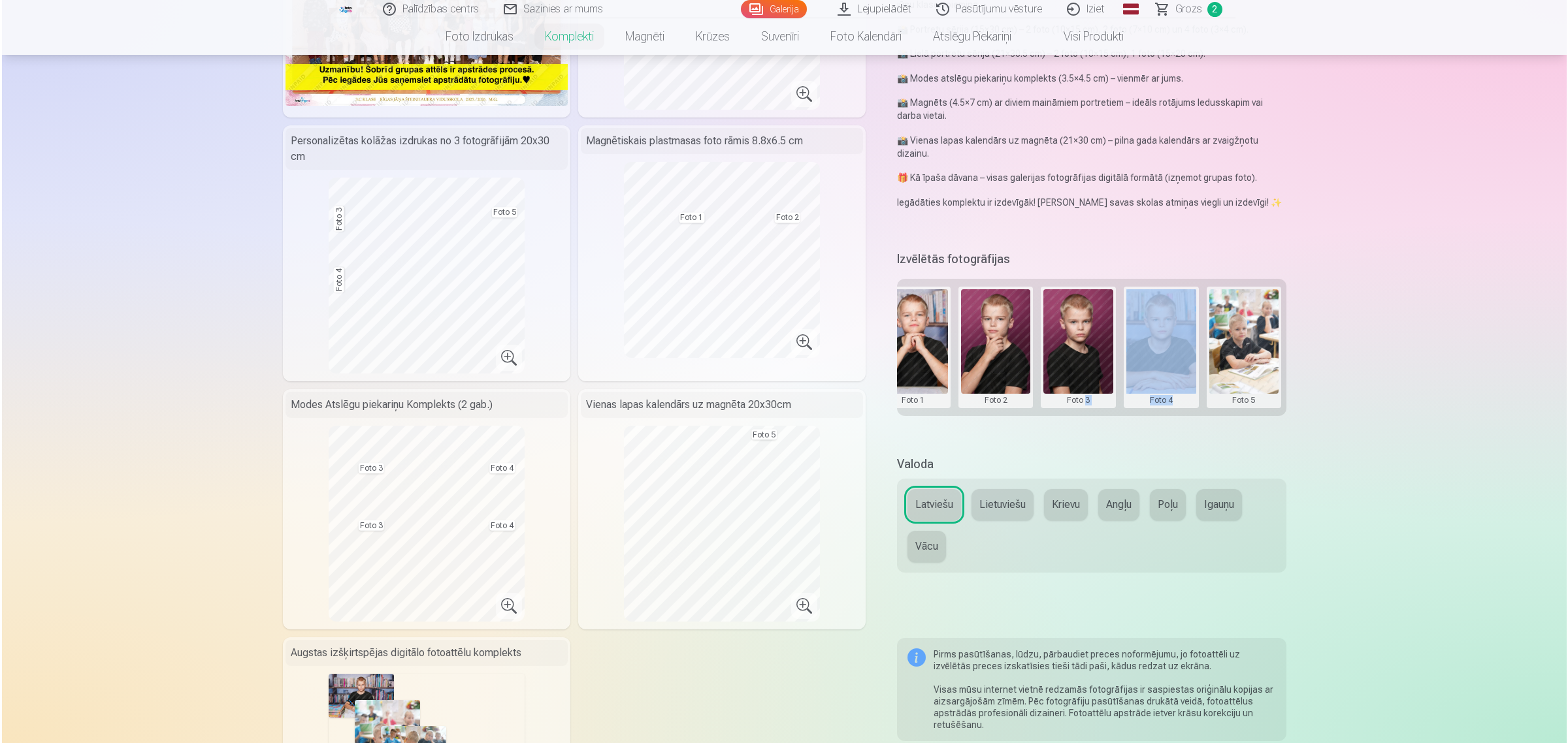
scroll to position [571, 0]
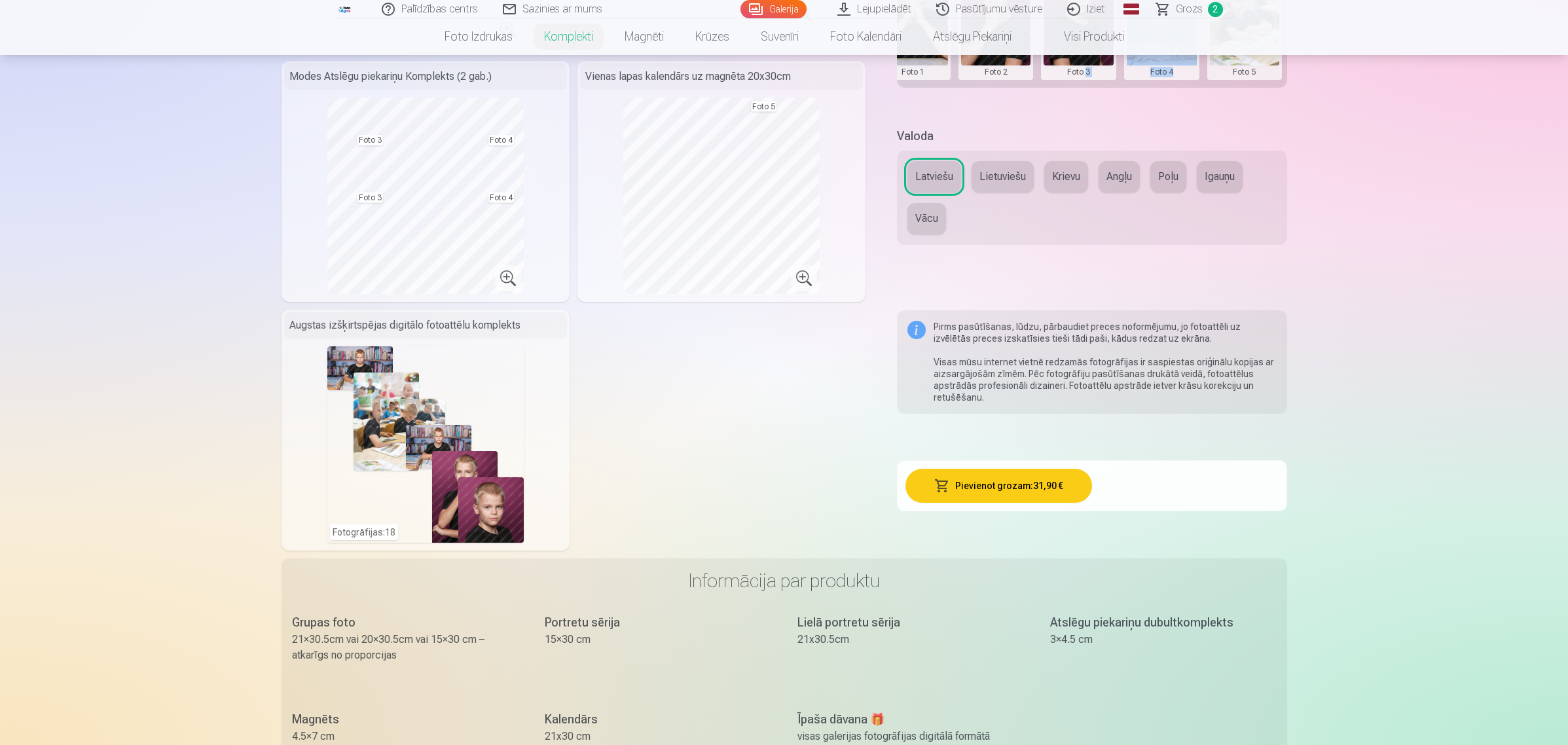
click at [408, 441] on div "Fotogrāfijas : 18" at bounding box center [426, 445] width 196 height 196
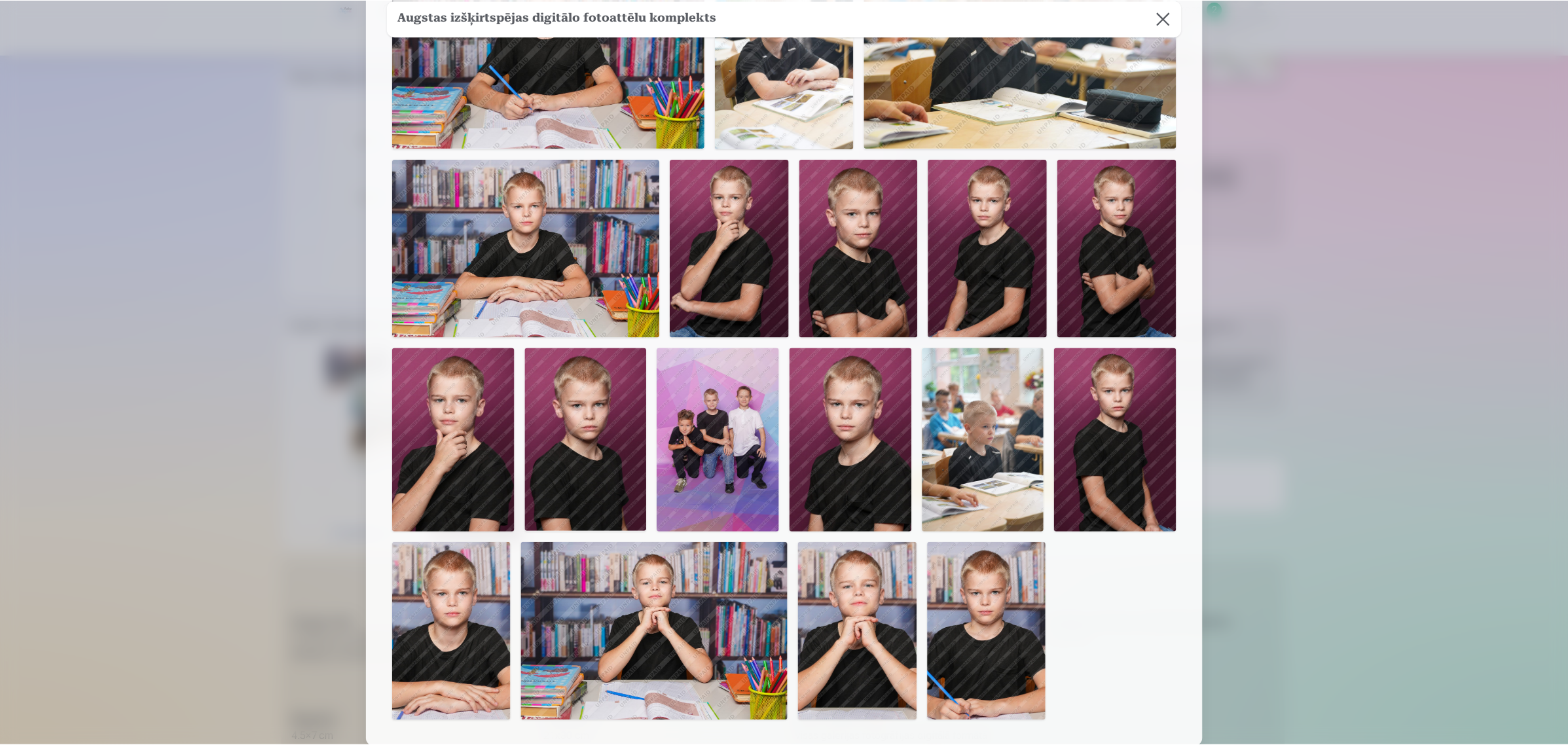
scroll to position [82, 0]
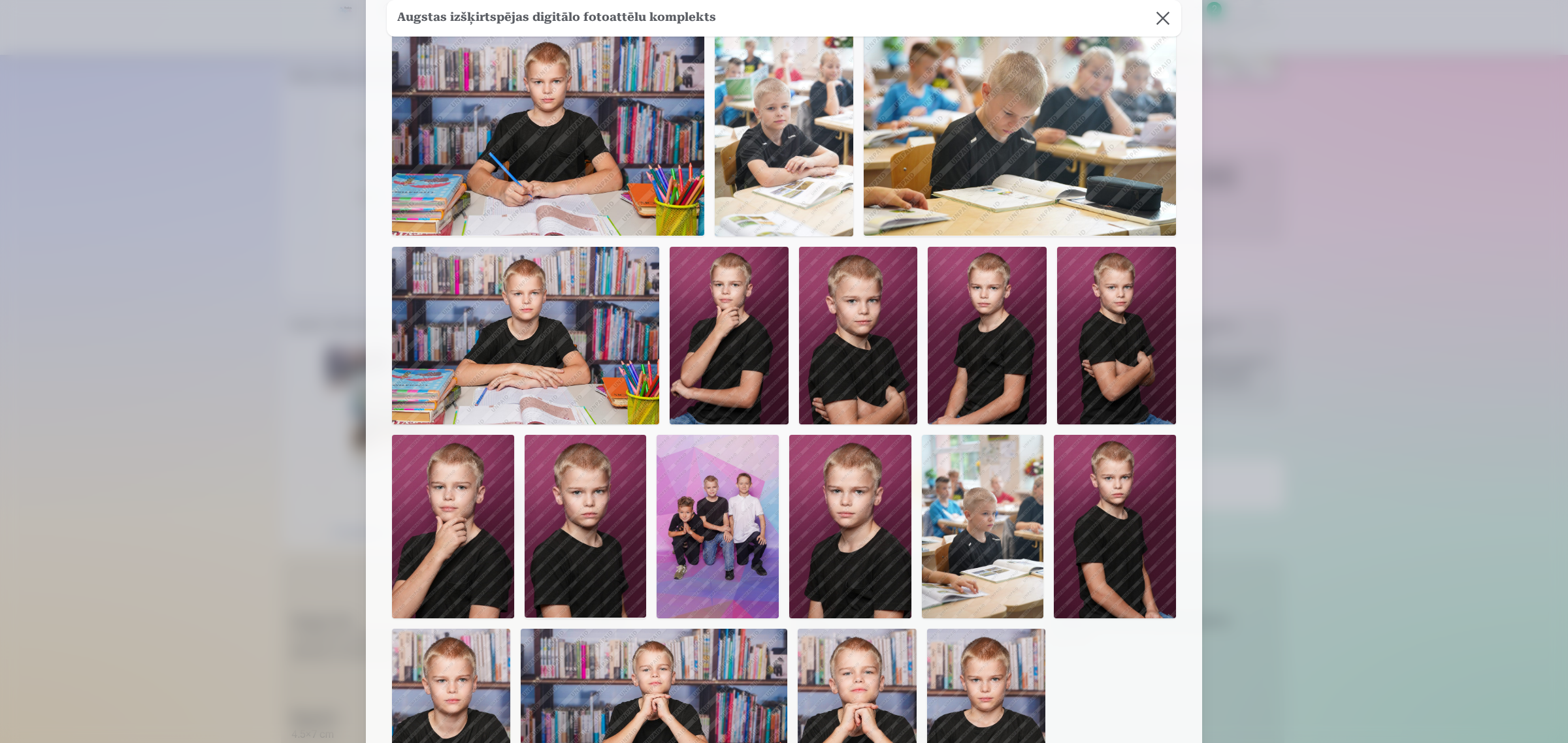
click at [1161, 22] on button at bounding box center [1163, 18] width 36 height 36
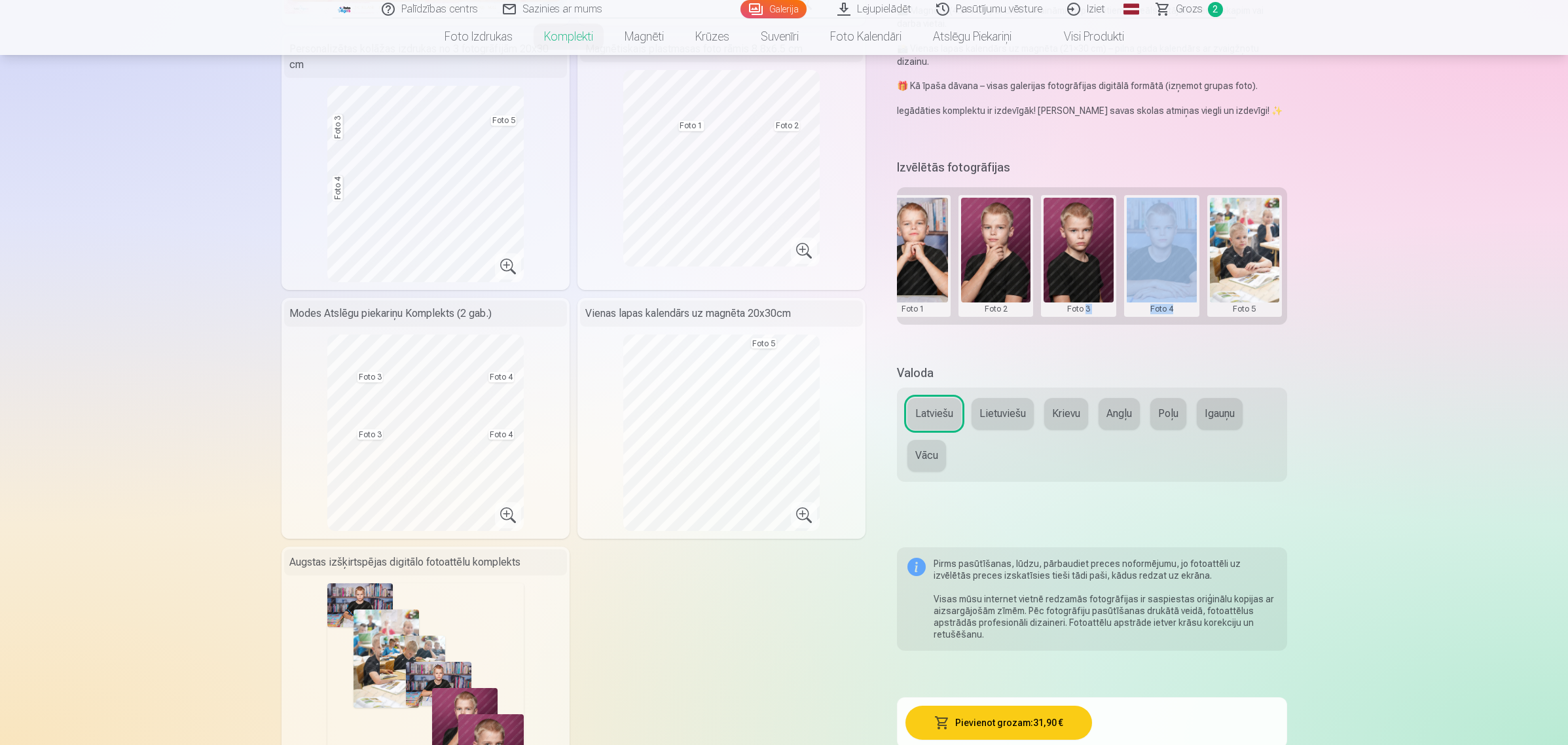
scroll to position [328, 0]
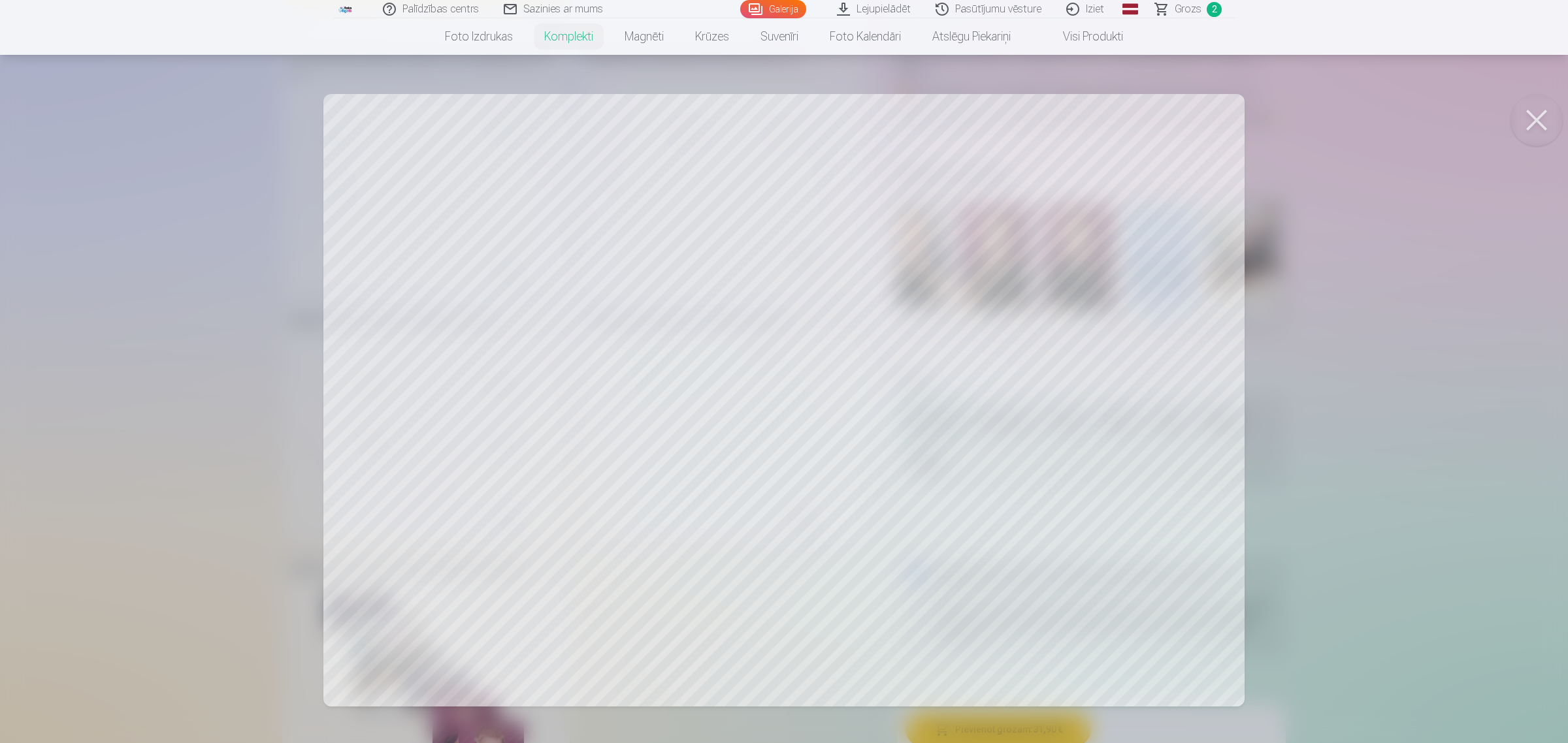
click at [1251, 117] on button at bounding box center [1536, 119] width 52 height 52
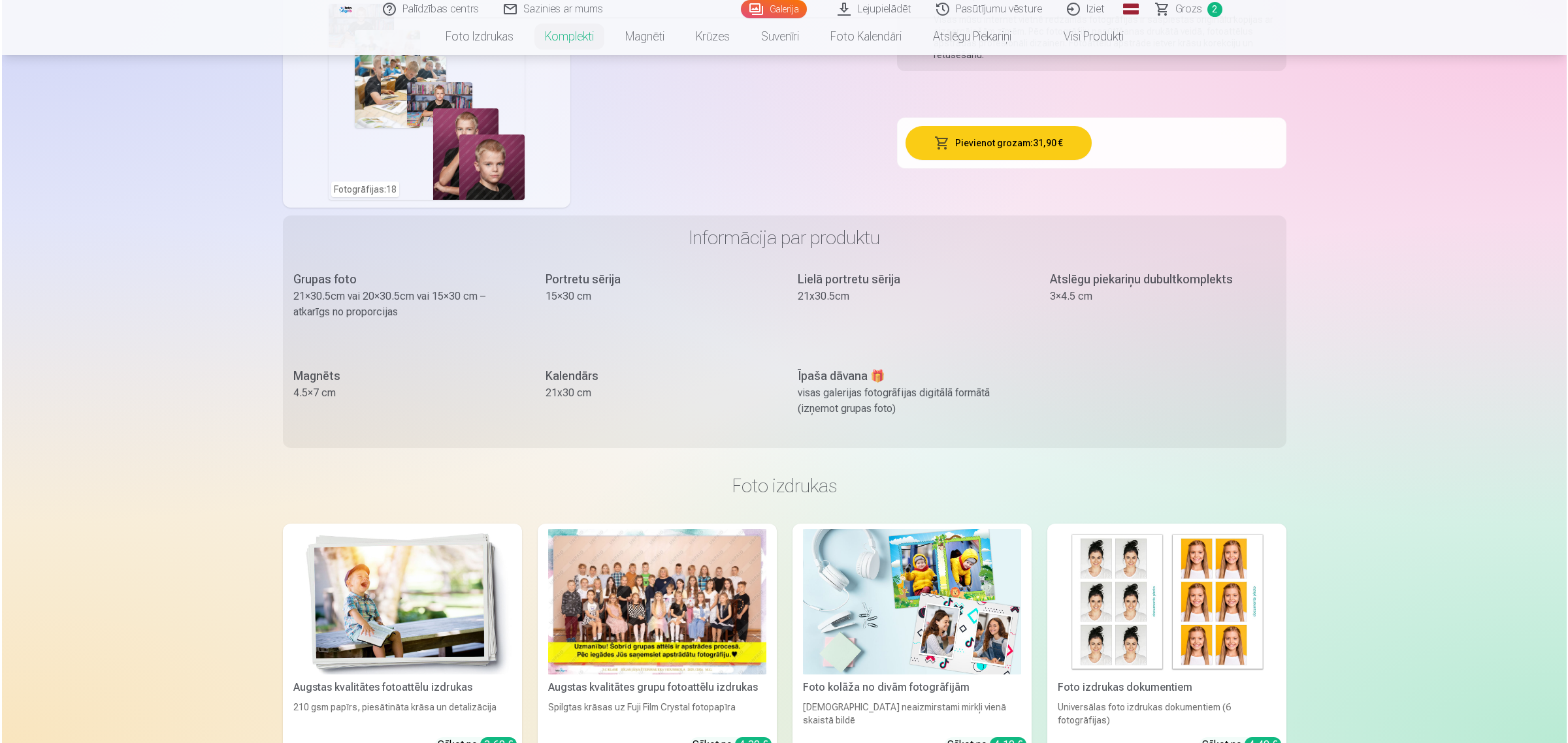
scroll to position [979, 0]
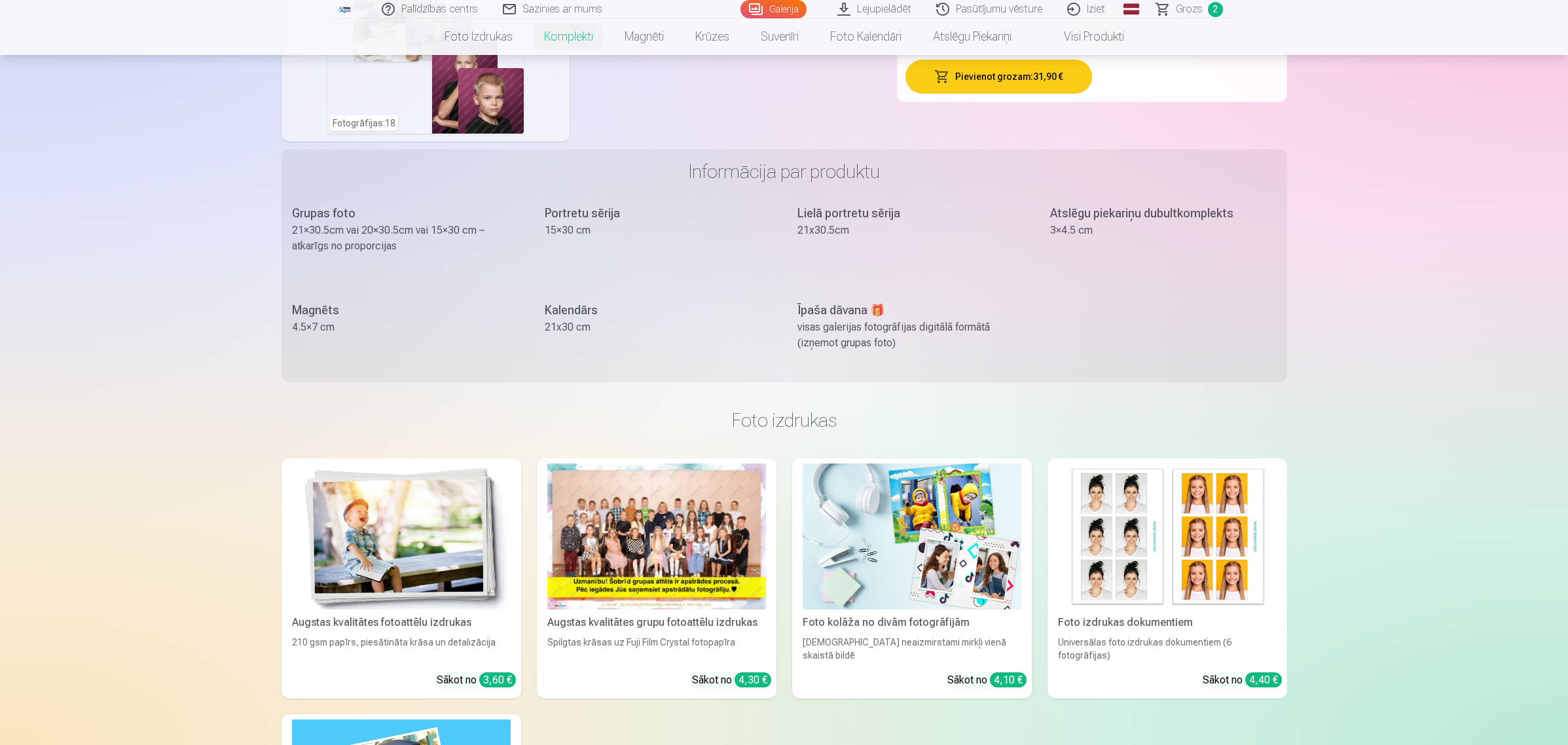
click at [973, 79] on button "Pievienot grozam : 31,90 €" at bounding box center [999, 76] width 187 height 34
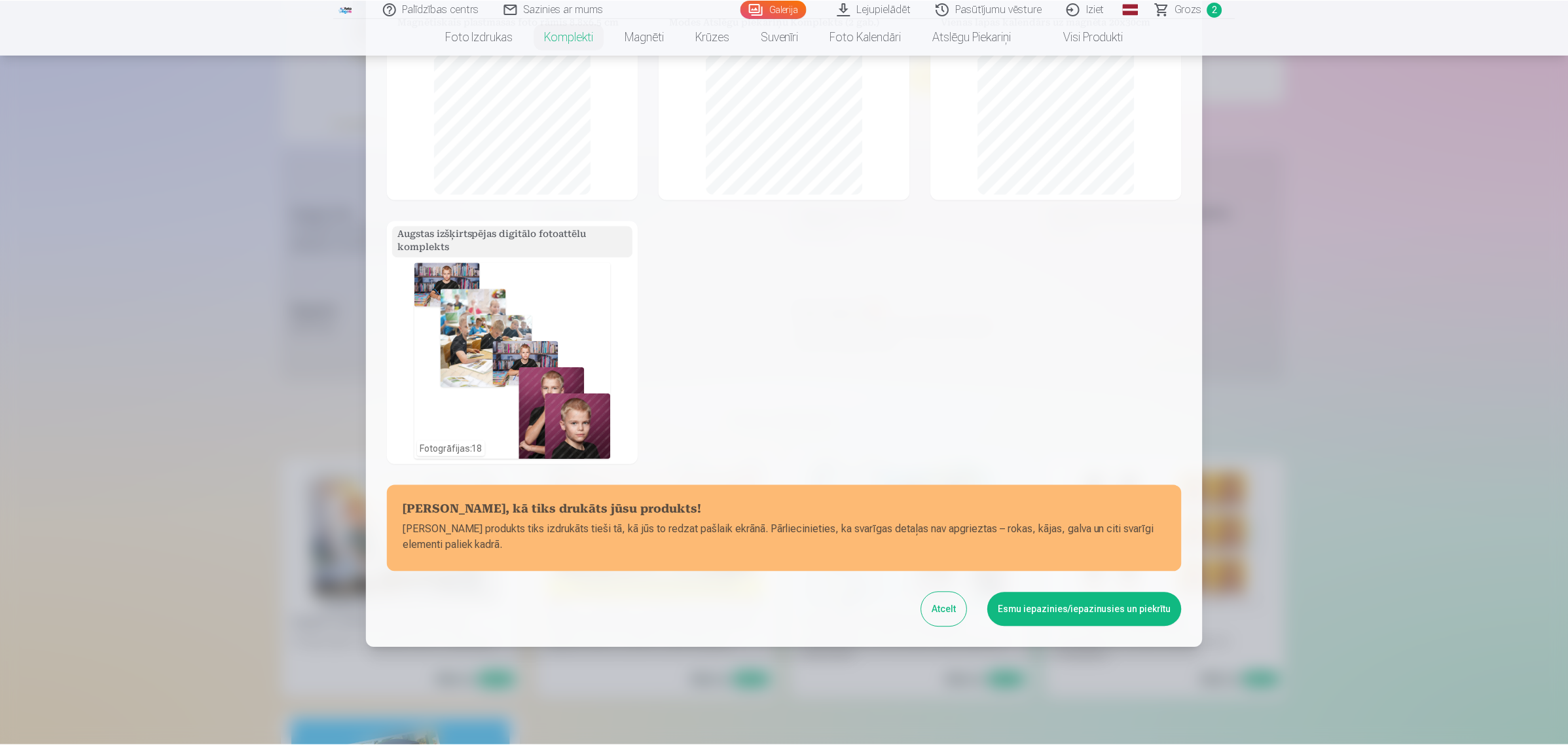
scroll to position [270, 0]
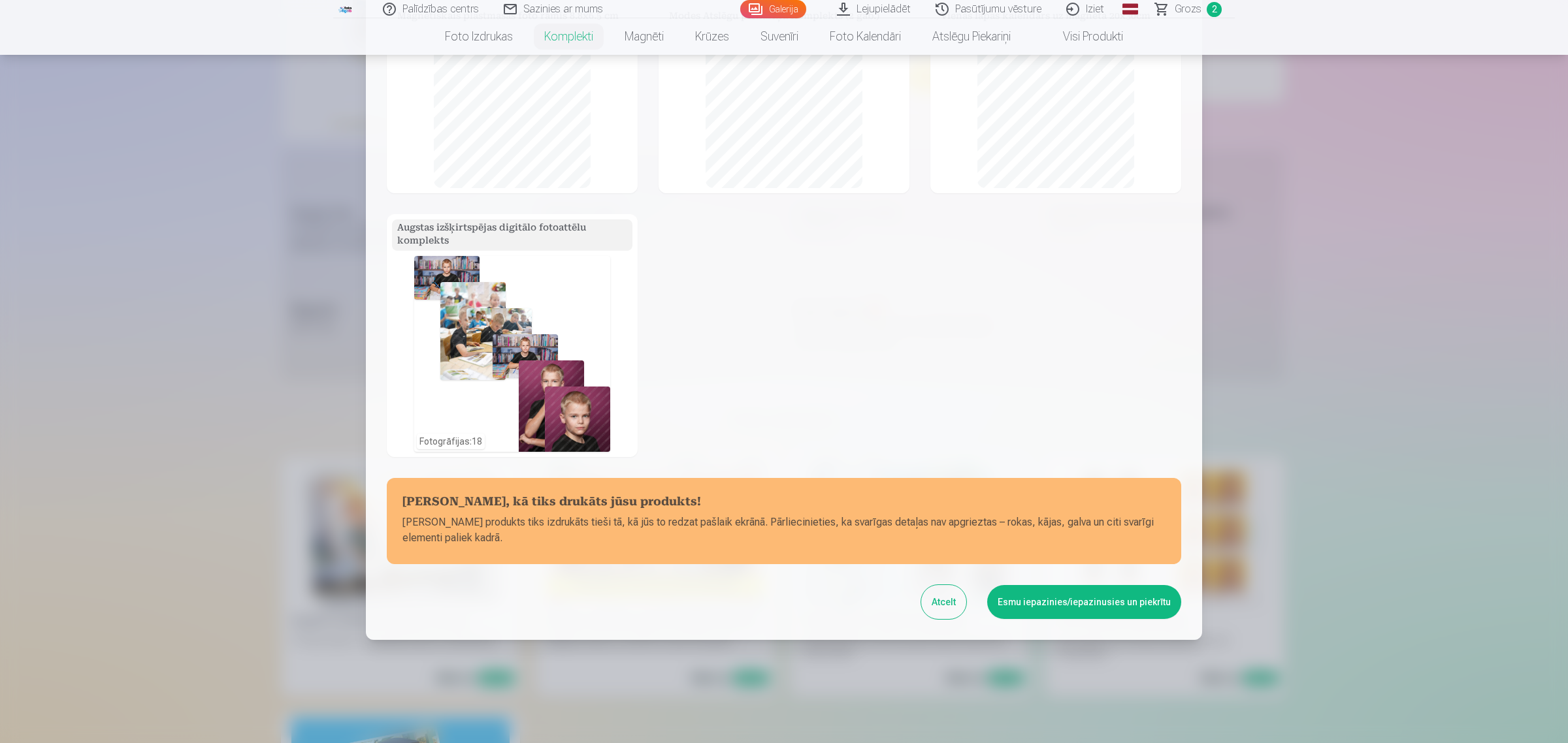
click at [1020, 594] on button "Esmu iepazinies/iepazinusies un piekrītu" at bounding box center [1084, 602] width 194 height 34
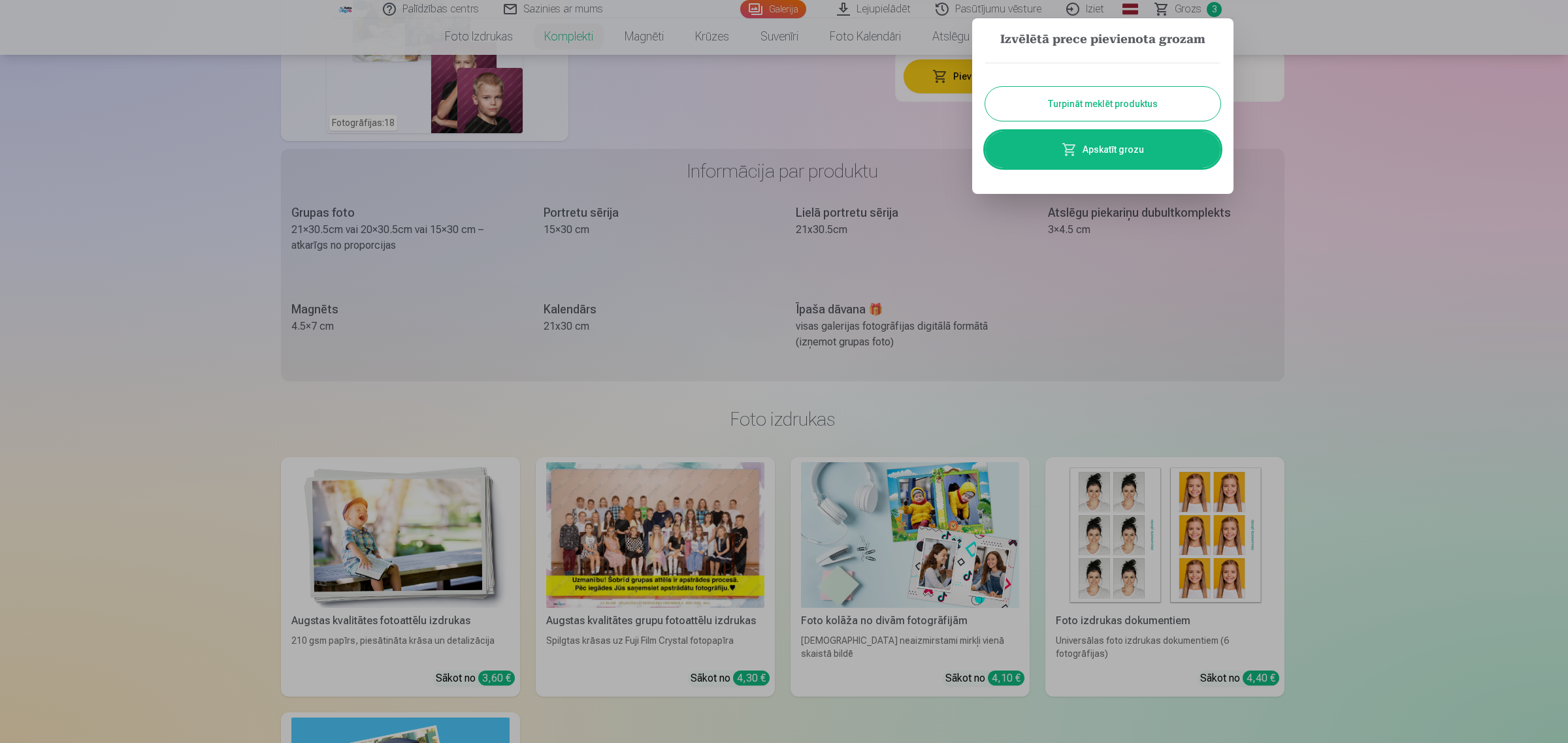
click at [1159, 168] on div "Turpināt meklēt produktus Apskatīt grozu" at bounding box center [1103, 115] width 235 height 131
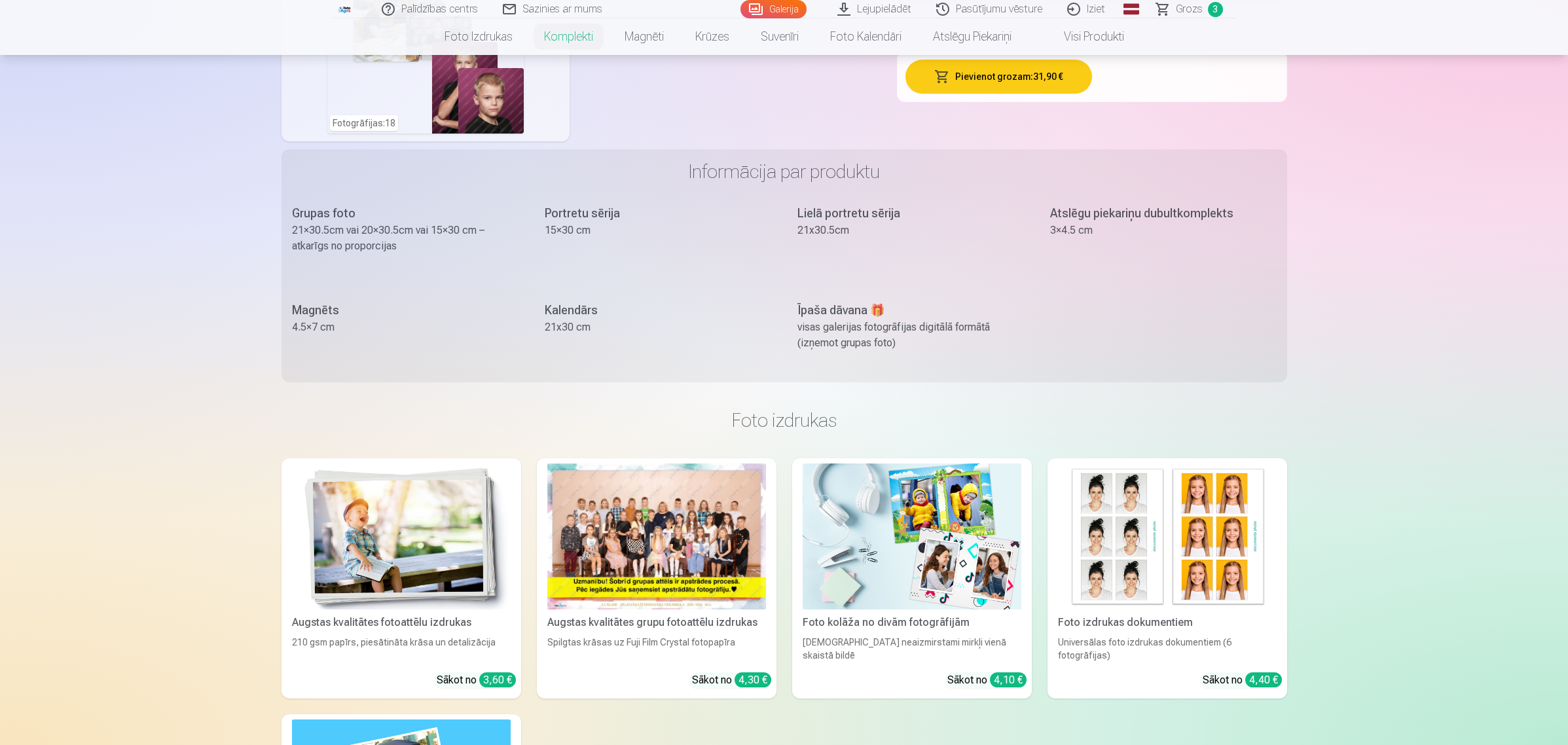
click at [1203, 10] on link "Grozs 3" at bounding box center [1190, 9] width 91 height 18
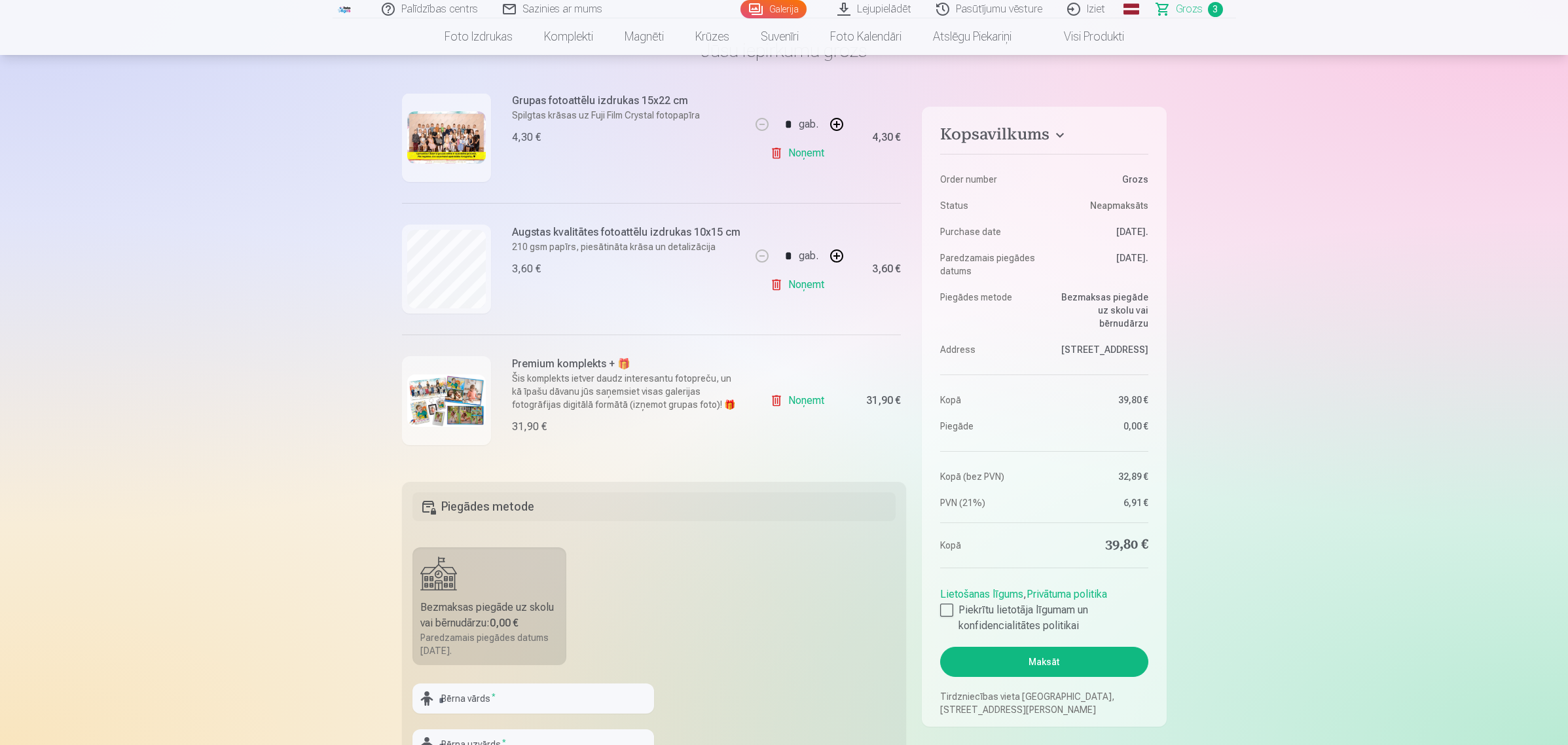
scroll to position [171, 0]
click at [805, 287] on link "Noņemt" at bounding box center [800, 284] width 60 height 26
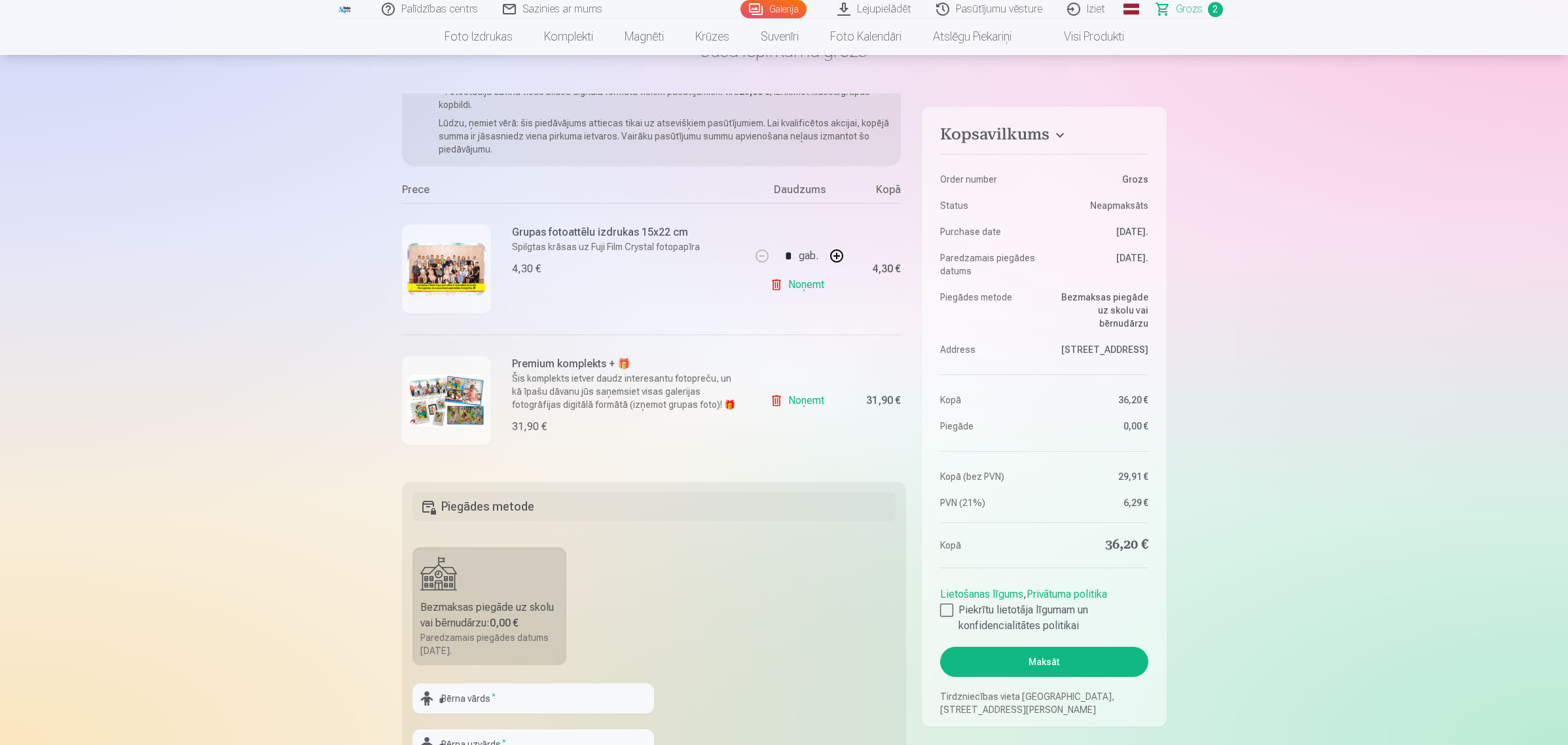
click at [807, 278] on link "Noņemt" at bounding box center [800, 284] width 60 height 26
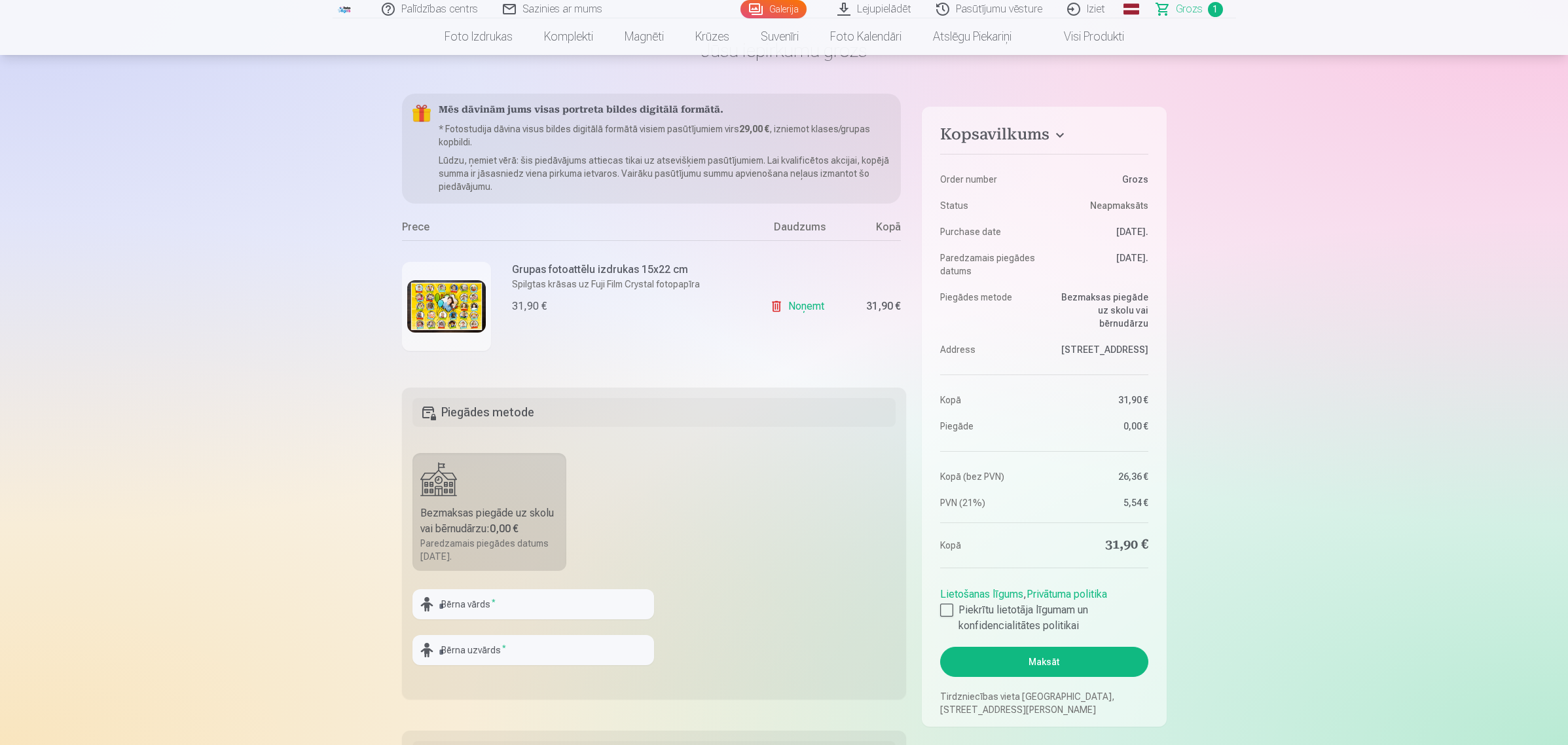
scroll to position [0, 0]
click at [504, 595] on input "text" at bounding box center [533, 604] width 242 height 30
type input "*******"
type input "******"
click at [868, 383] on div "Kopsavilkums Order number Grozs Status Neapmaksāts Purchase date 10.09.2025. Pa…" at bounding box center [784, 515] width 765 height 844
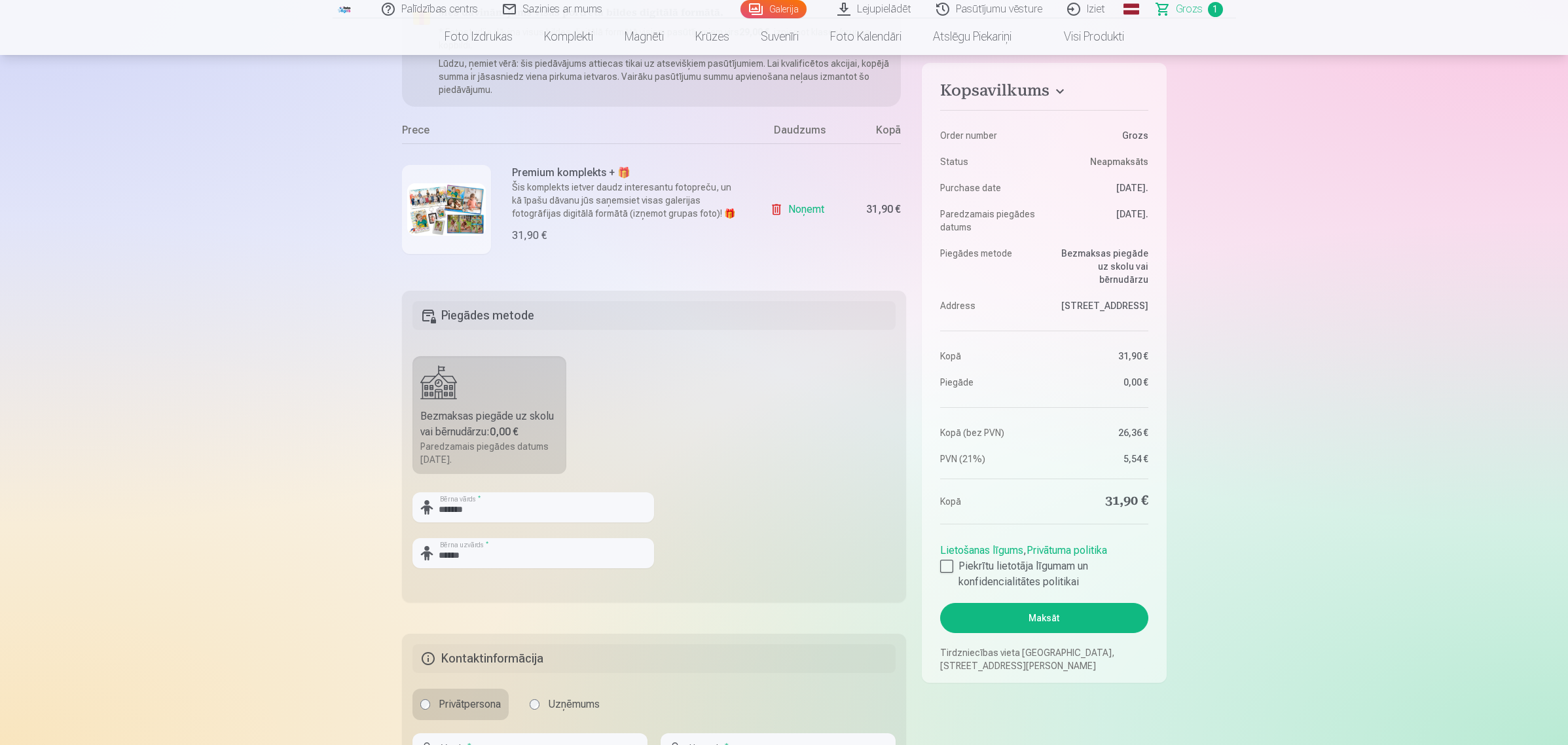
scroll to position [409, 0]
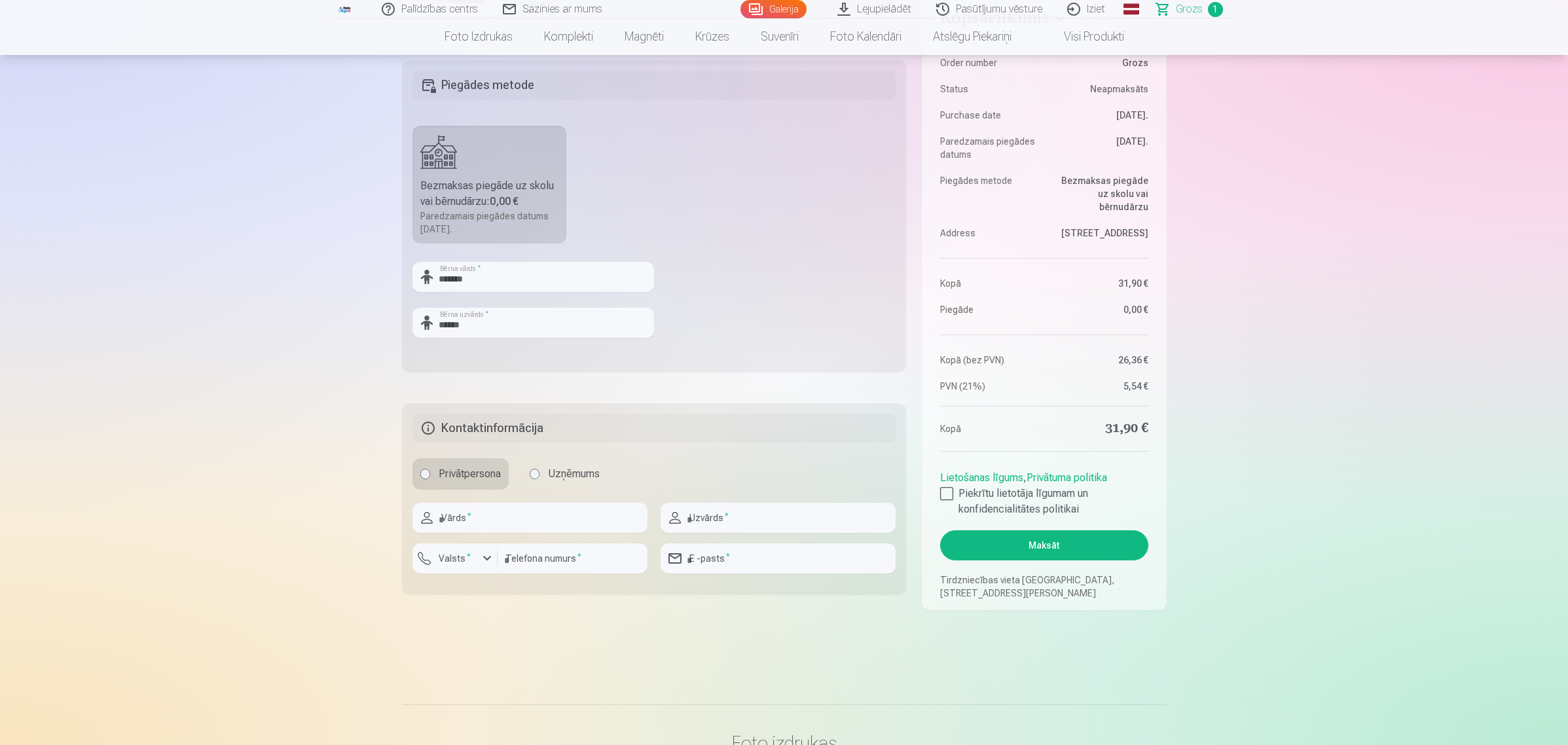
drag, startPoint x: 420, startPoint y: 233, endPoint x: 468, endPoint y: 232, distance: 48.0
click at [468, 232] on div "Paredzamais piegādes datums 3.10.2025." at bounding box center [489, 223] width 139 height 26
click at [495, 522] on input "text" at bounding box center [529, 518] width 235 height 30
click at [954, 498] on label "Piekrītu lietotāja līgumam un konfidencialitātes politikai" at bounding box center [1044, 501] width 208 height 31
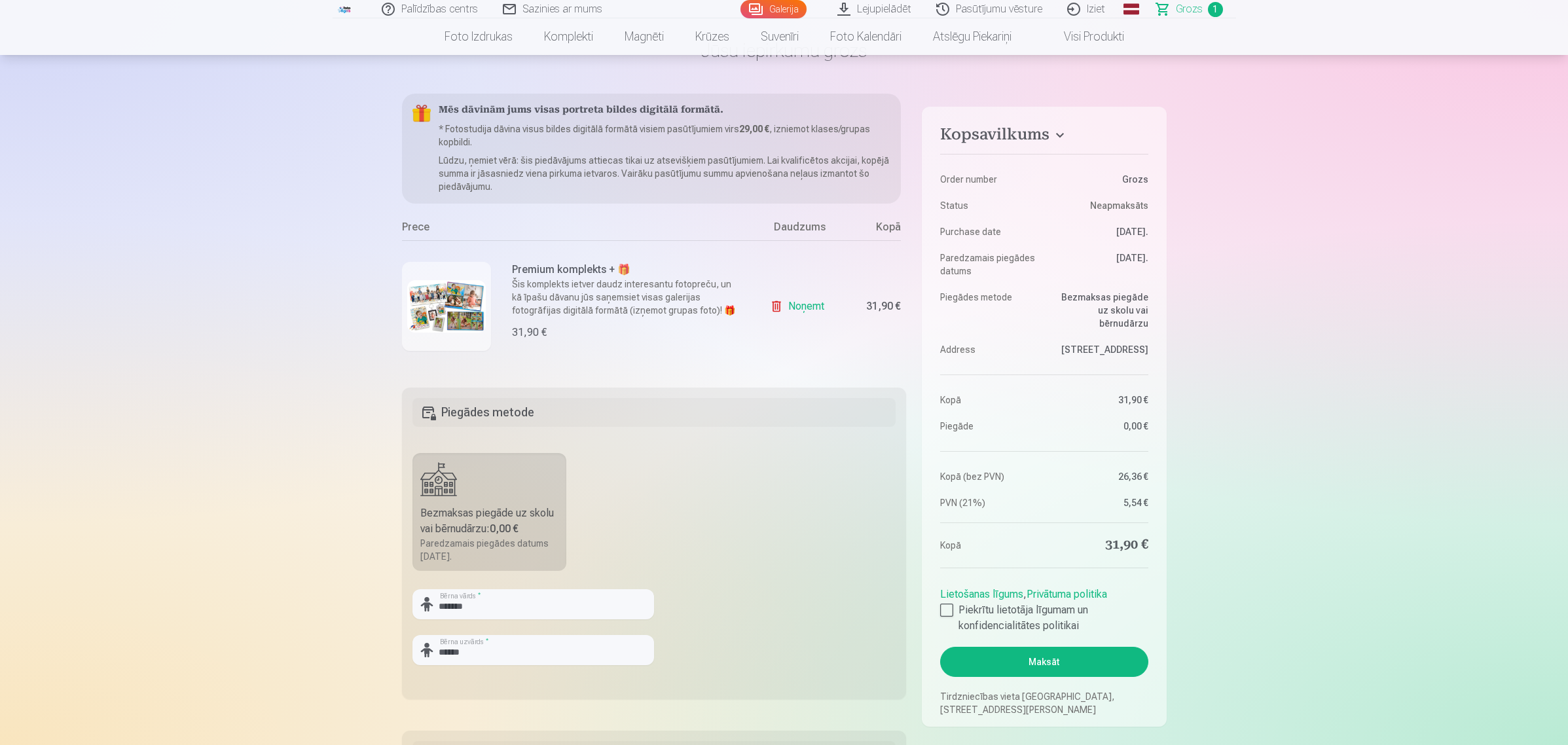
scroll to position [0, 0]
